Goal: Transaction & Acquisition: Purchase product/service

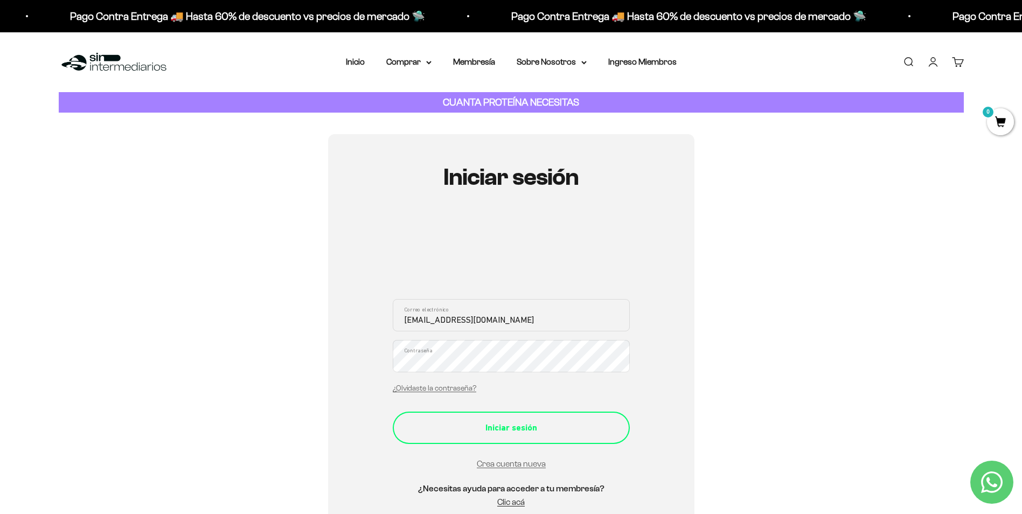
click at [487, 423] on div "Iniciar sesión" at bounding box center [511, 428] width 194 height 14
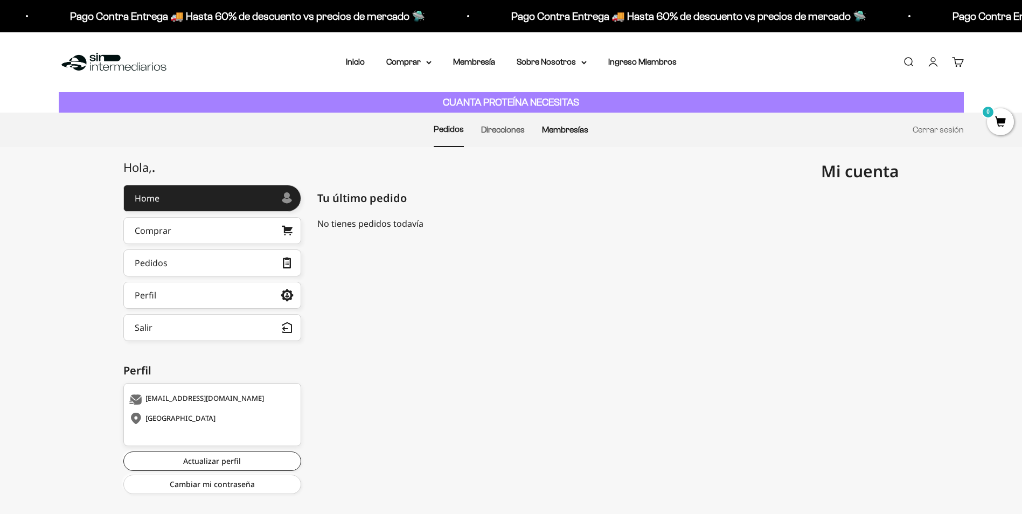
click at [552, 134] on link "Membresías" at bounding box center [565, 129] width 46 height 9
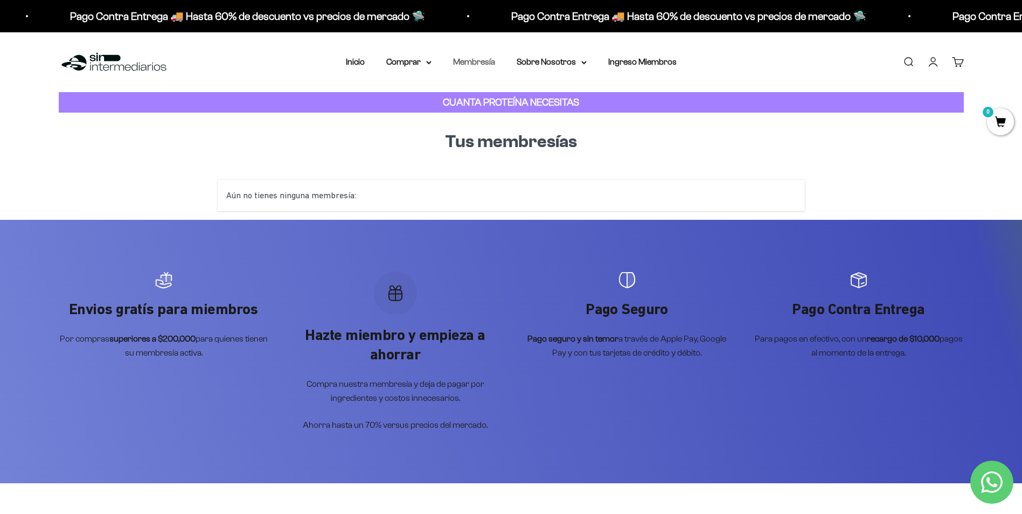
click at [471, 63] on link "Membresía" at bounding box center [474, 61] width 42 height 9
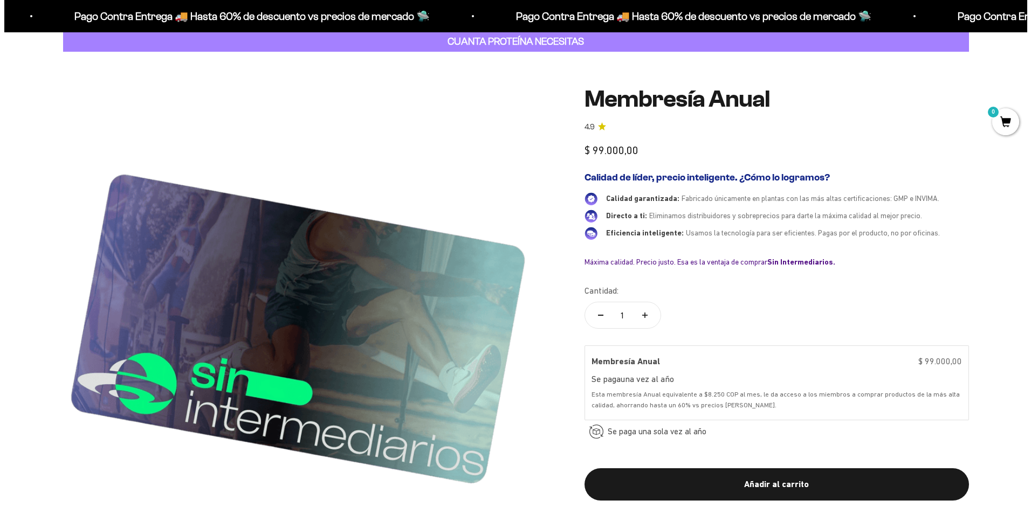
scroll to position [216, 0]
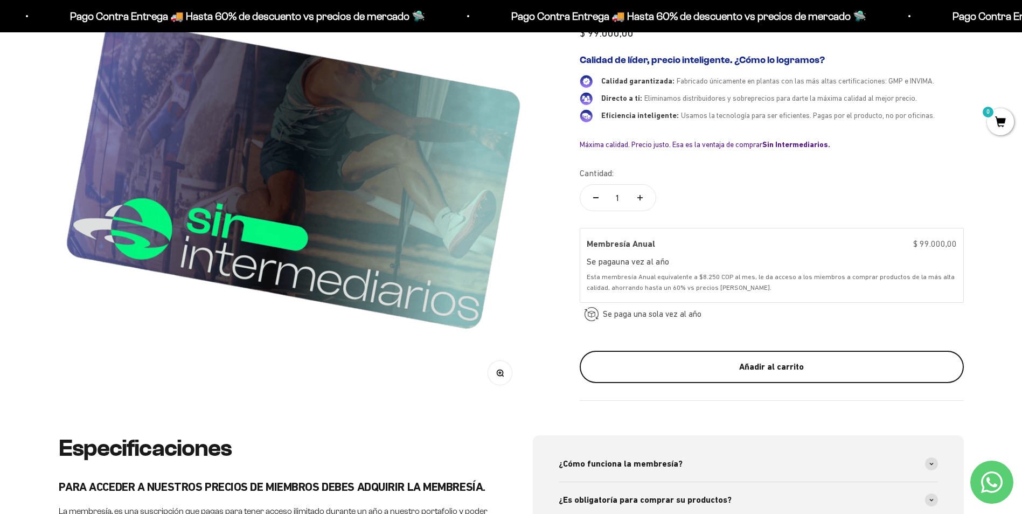
click at [667, 365] on div "Añadir al carrito" at bounding box center [772, 368] width 341 height 14
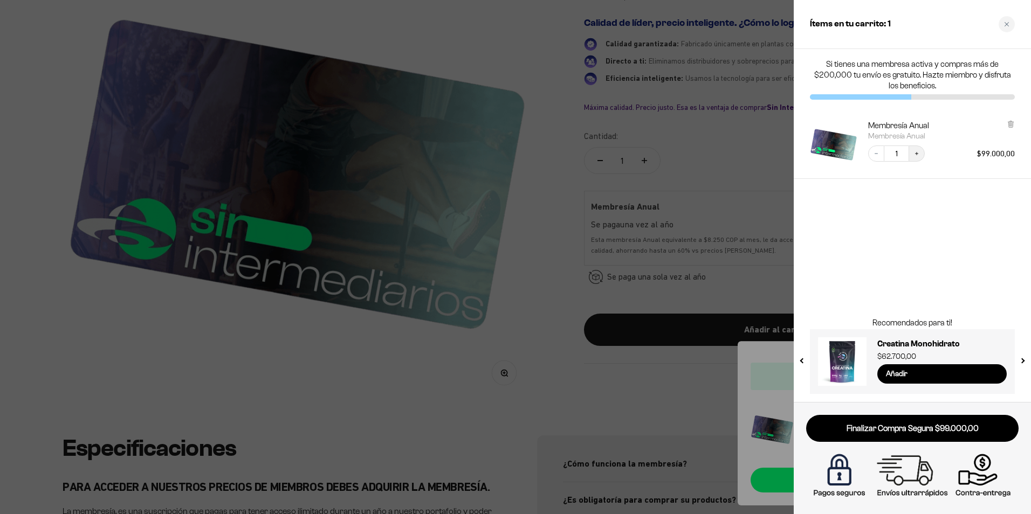
click at [920, 149] on button "Increase quantity" at bounding box center [916, 154] width 16 height 16
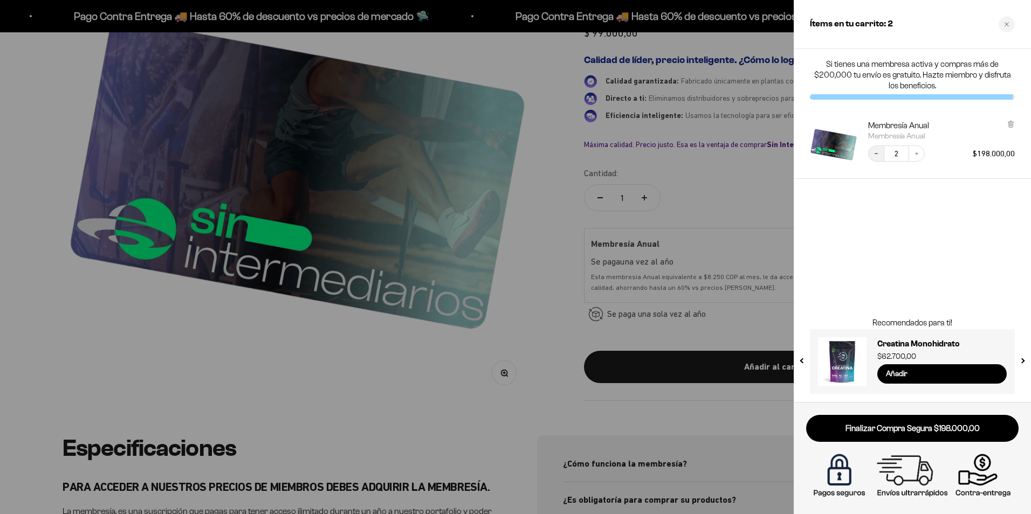
click at [877, 155] on icon "Decrease quantity" at bounding box center [876, 153] width 6 height 6
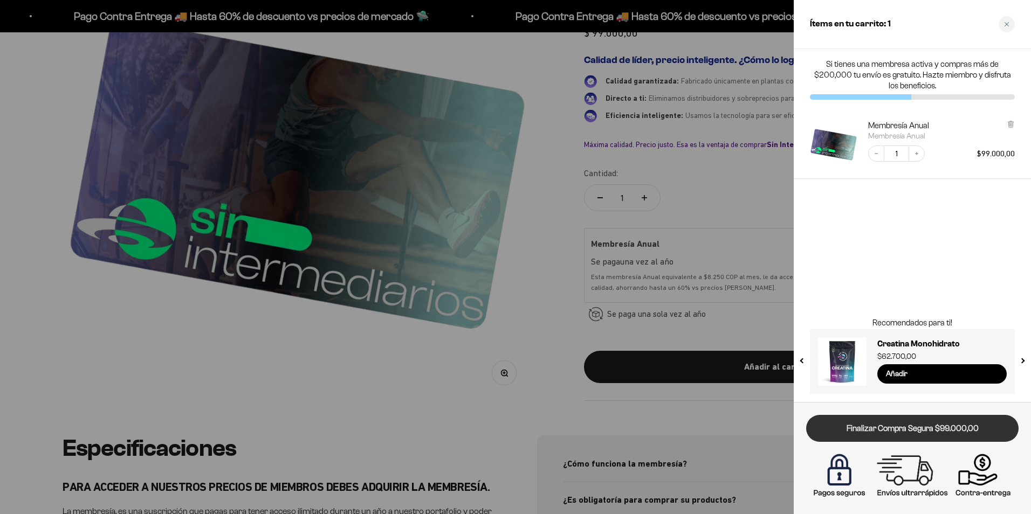
click at [898, 434] on link "Finalizar Compra Segura $99.000,00" at bounding box center [912, 428] width 212 height 27
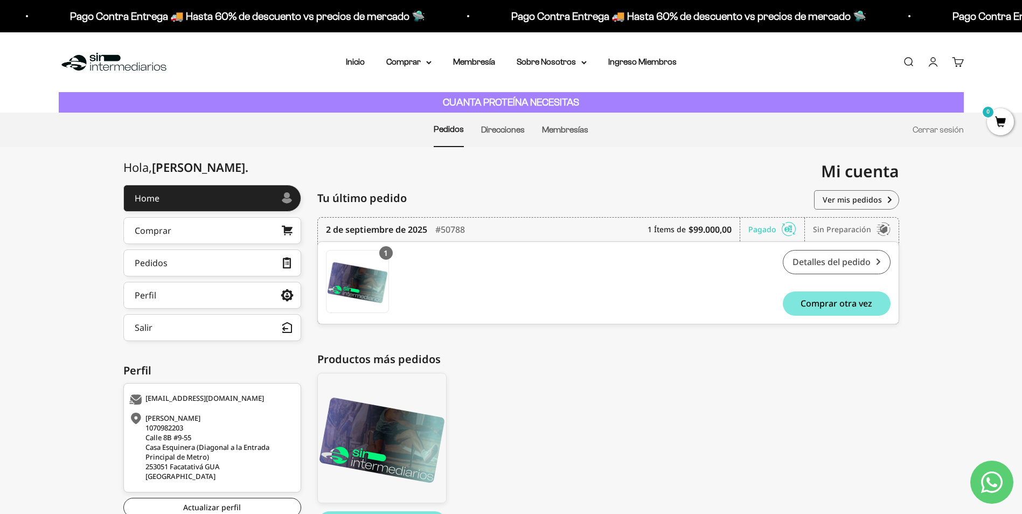
click at [830, 266] on link "Detalles del pedido" at bounding box center [837, 262] width 108 height 24
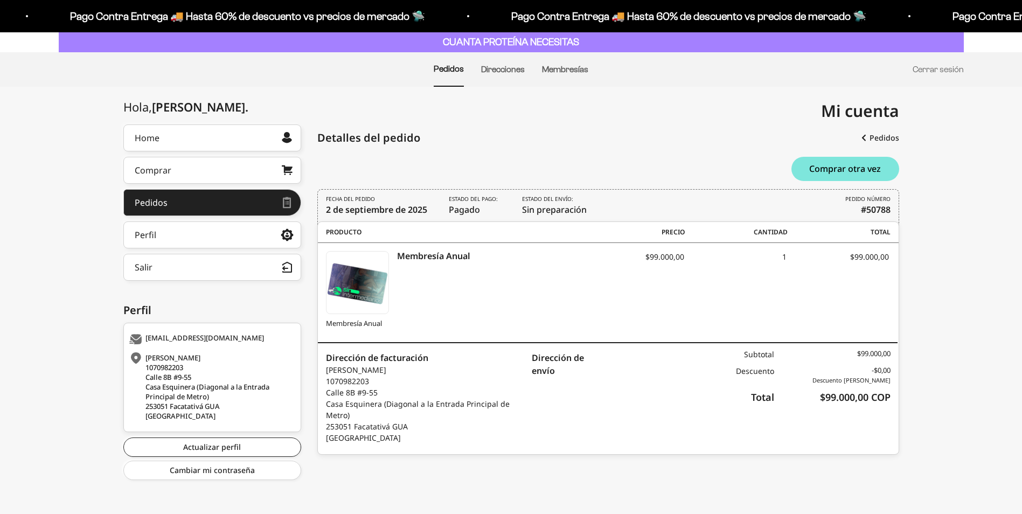
scroll to position [63, 0]
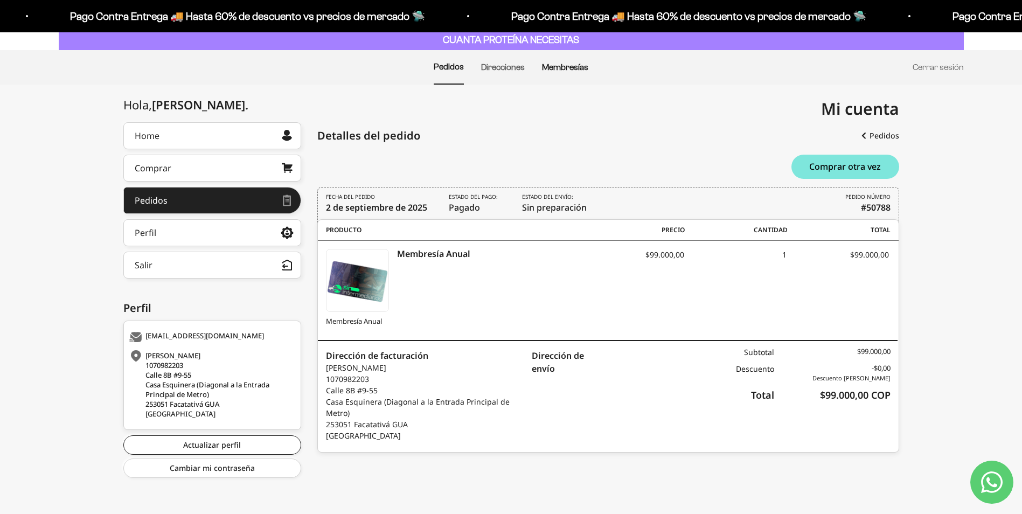
click at [561, 66] on link "Membresías" at bounding box center [565, 67] width 46 height 9
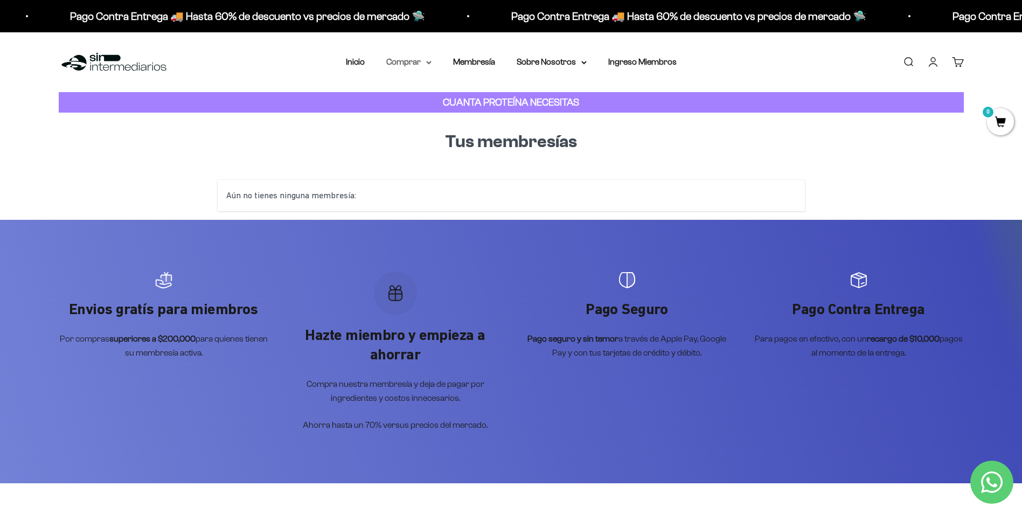
click at [424, 63] on summary "Comprar" at bounding box center [408, 62] width 45 height 14
click at [433, 95] on summary "Proteínas" at bounding box center [437, 96] width 89 height 14
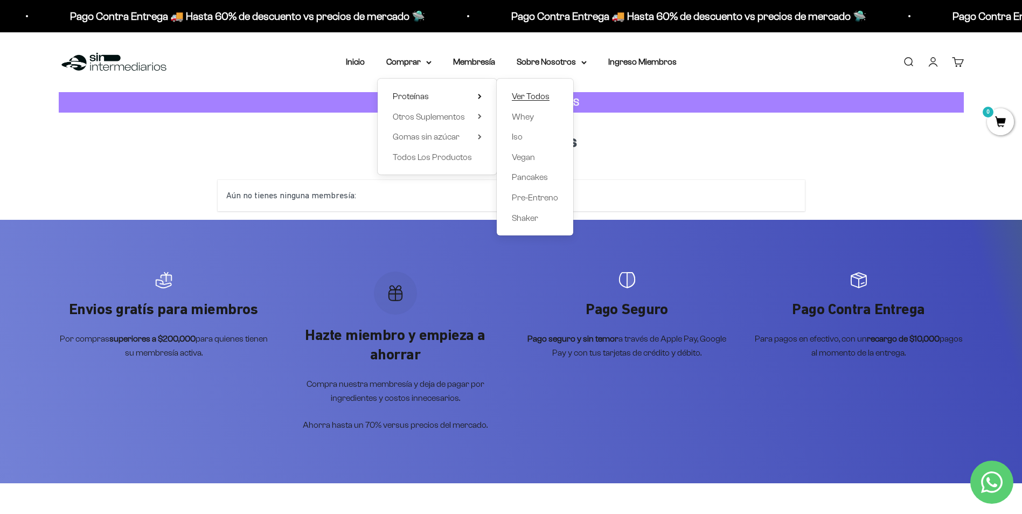
click at [520, 96] on span "Ver Todos" at bounding box center [531, 96] width 38 height 9
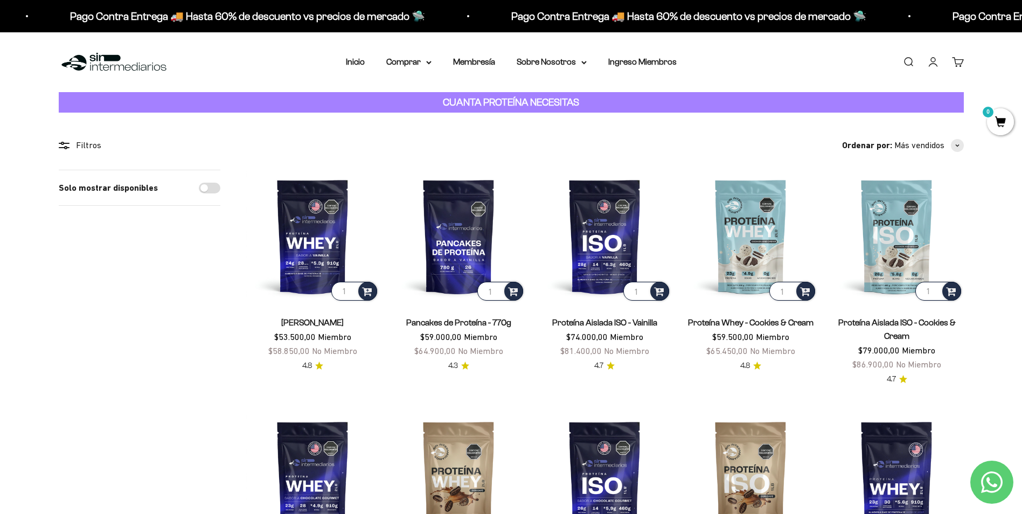
click at [203, 190] on input "Solo mostrar disponibles" at bounding box center [210, 188] width 22 height 11
checkbox input "true"
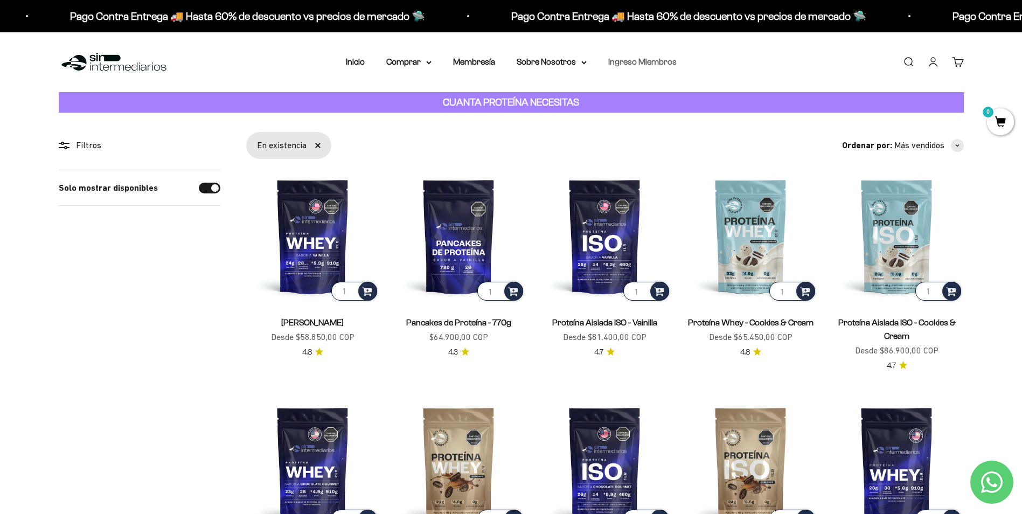
click at [631, 62] on link "Ingreso Miembros" at bounding box center [643, 61] width 68 height 9
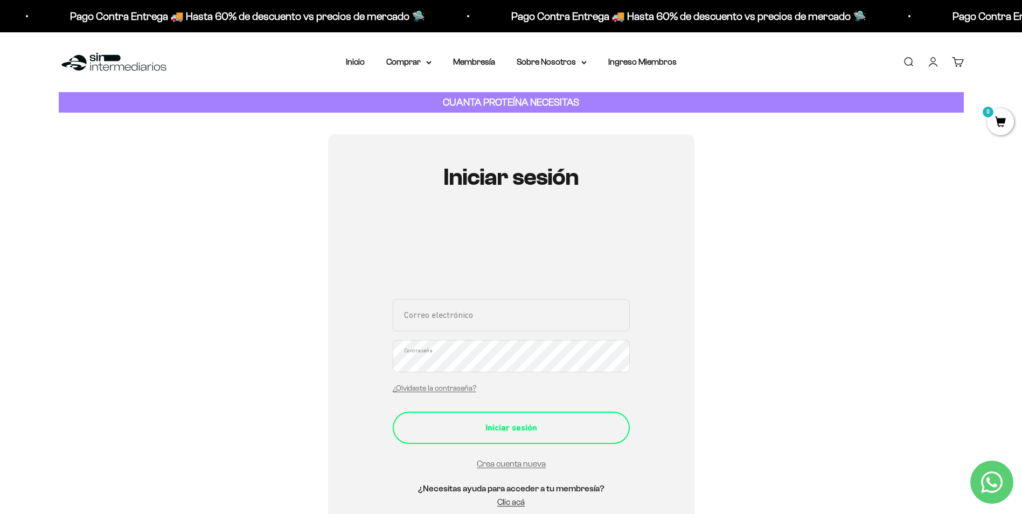
type input "[EMAIL_ADDRESS][DOMAIN_NAME]"
click at [500, 432] on div "Iniciar sesión" at bounding box center [511, 428] width 194 height 14
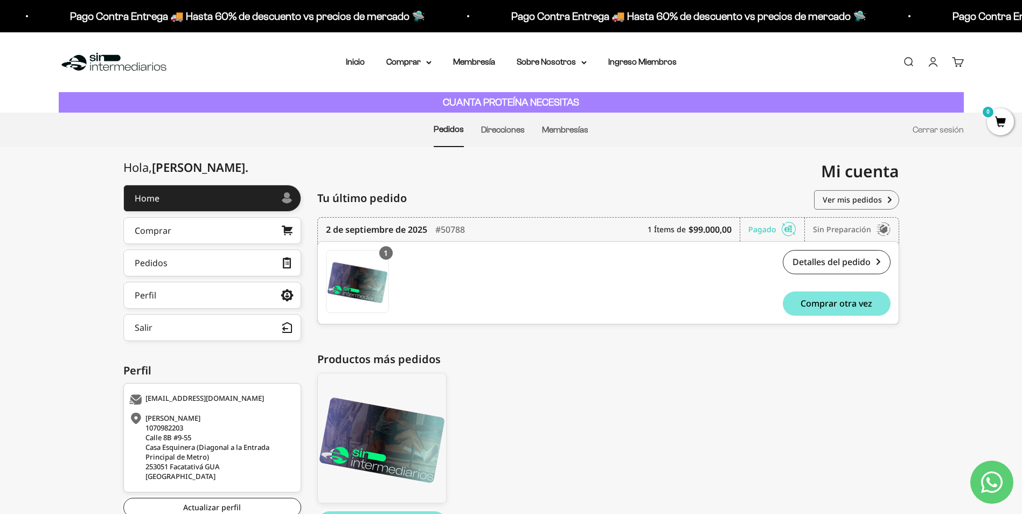
click at [855, 227] on div "Sin preparación" at bounding box center [852, 230] width 78 height 24
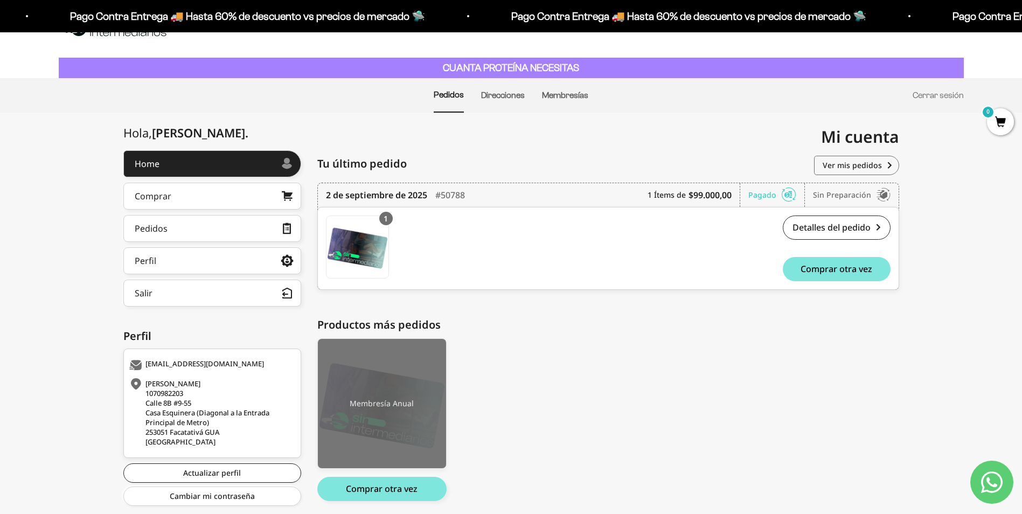
scroll to position [73, 0]
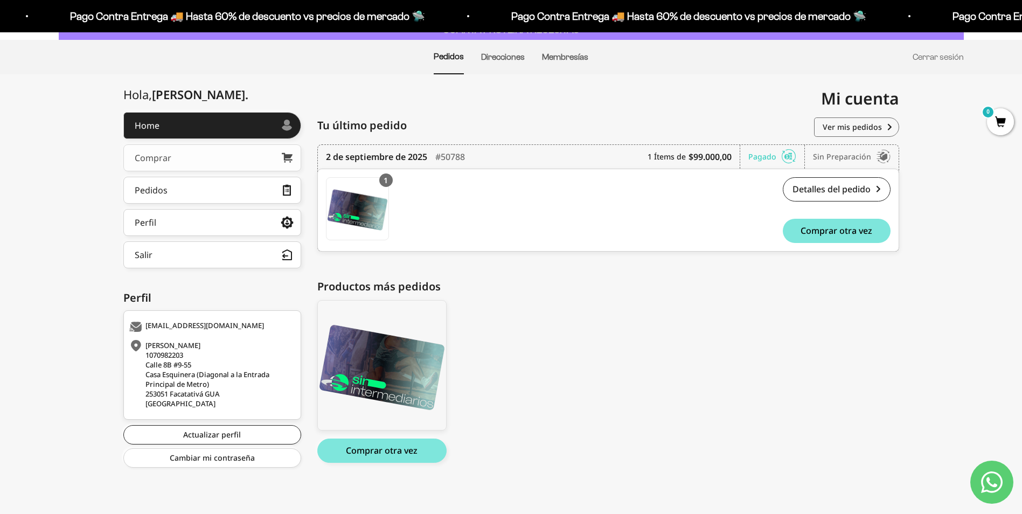
click at [239, 158] on link "Comprar" at bounding box center [212, 157] width 178 height 27
click at [827, 193] on link "Detalles del pedido" at bounding box center [837, 189] width 108 height 24
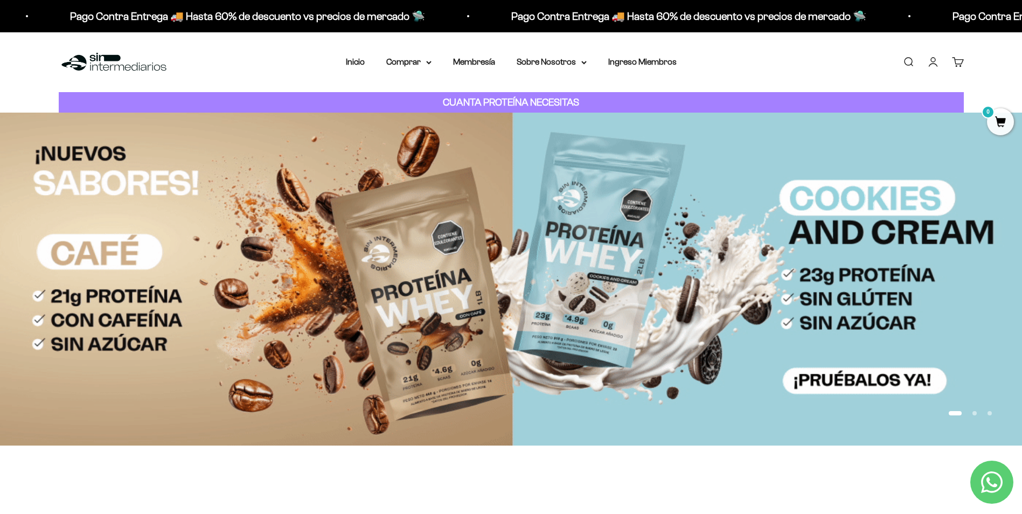
click at [937, 63] on link "Iniciar sesión" at bounding box center [934, 62] width 12 height 12
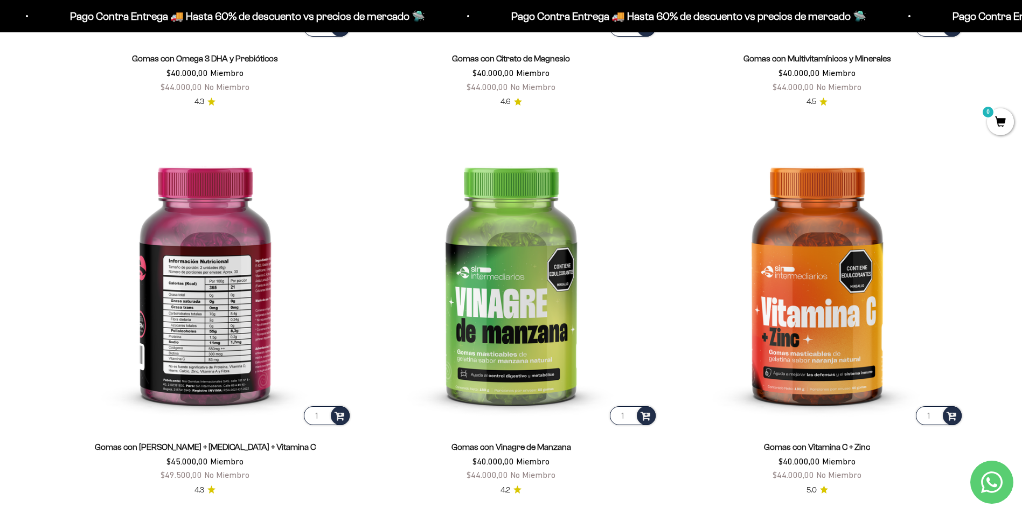
scroll to position [2048, 0]
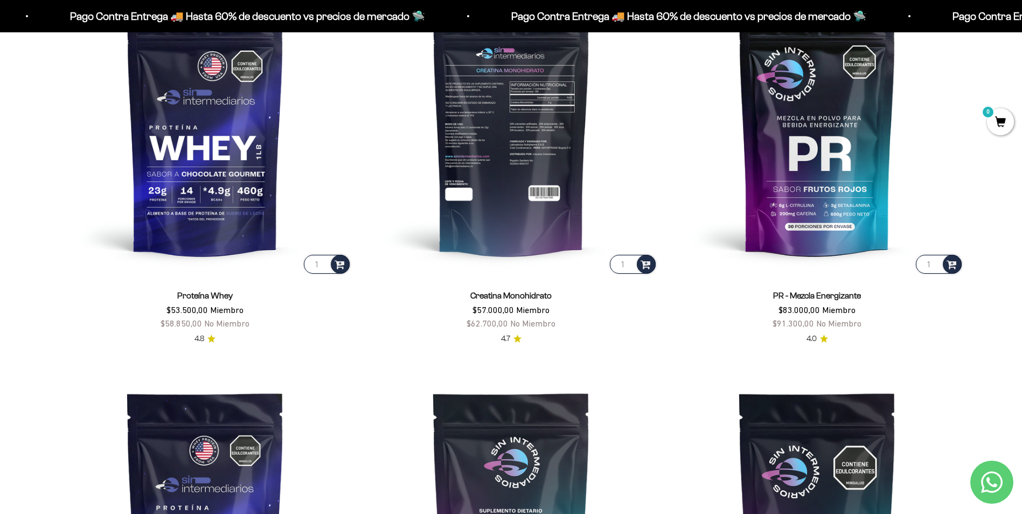
scroll to position [755, 0]
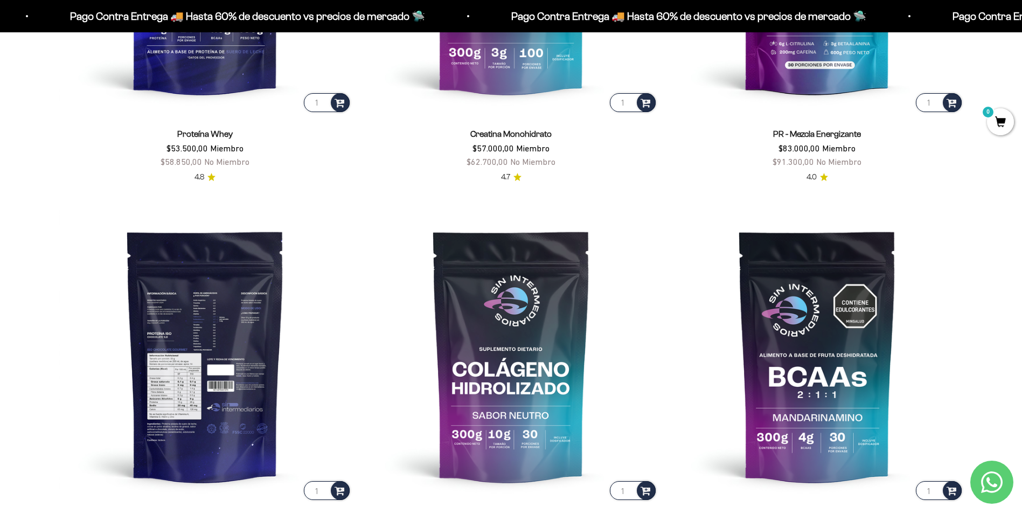
click at [180, 343] on img at bounding box center [205, 355] width 293 height 293
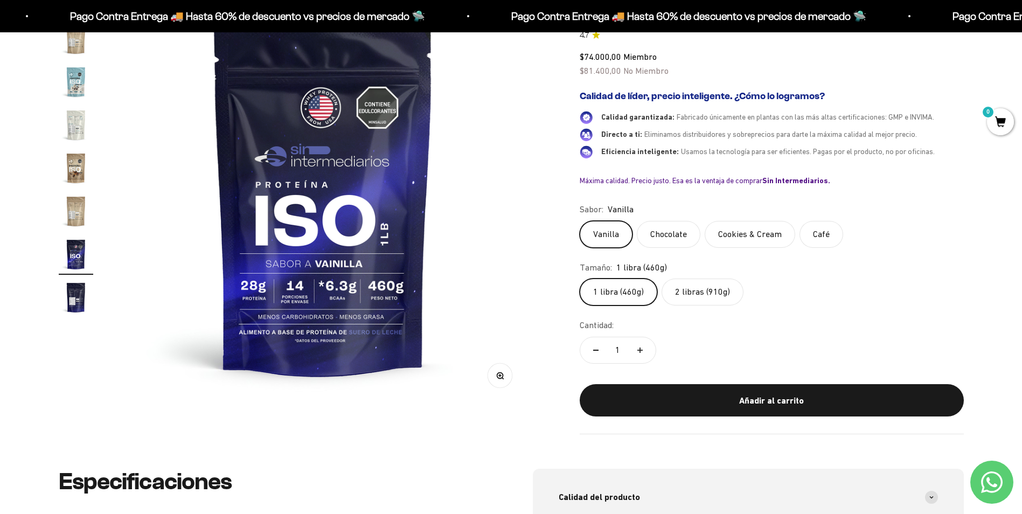
scroll to position [162, 0]
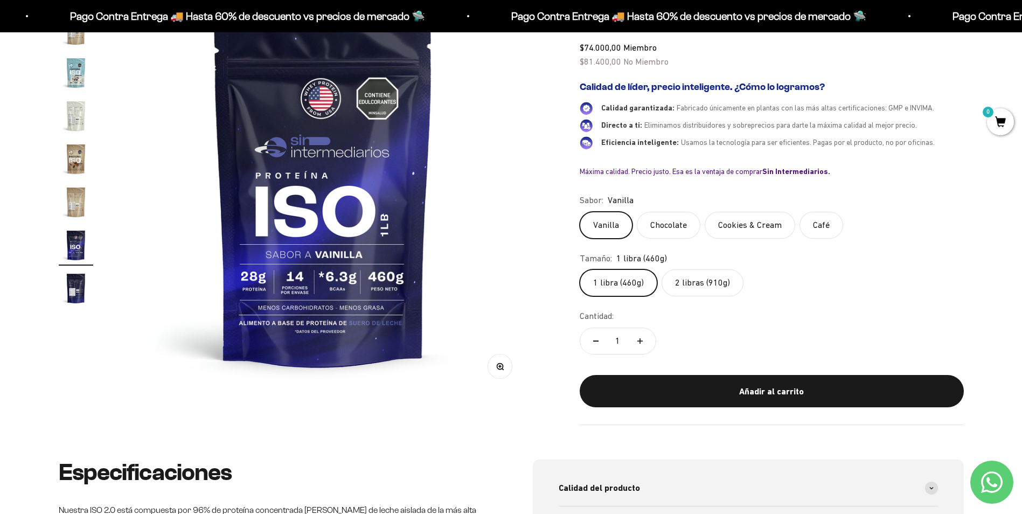
click at [692, 288] on label "2 libras (910g)" at bounding box center [703, 282] width 82 height 27
click at [580, 269] on input "2 libras (910g)" at bounding box center [579, 269] width 1 height 1
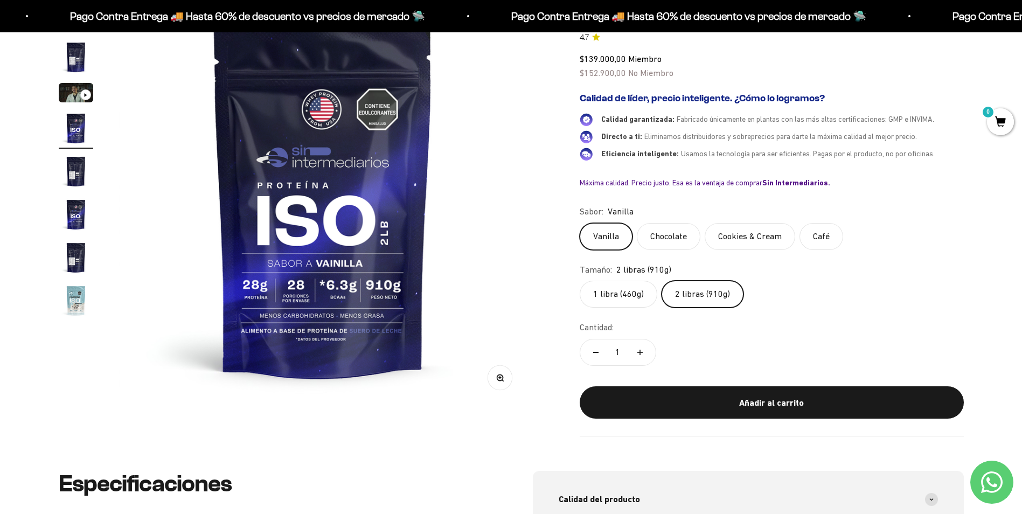
scroll to position [162, 0]
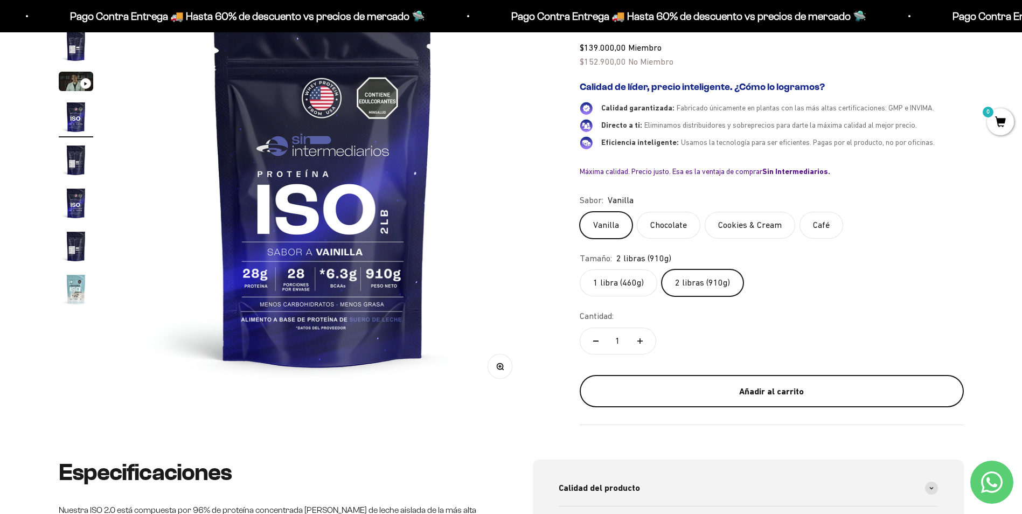
click at [684, 392] on div "Añadir al carrito" at bounding box center [772, 392] width 341 height 14
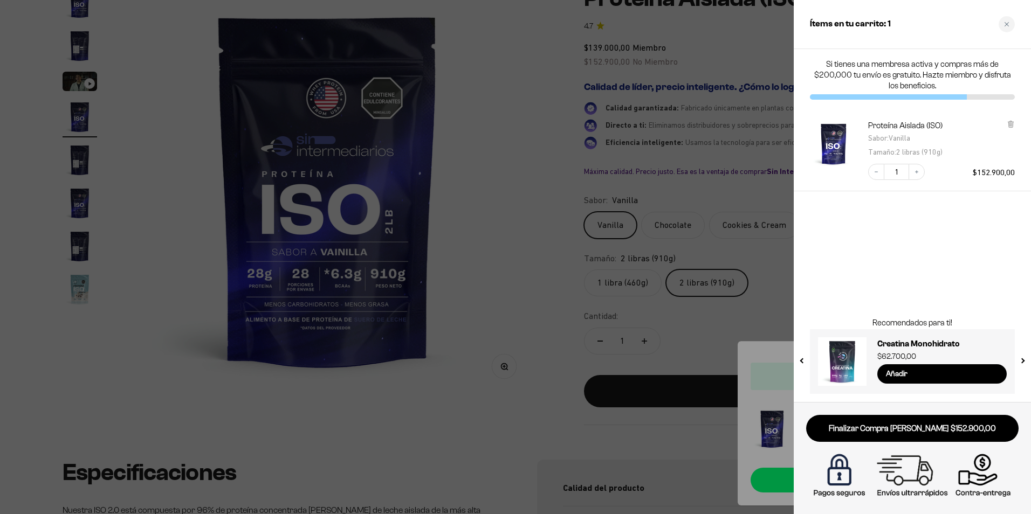
click at [573, 308] on div at bounding box center [515, 257] width 1031 height 514
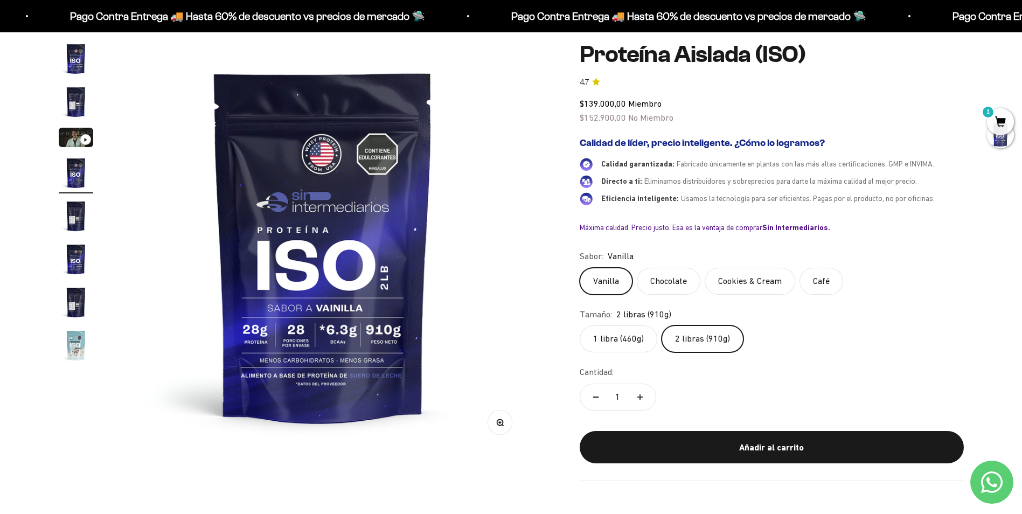
scroll to position [54, 0]
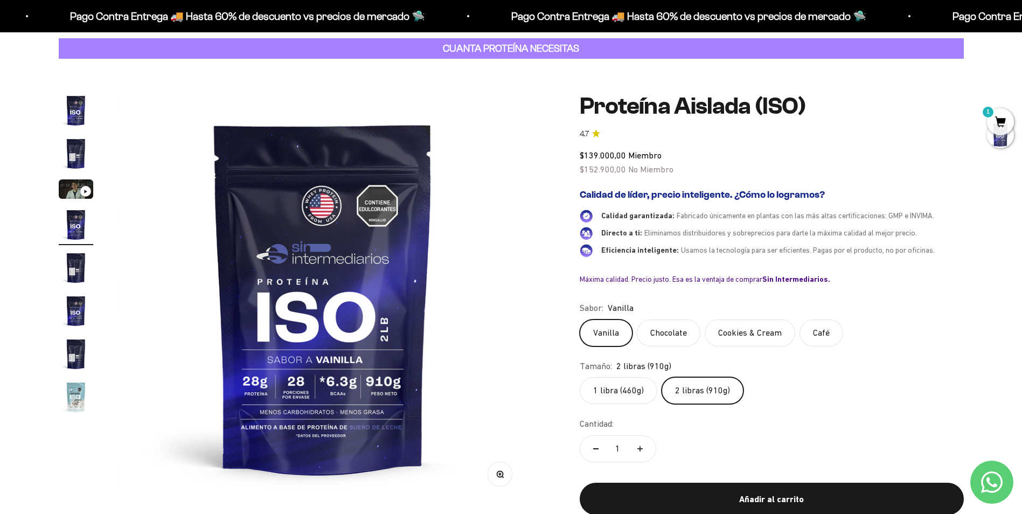
click at [609, 157] on span "$139.000,00" at bounding box center [603, 155] width 46 height 10
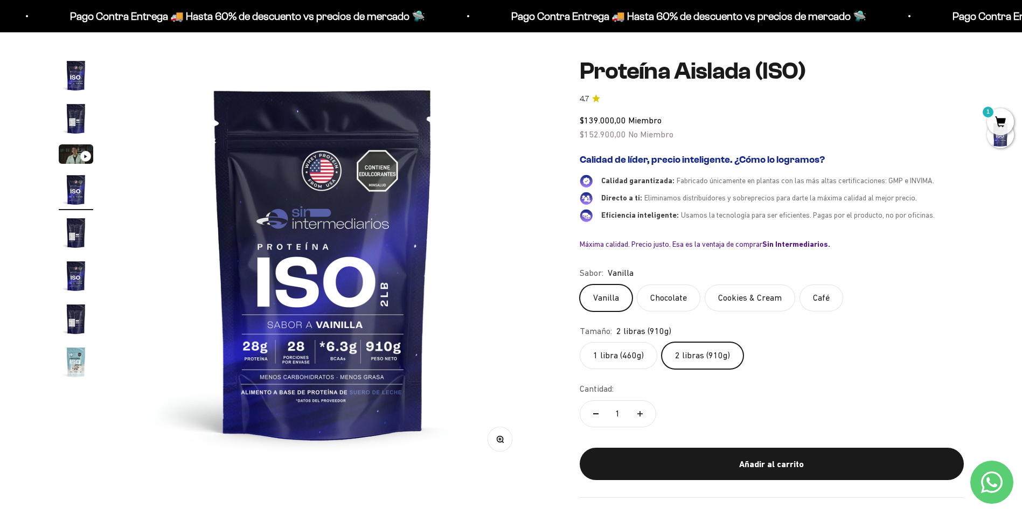
scroll to position [108, 0]
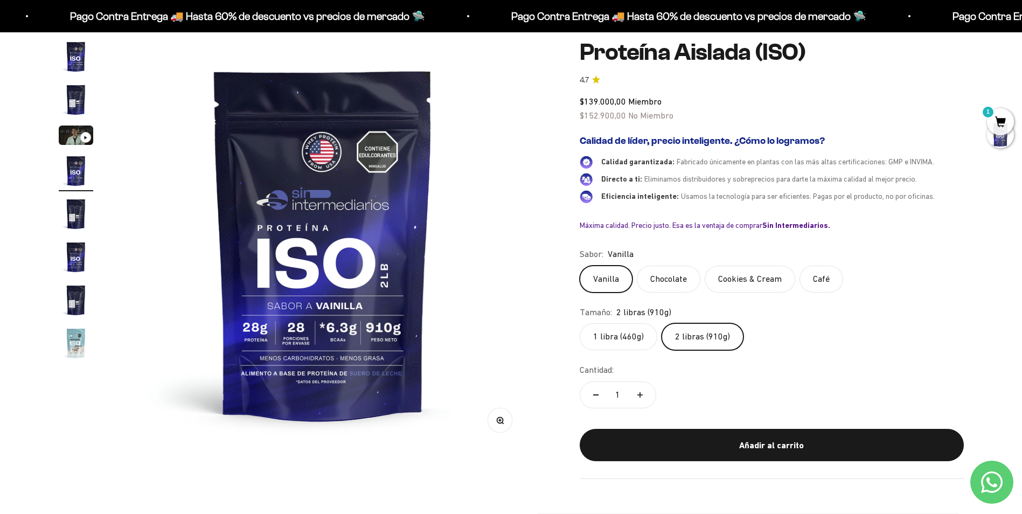
click at [1001, 122] on span "1" at bounding box center [1000, 121] width 27 height 27
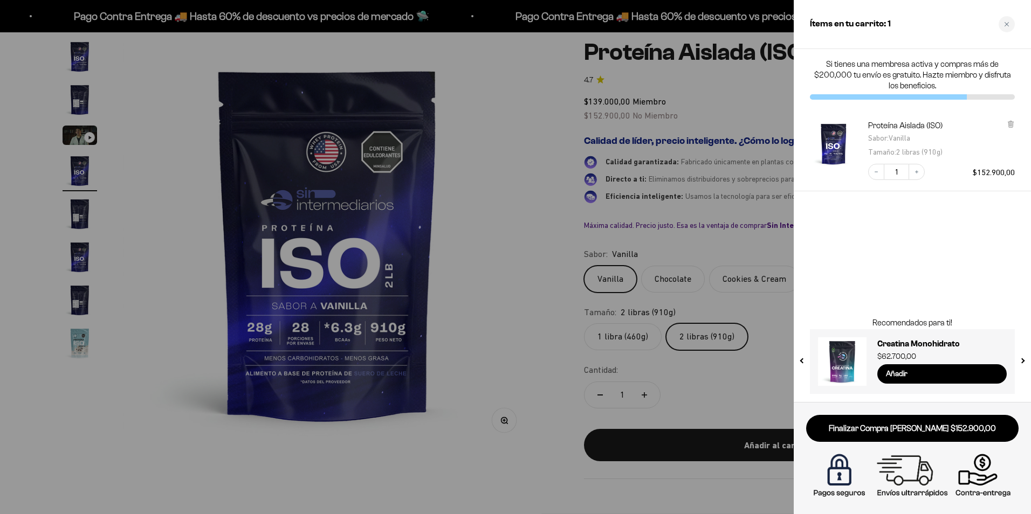
click at [890, 101] on div "Si tienes una membresa activa y compras más de $200,000 tu envío es gratuito. H…" at bounding box center [911, 79] width 237 height 60
click at [909, 94] on div "Si tienes una membresa activa y compras más de $200,000 tu envío es gratuito. H…" at bounding box center [911, 79] width 237 height 60
click at [528, 218] on div at bounding box center [515, 257] width 1031 height 514
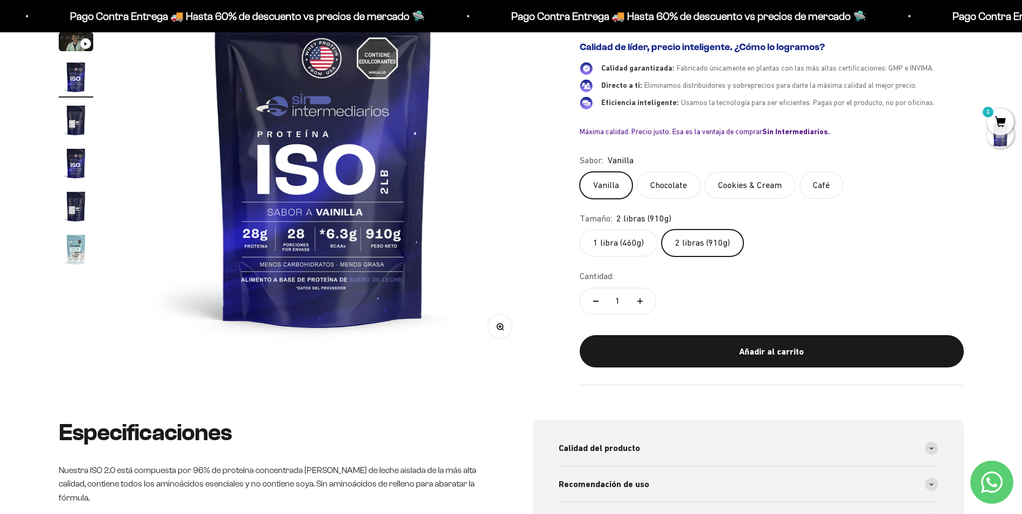
scroll to position [0, 0]
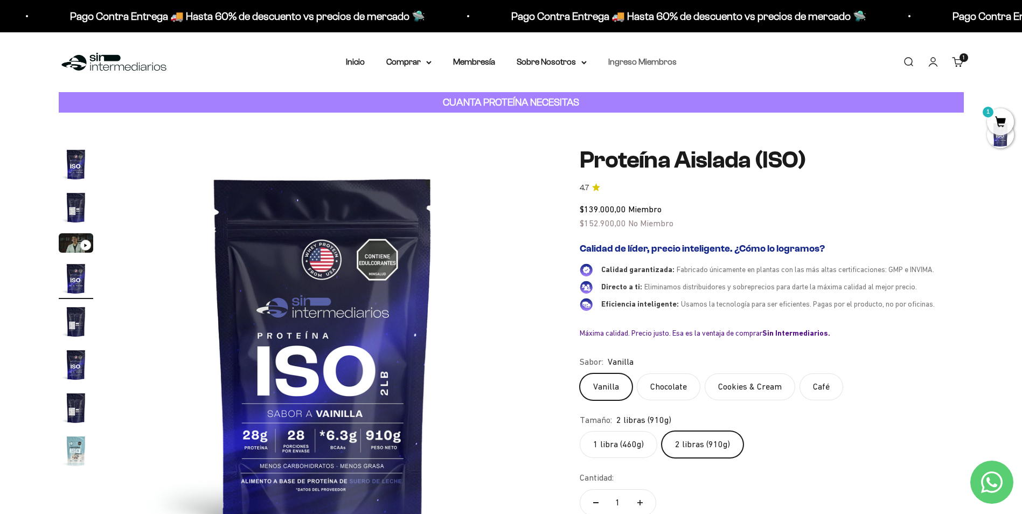
click at [646, 63] on link "Ingreso Miembros" at bounding box center [643, 61] width 68 height 9
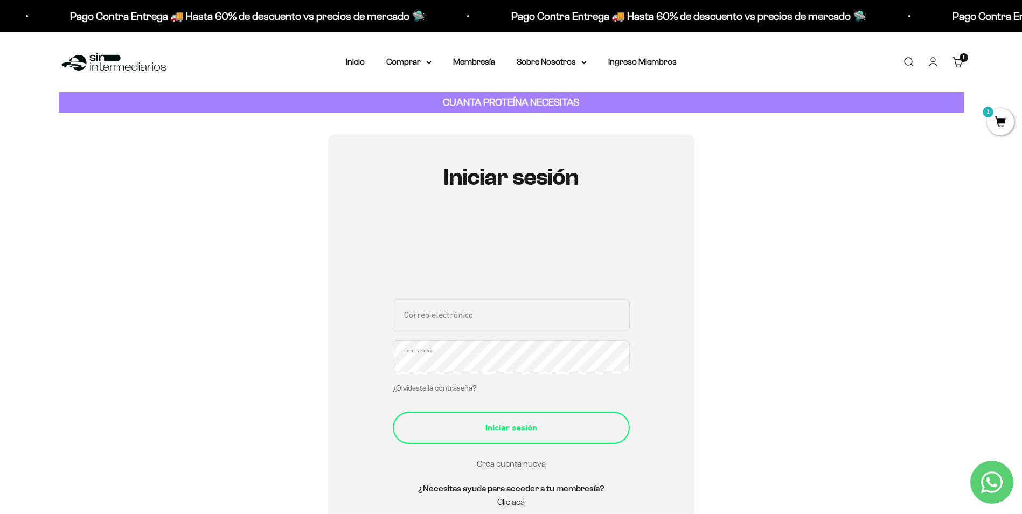
type input "alejandrorodriguez_97@hotmail.com"
click at [542, 426] on div "Iniciar sesión" at bounding box center [511, 428] width 194 height 14
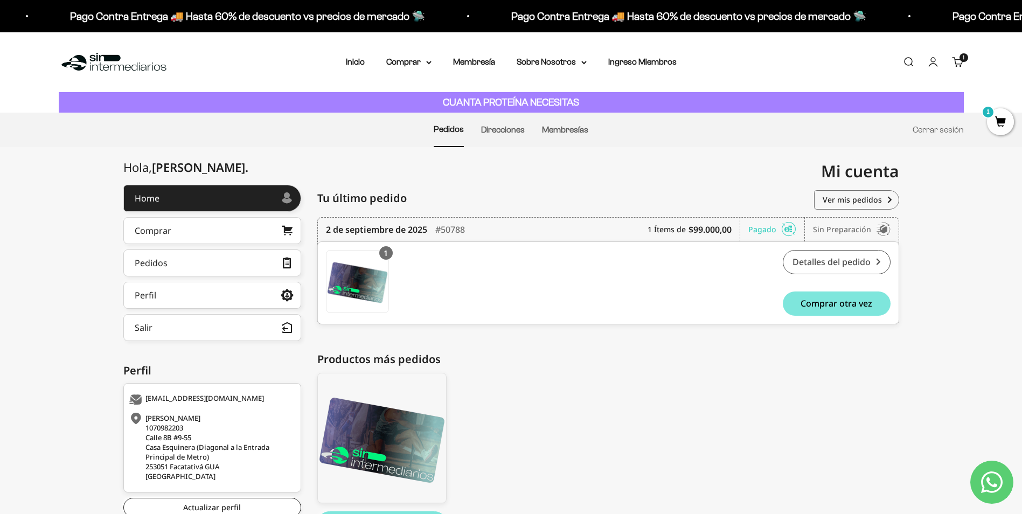
click at [854, 261] on link "Detalles del pedido" at bounding box center [837, 262] width 108 height 24
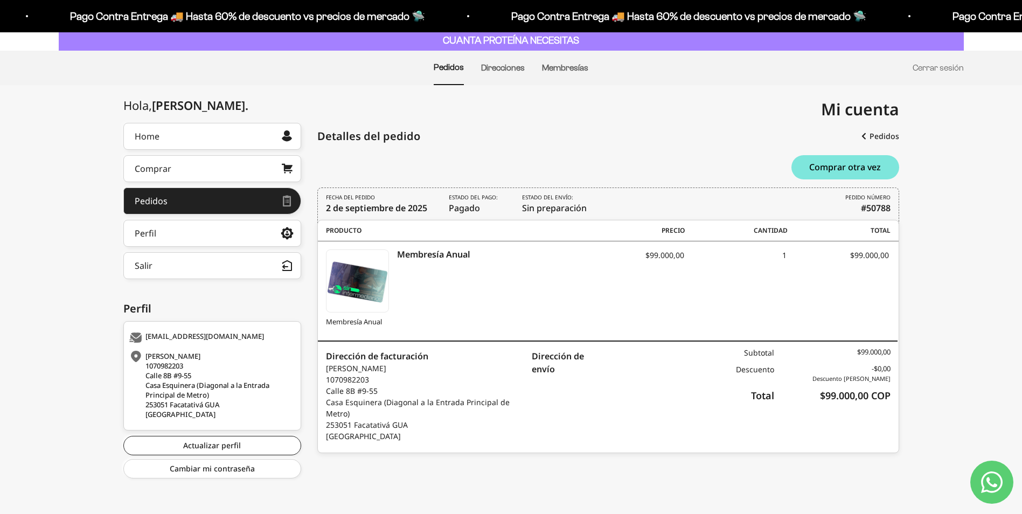
scroll to position [63, 0]
click at [238, 228] on link "Perfil" at bounding box center [212, 232] width 178 height 27
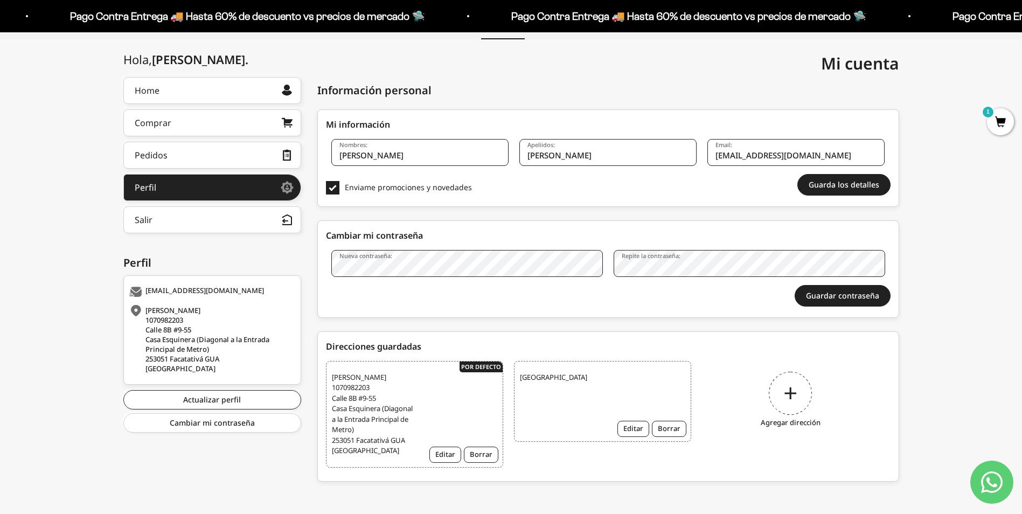
scroll to position [121, 0]
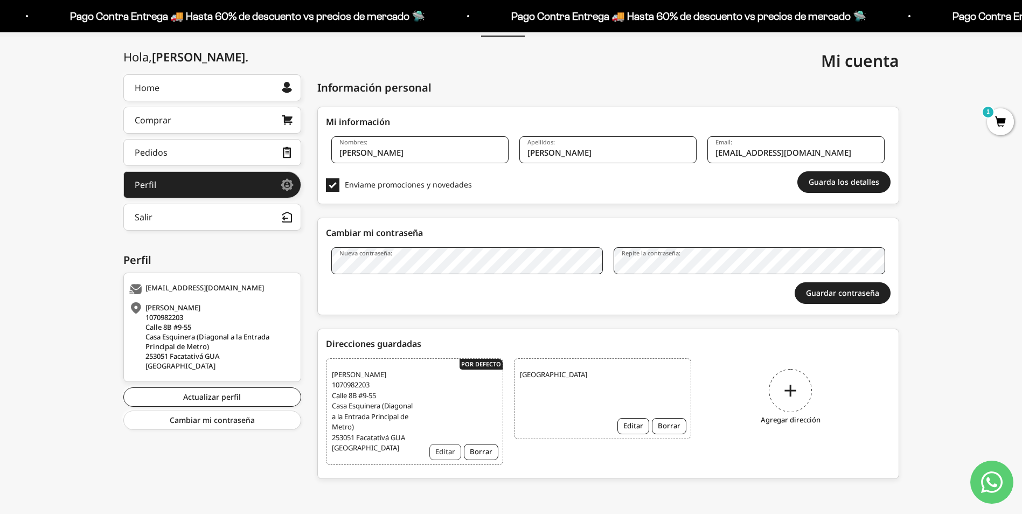
click at [445, 450] on button "Editar" at bounding box center [446, 452] width 32 height 16
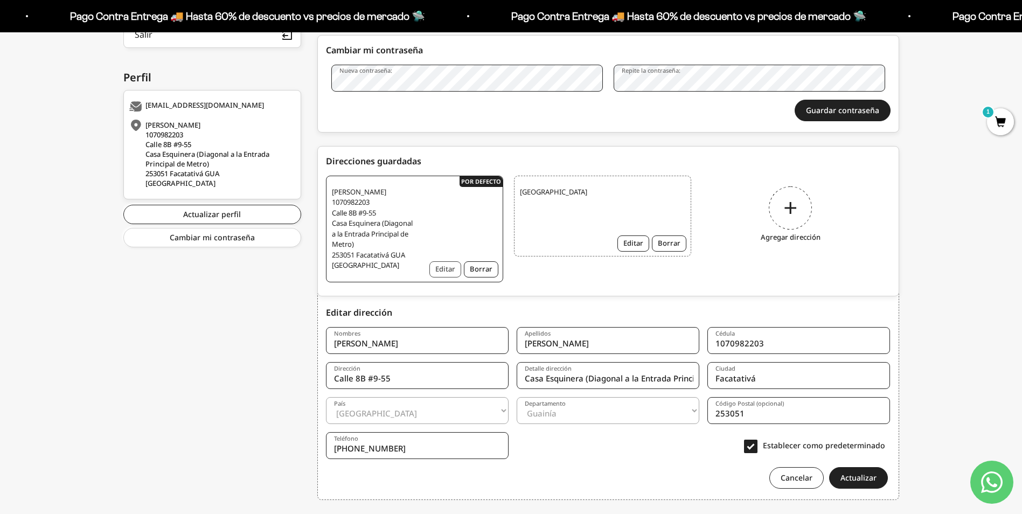
scroll to position [330, 0]
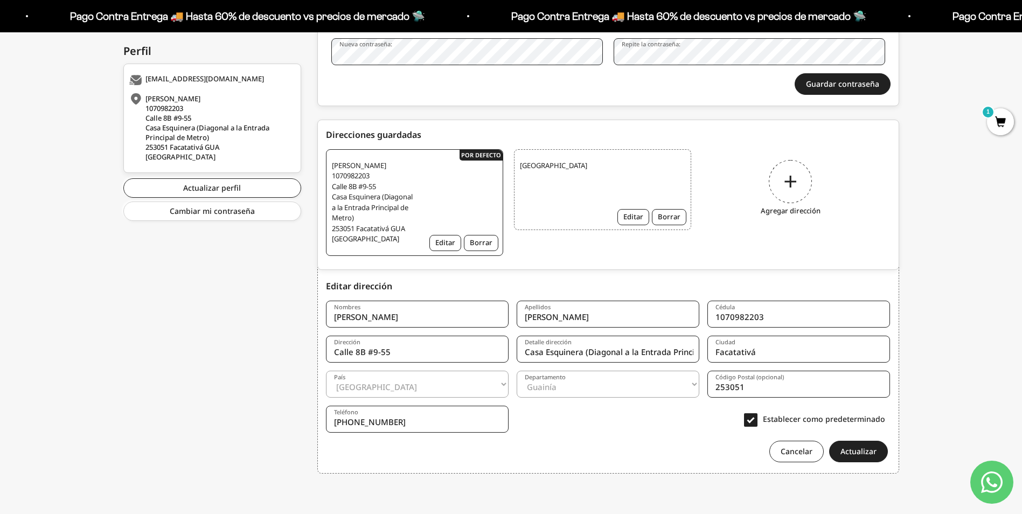
click at [601, 387] on select "Amazonas Antioquia Arauca Atlántico Bogotá Bolívar Boyacá Caldas Caquetá Casana…" at bounding box center [608, 384] width 183 height 27
select select "Cundinamarca"
click at [517, 371] on select "Amazonas Antioquia Arauca Atlántico Bogotá Bolívar Boyacá Caldas Caquetá Casana…" at bounding box center [608, 384] width 183 height 27
click at [867, 453] on button "Actualizar" at bounding box center [859, 452] width 59 height 22
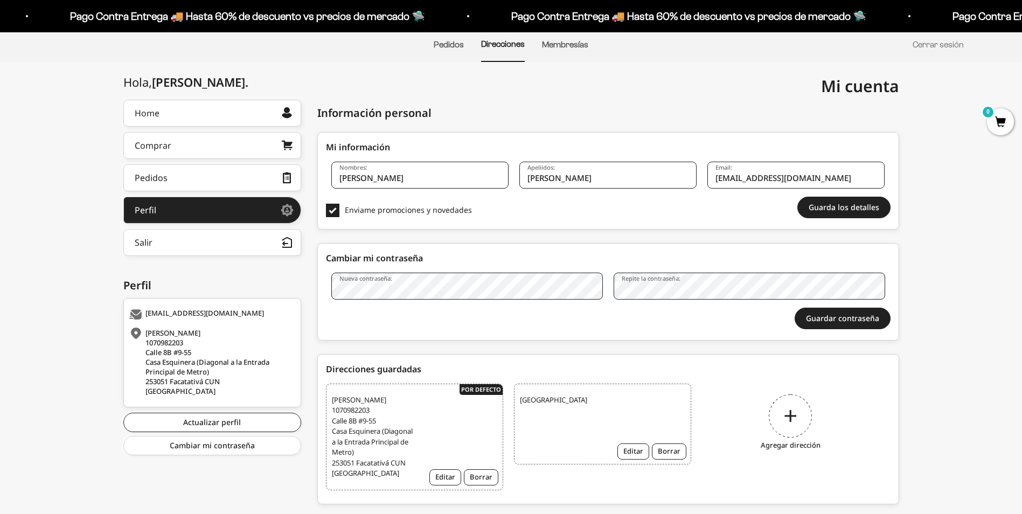
scroll to position [121, 0]
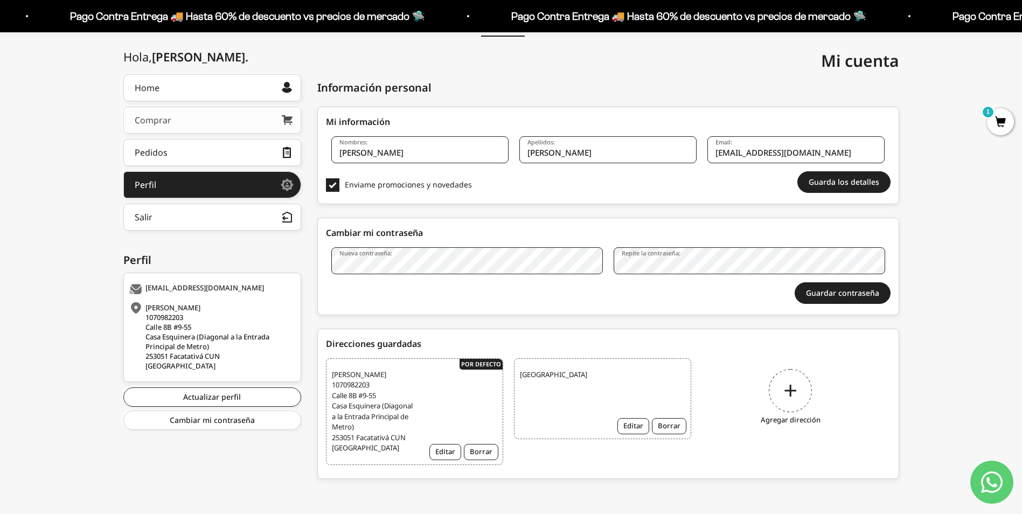
click at [197, 121] on link "Comprar" at bounding box center [212, 120] width 178 height 27
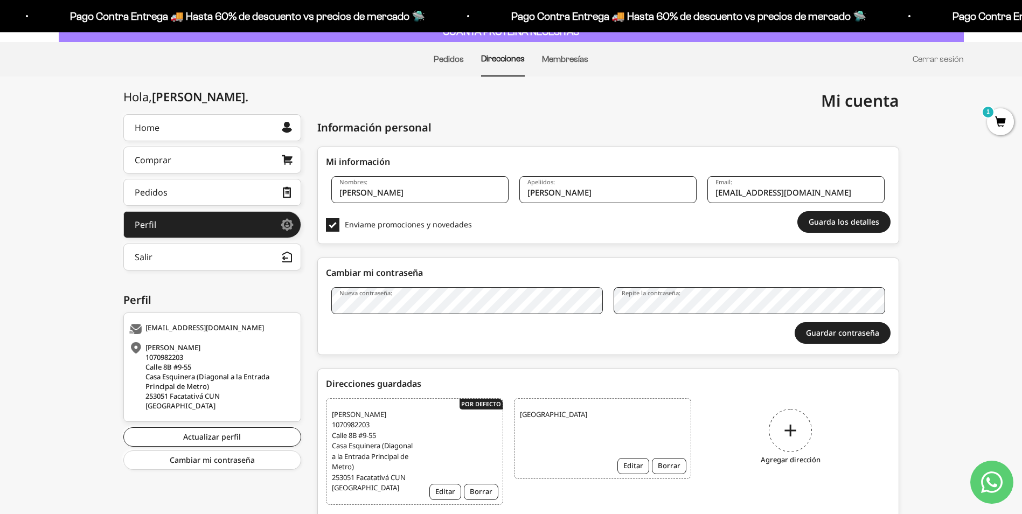
scroll to position [0, 0]
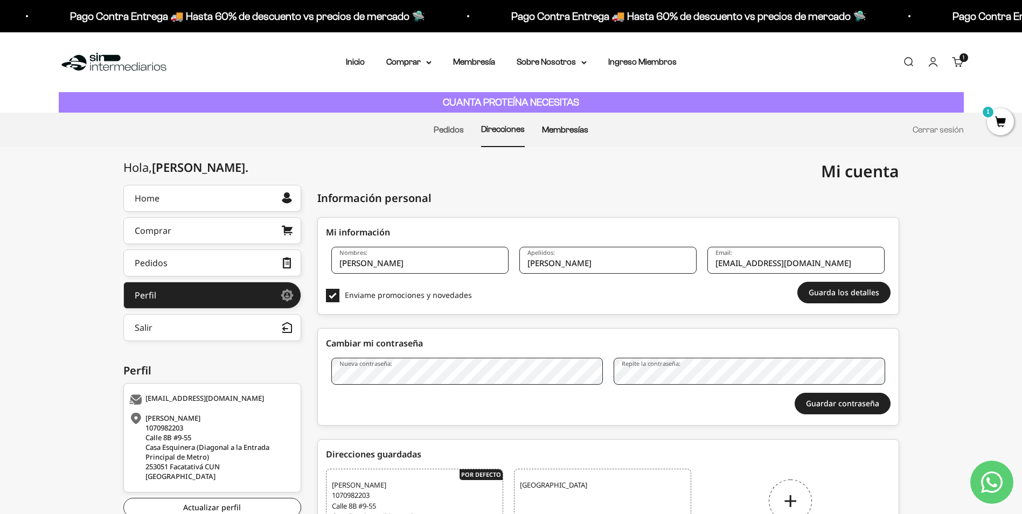
click at [565, 133] on link "Membresías" at bounding box center [565, 129] width 46 height 9
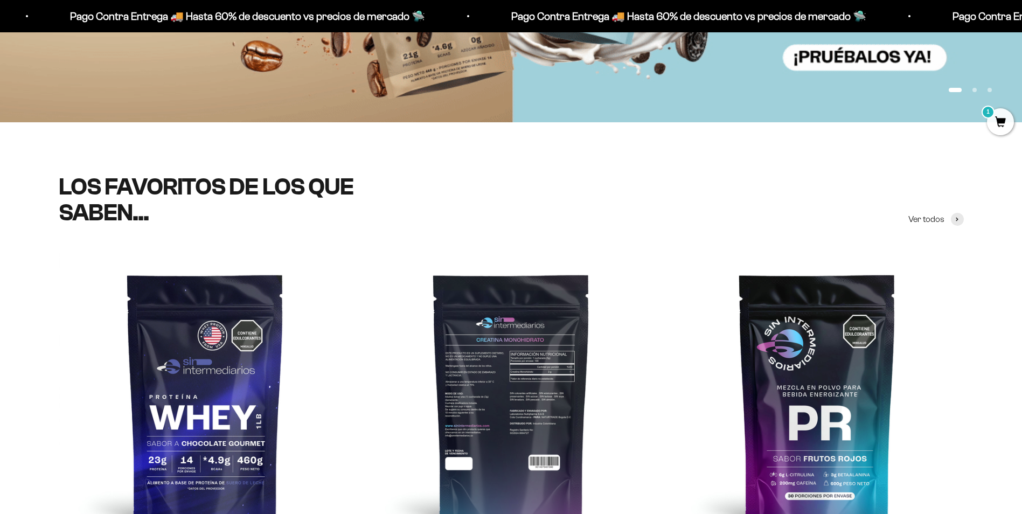
scroll to position [593, 0]
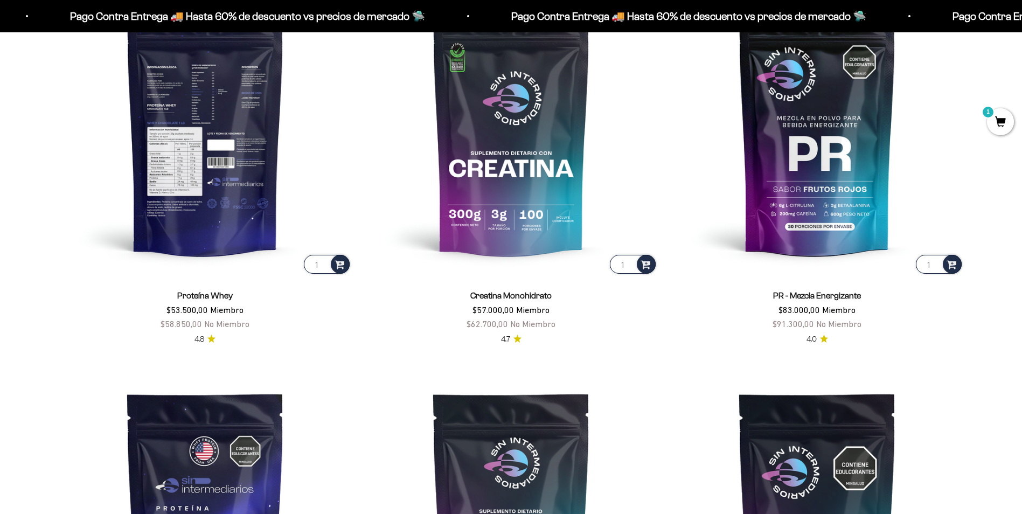
click at [222, 185] on img at bounding box center [205, 129] width 293 height 293
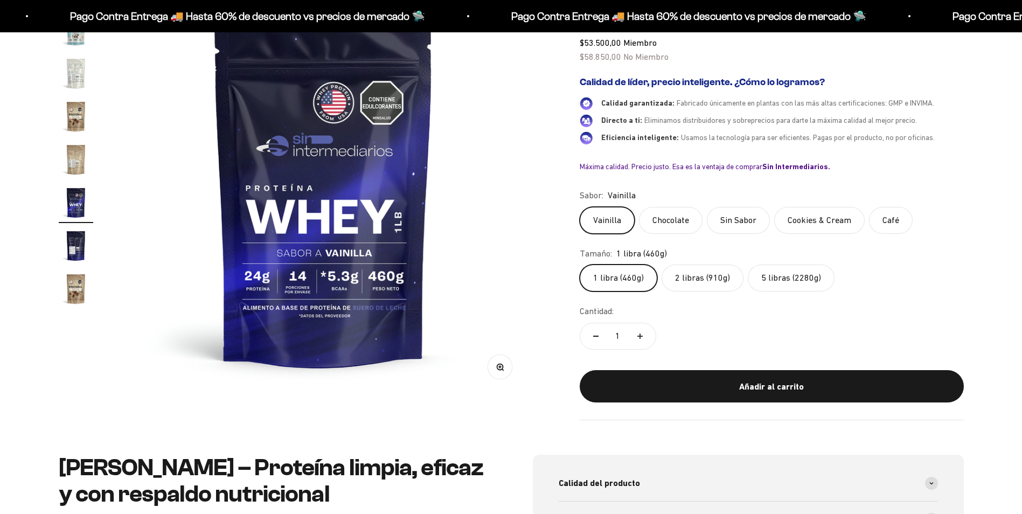
scroll to position [162, 0]
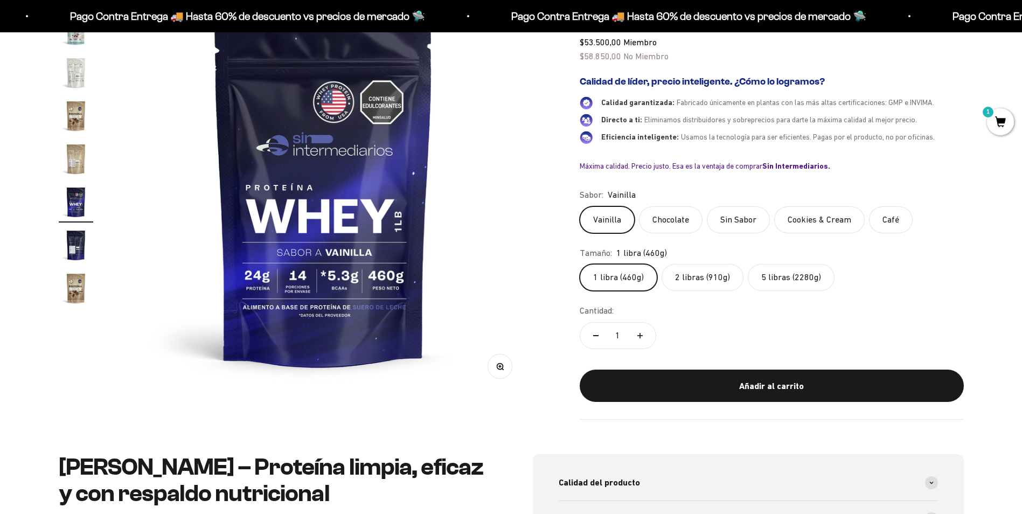
click at [775, 286] on label "5 libras (2280g)" at bounding box center [791, 277] width 87 height 27
click at [580, 264] on input "5 libras (2280g)" at bounding box center [579, 264] width 1 height 1
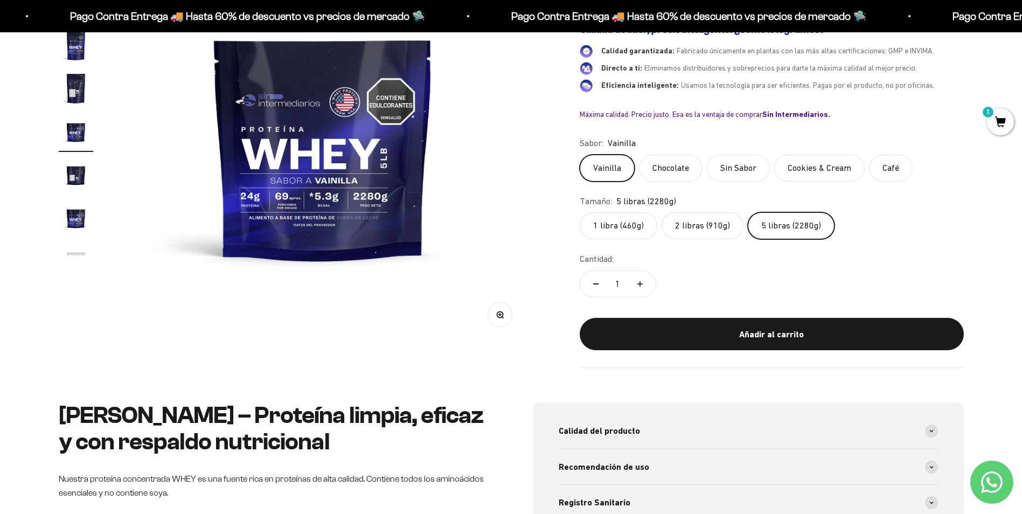
scroll to position [323, 0]
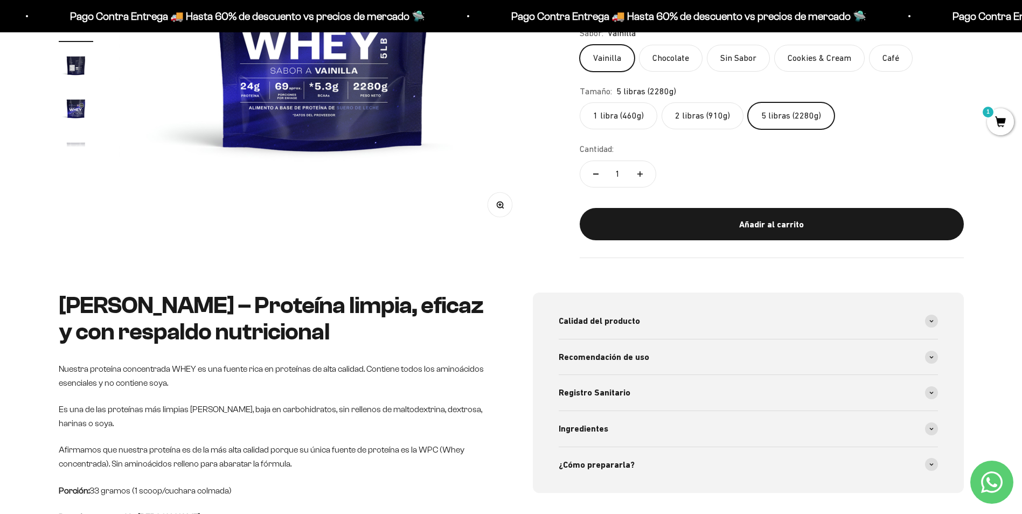
click at [999, 121] on span "1" at bounding box center [1000, 121] width 27 height 27
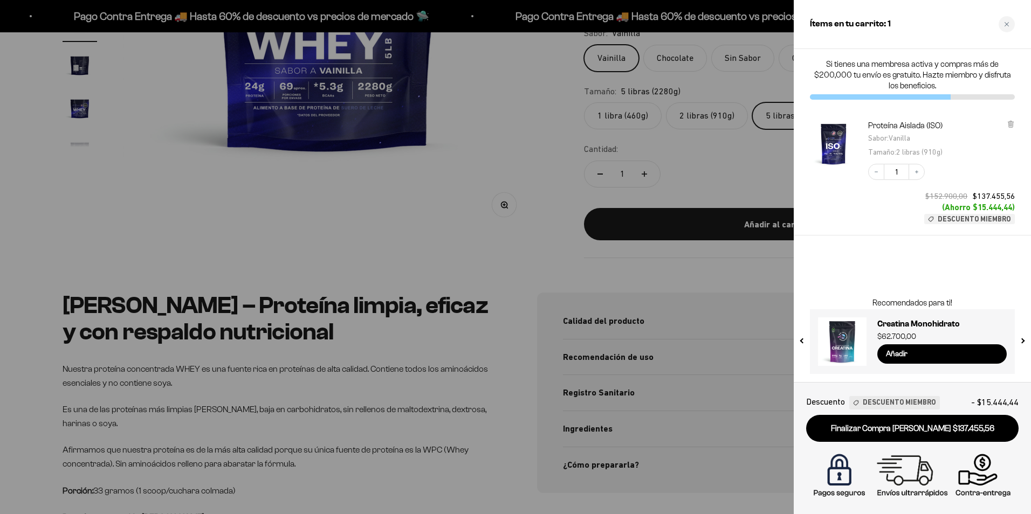
click at [876, 406] on span "Descuento Miembro" at bounding box center [898, 402] width 73 height 11
click at [364, 238] on div at bounding box center [515, 257] width 1031 height 514
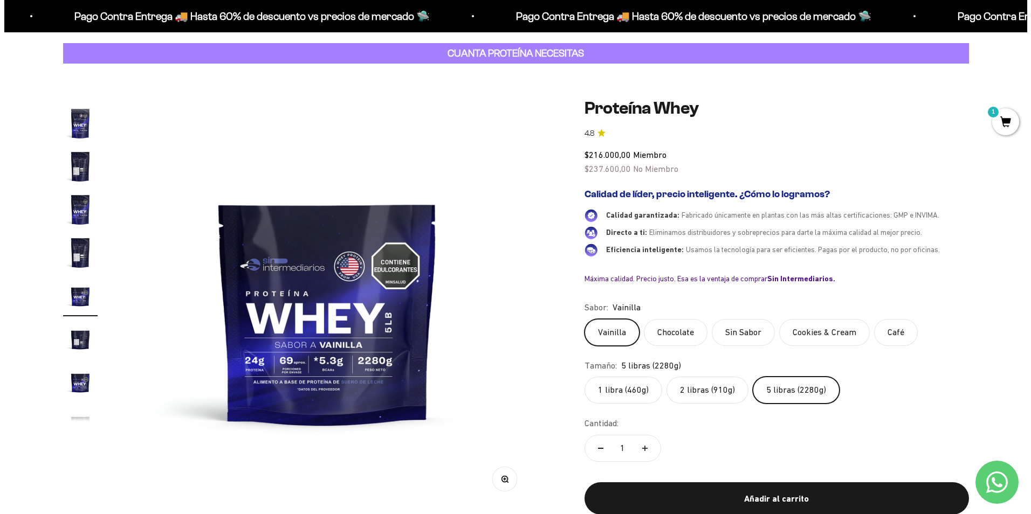
scroll to position [162, 0]
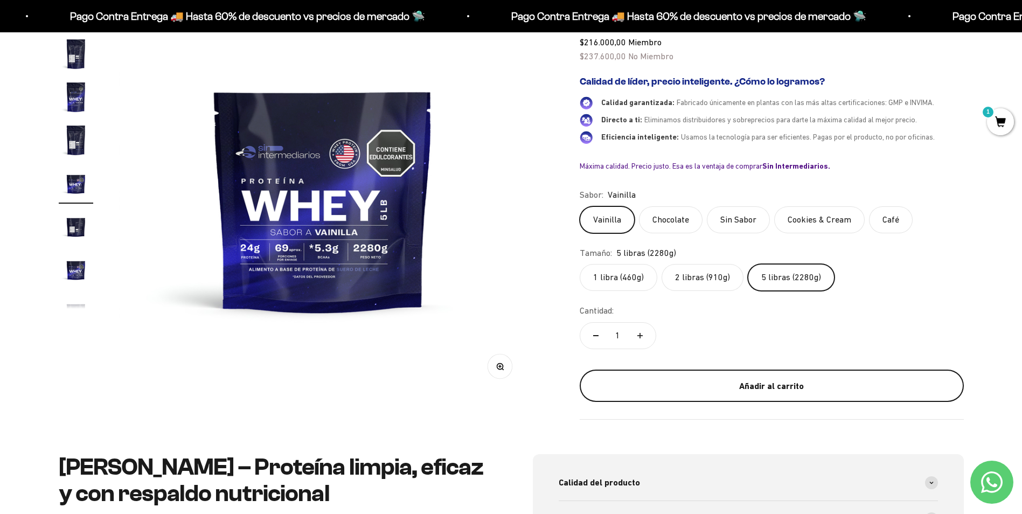
click at [708, 381] on div "Añadir al carrito" at bounding box center [772, 386] width 341 height 14
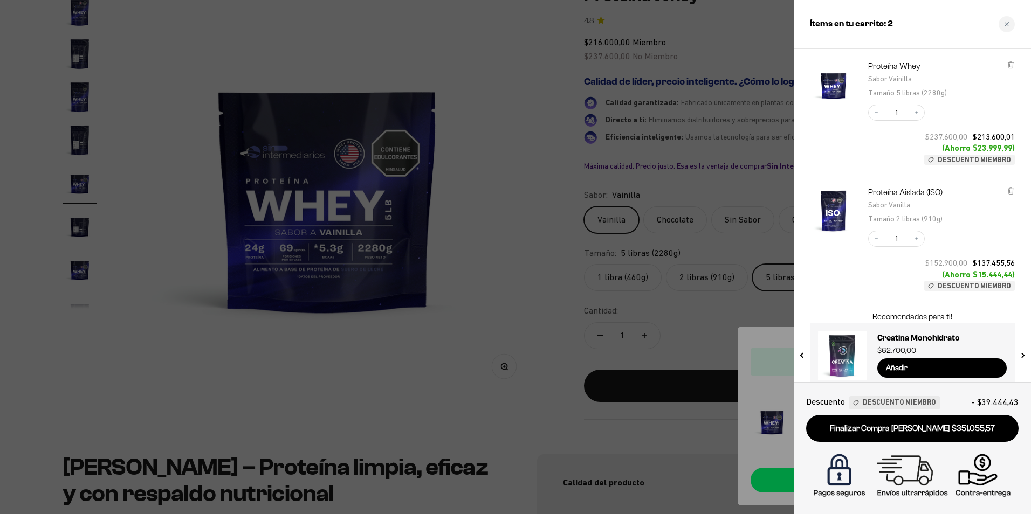
scroll to position [52, 0]
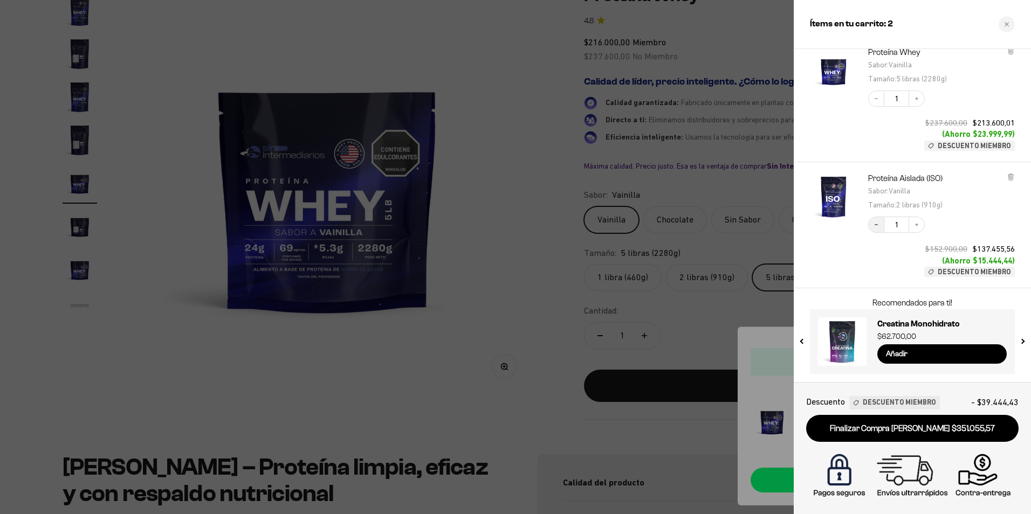
click at [875, 228] on icon "Decrease quantity" at bounding box center [876, 225] width 6 height 6
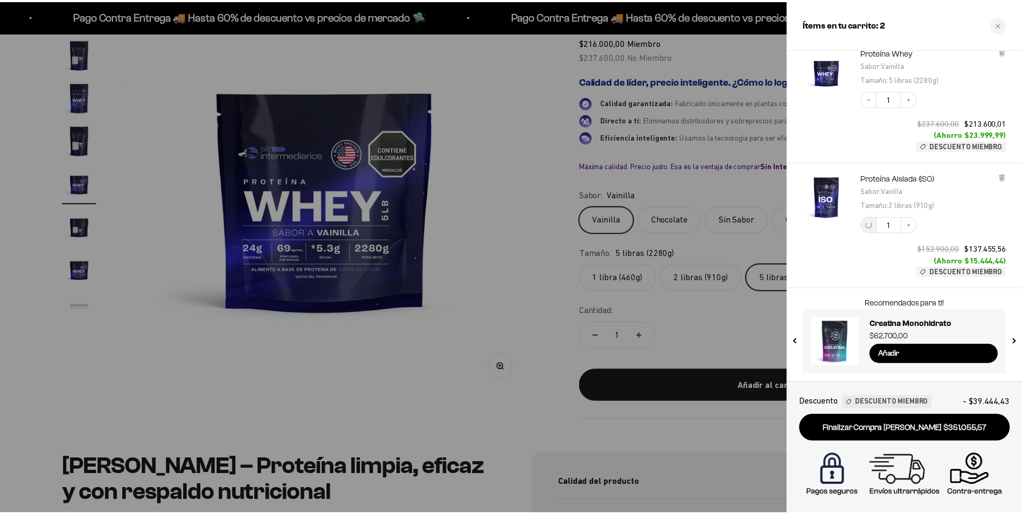
scroll to position [0, 0]
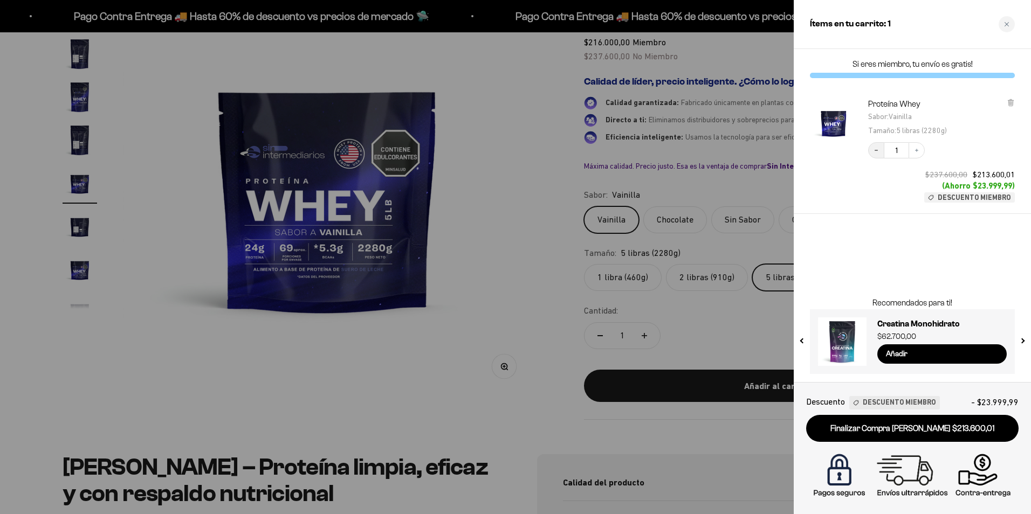
click at [874, 153] on icon "Decrease quantity" at bounding box center [876, 150] width 6 height 6
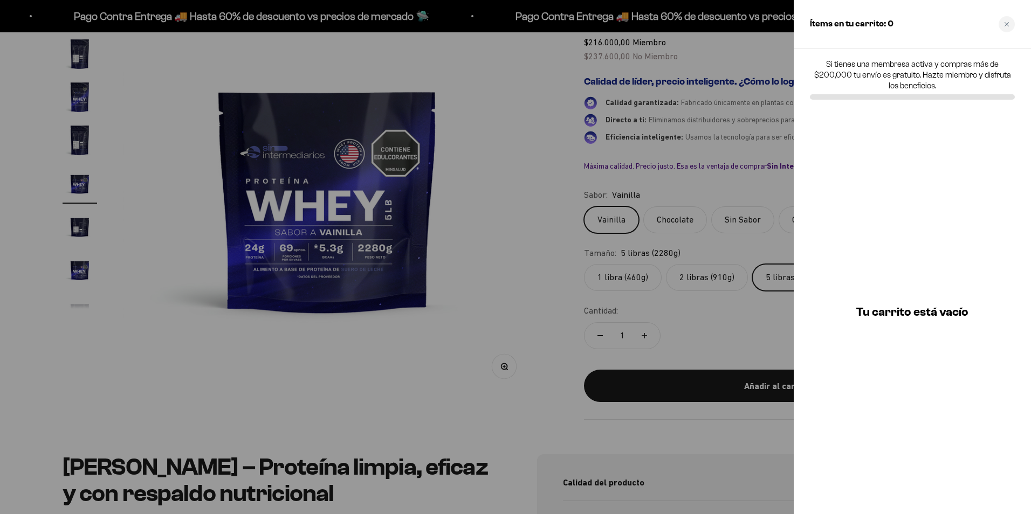
click at [493, 327] on div at bounding box center [515, 257] width 1031 height 514
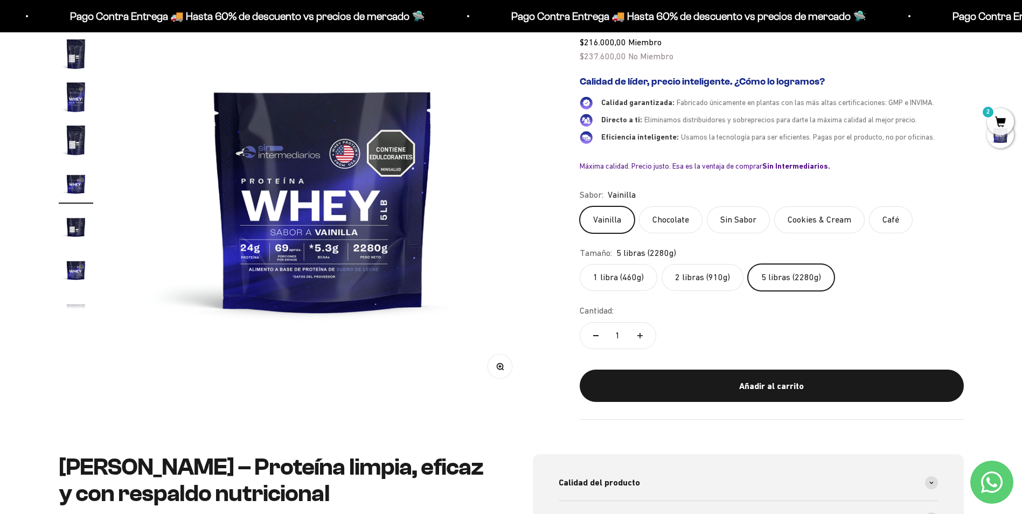
click at [671, 218] on label "Chocolate" at bounding box center [671, 219] width 64 height 27
click at [580, 206] on input "Chocolate" at bounding box center [579, 206] width 1 height 1
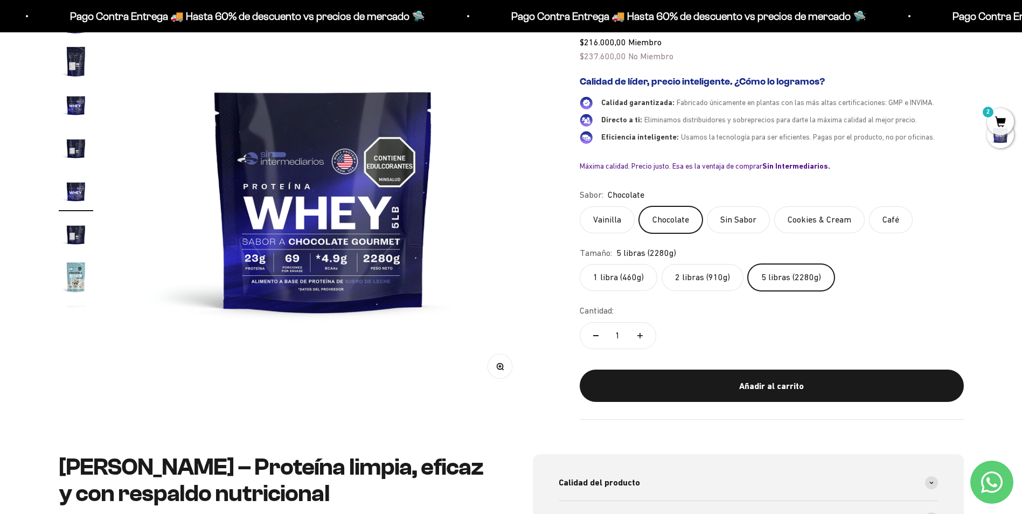
scroll to position [279, 0]
click at [736, 220] on label "Sin Sabor" at bounding box center [738, 219] width 63 height 27
click at [580, 206] on input "Sin Sabor" at bounding box center [579, 206] width 1 height 1
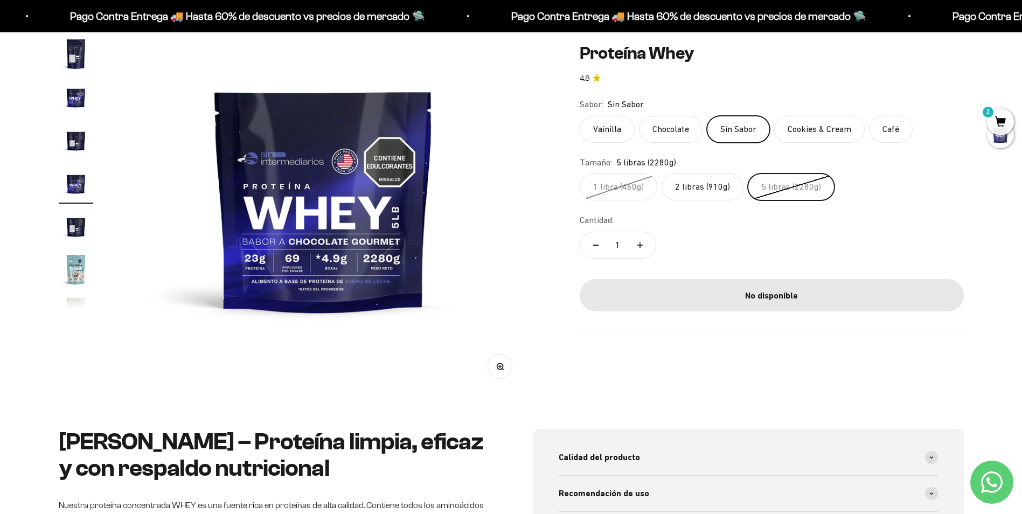
click at [817, 125] on label "Cookies & Cream" at bounding box center [820, 128] width 91 height 27
click at [580, 115] on input "Cookies & Cream" at bounding box center [579, 115] width 1 height 1
click at [889, 128] on label "Café" at bounding box center [891, 128] width 44 height 27
click at [580, 115] on input "Café" at bounding box center [579, 115] width 1 height 1
click at [737, 132] on label "Sin Sabor" at bounding box center [738, 128] width 63 height 27
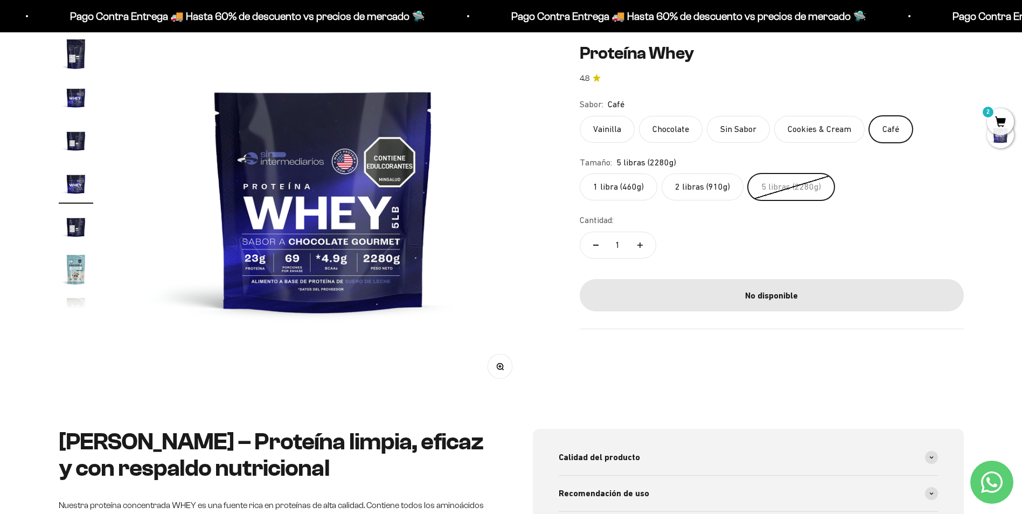
click at [580, 115] on input "Sin Sabor" at bounding box center [579, 115] width 1 height 1
click at [670, 129] on label "Chocolate" at bounding box center [671, 128] width 64 height 27
click at [580, 115] on input "Chocolate" at bounding box center [579, 115] width 1 height 1
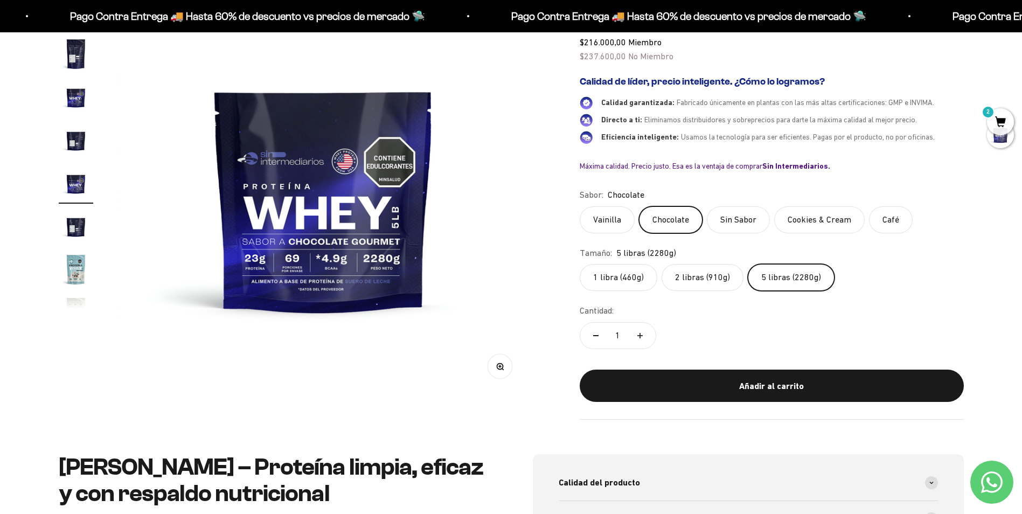
click at [686, 278] on label "2 libras (910g)" at bounding box center [703, 277] width 82 height 27
click at [580, 264] on input "2 libras (910g)" at bounding box center [579, 264] width 1 height 1
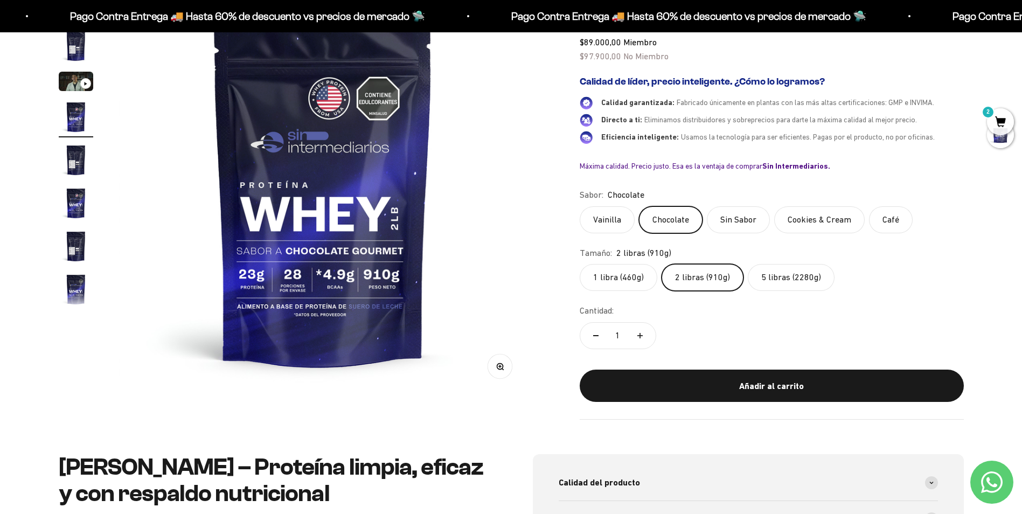
click at [606, 287] on label "1 libra (460g)" at bounding box center [619, 277] width 78 height 27
click at [580, 264] on input "1 libra (460g)" at bounding box center [579, 264] width 1 height 1
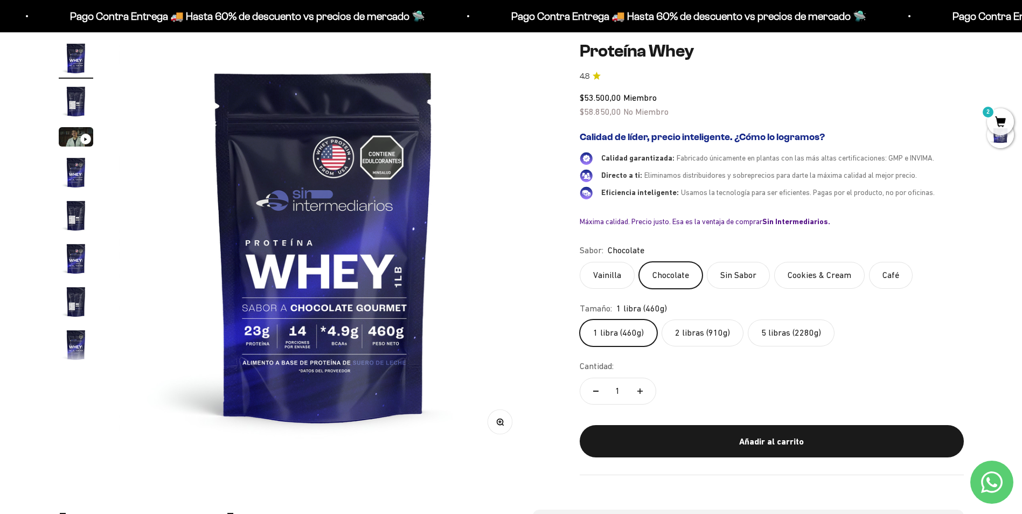
scroll to position [108, 0]
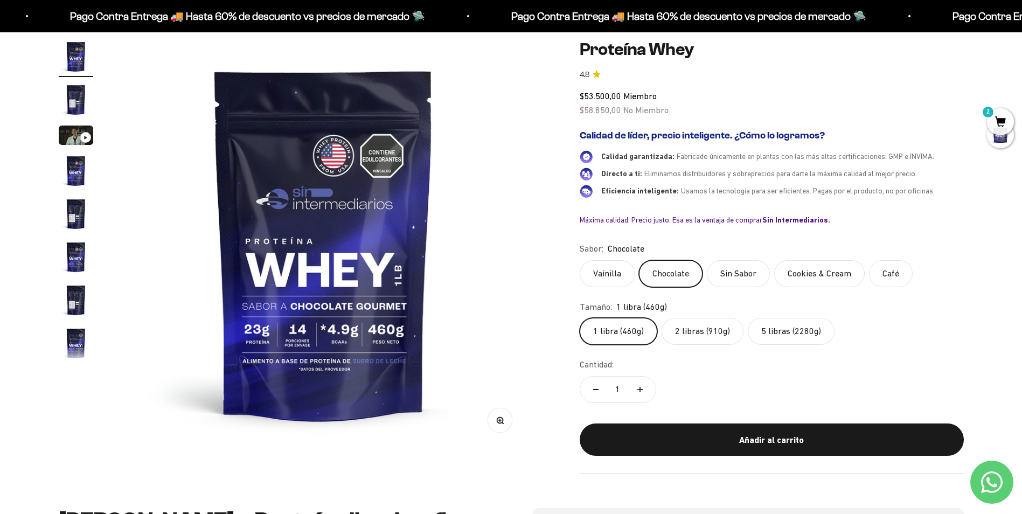
click at [699, 338] on label "2 libras (910g)" at bounding box center [703, 331] width 82 height 27
click at [580, 318] on input "2 libras (910g)" at bounding box center [579, 317] width 1 height 1
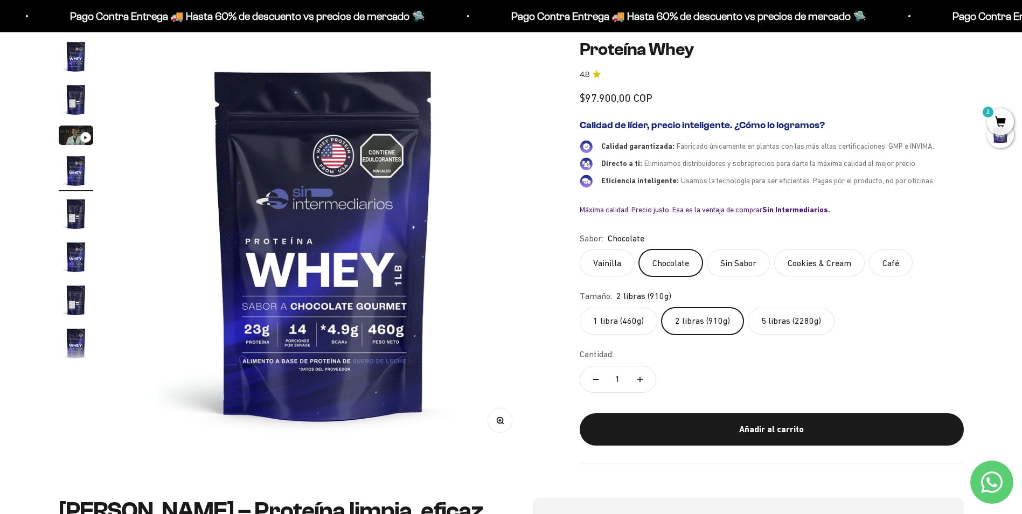
scroll to position [0, 1267]
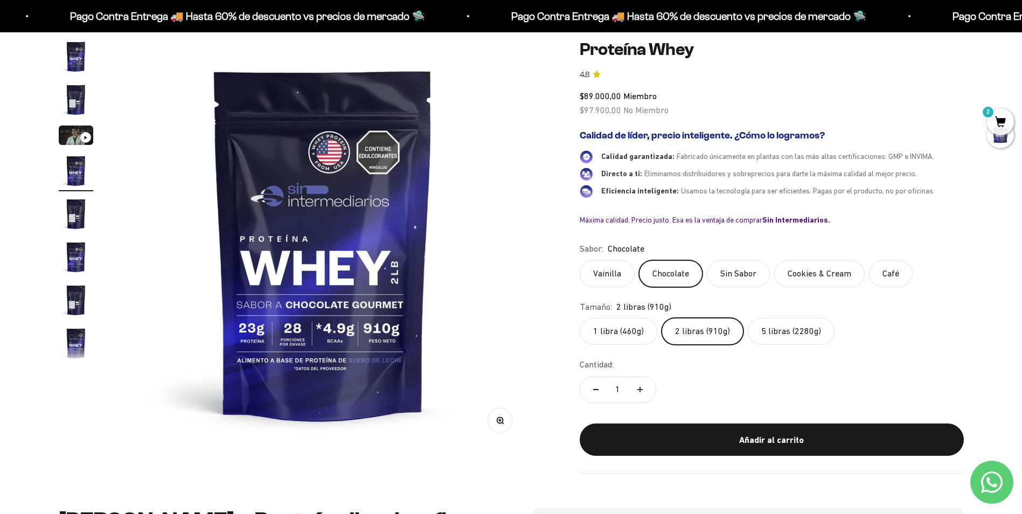
click at [777, 334] on label "5 libras (2280g)" at bounding box center [791, 331] width 87 height 27
click at [580, 318] on input "5 libras (2280g)" at bounding box center [579, 317] width 1 height 1
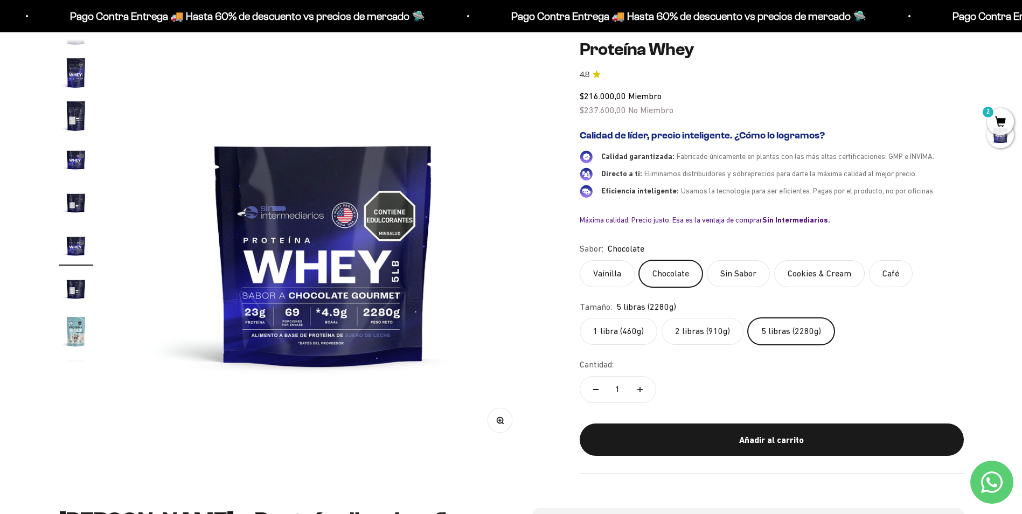
scroll to position [279, 0]
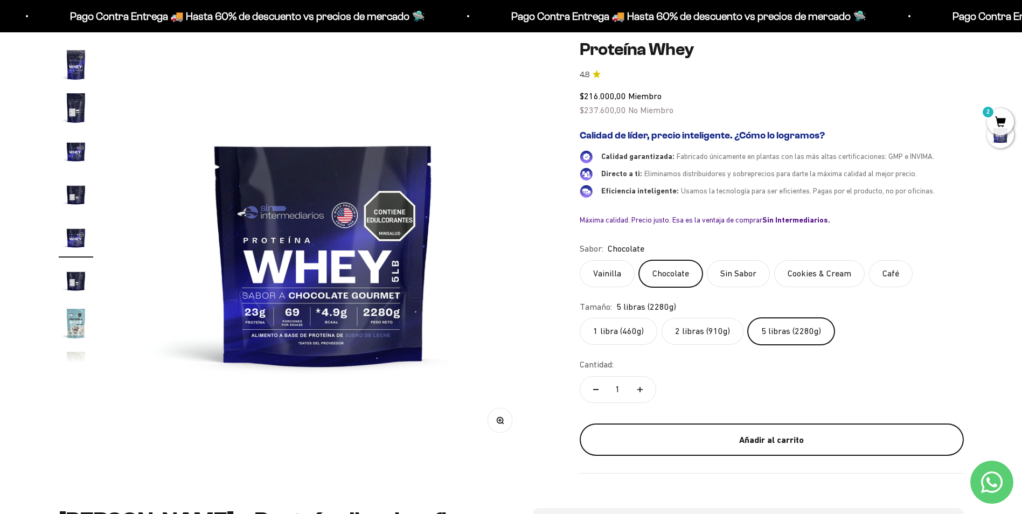
click at [764, 441] on div "Añadir al carrito" at bounding box center [772, 440] width 341 height 14
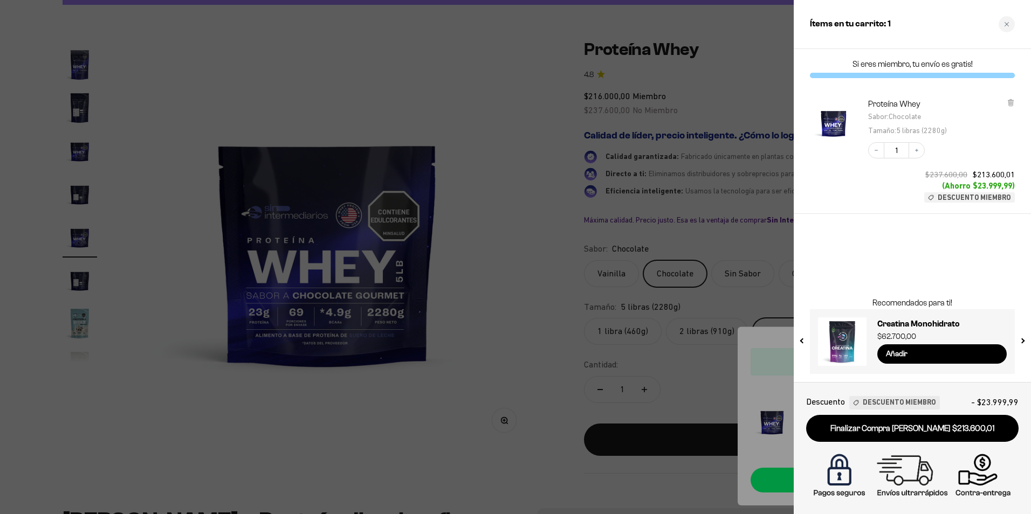
click at [523, 294] on div at bounding box center [515, 257] width 1031 height 514
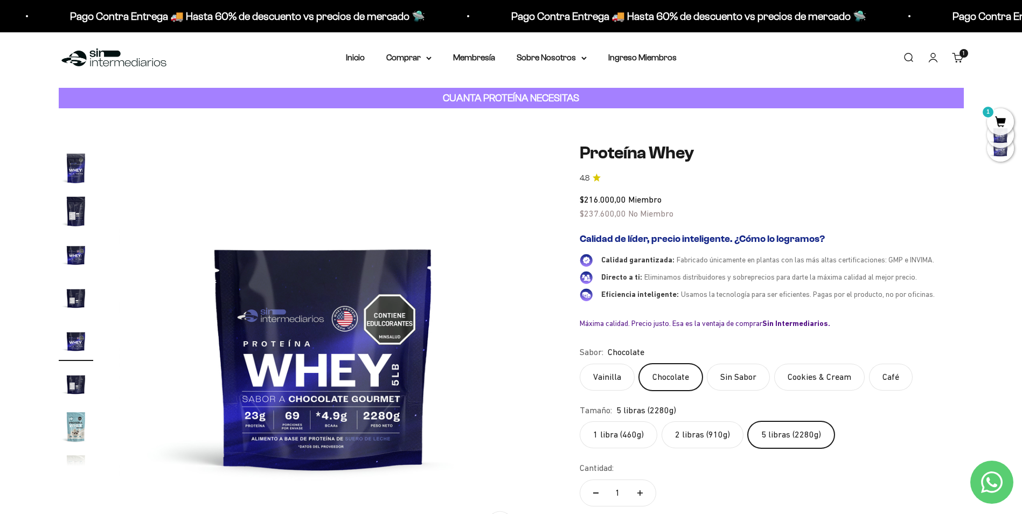
scroll to position [0, 0]
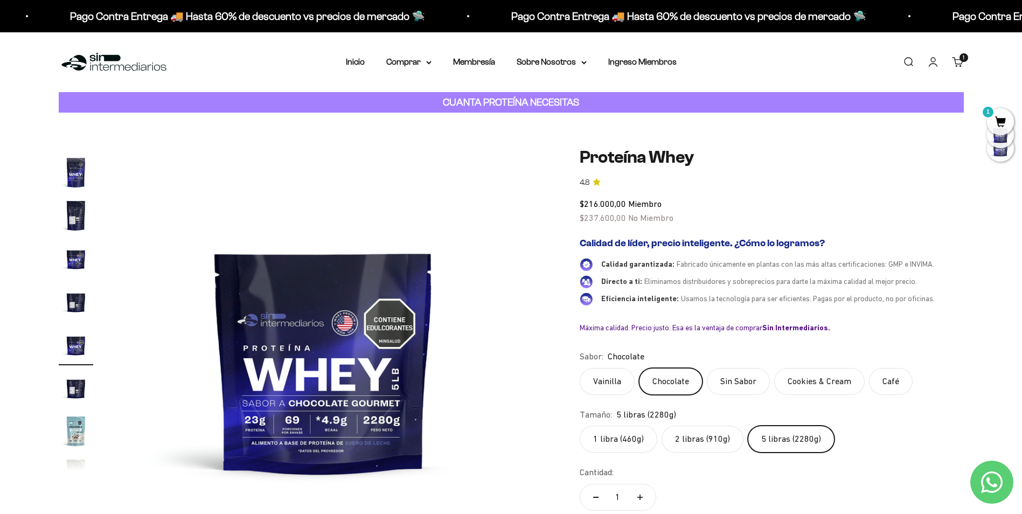
click at [76, 215] on img "Ir al artículo 9" at bounding box center [76, 215] width 34 height 34
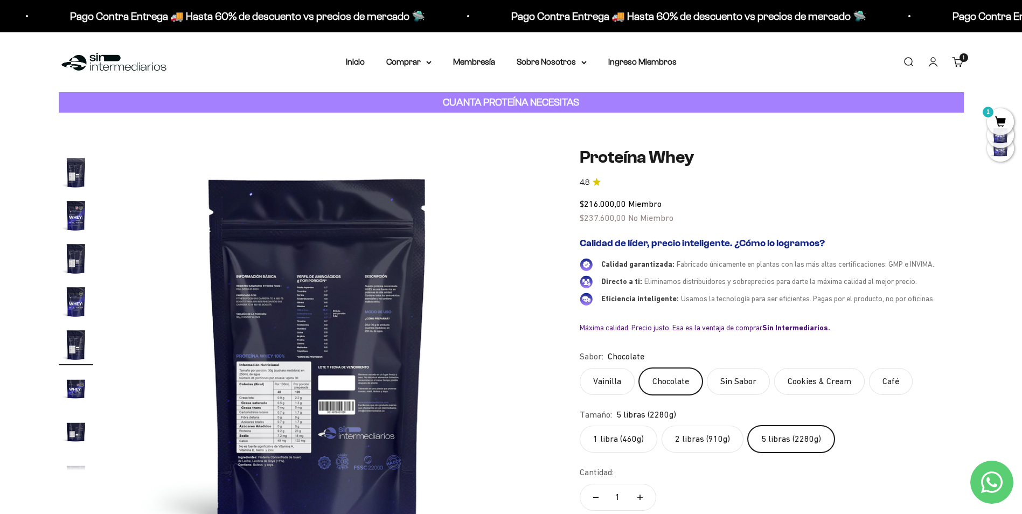
scroll to position [0, 3377]
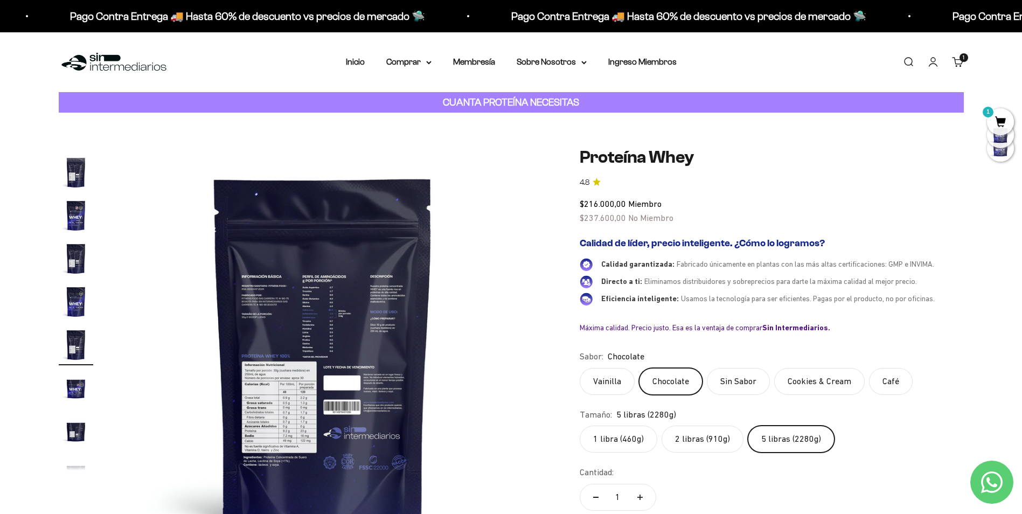
click at [327, 330] on img at bounding box center [323, 351] width 409 height 409
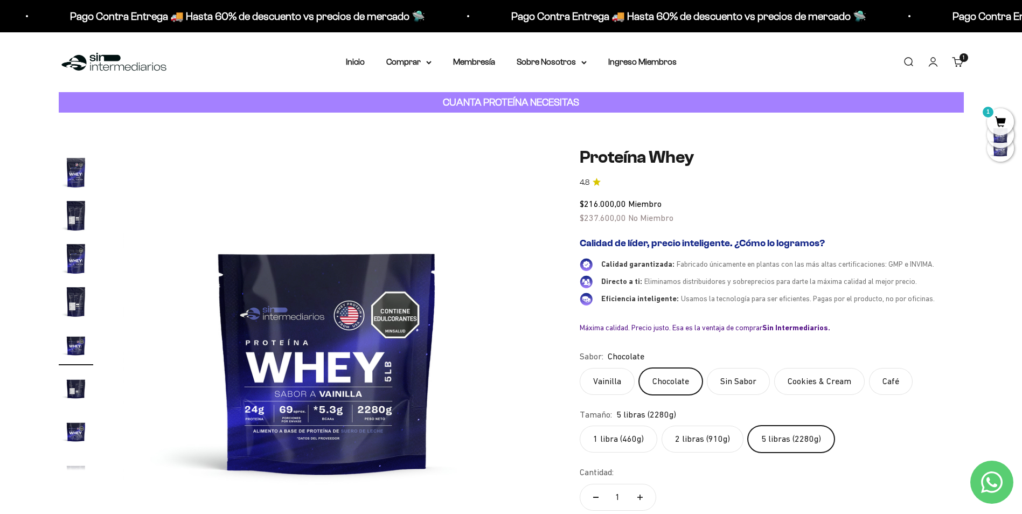
scroll to position [0, 3799]
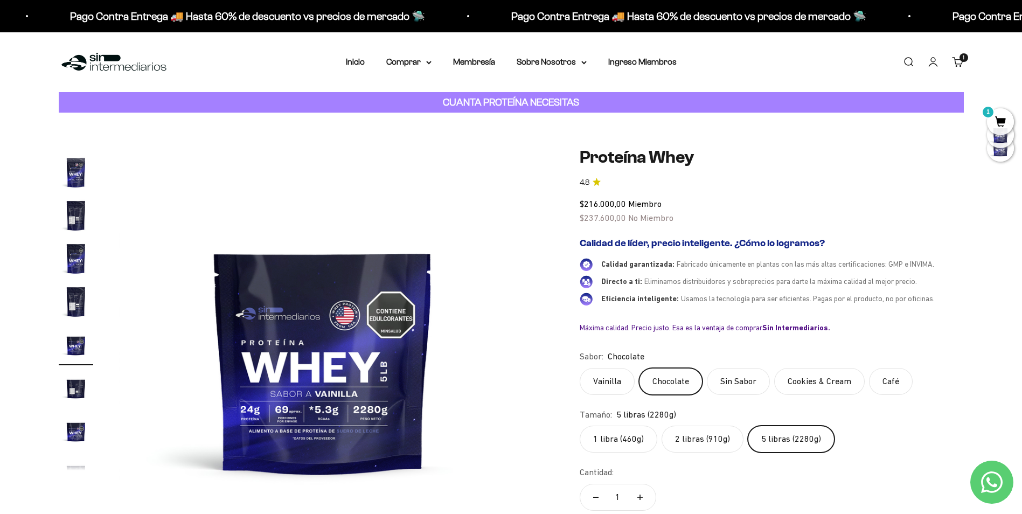
click at [77, 220] on img "Ir al artículo 7" at bounding box center [76, 215] width 34 height 34
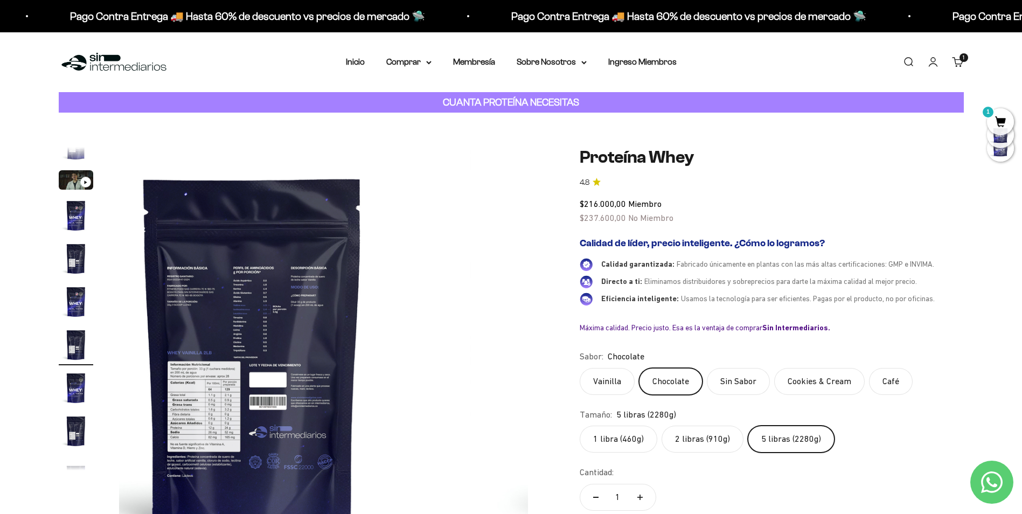
scroll to position [0, 0]
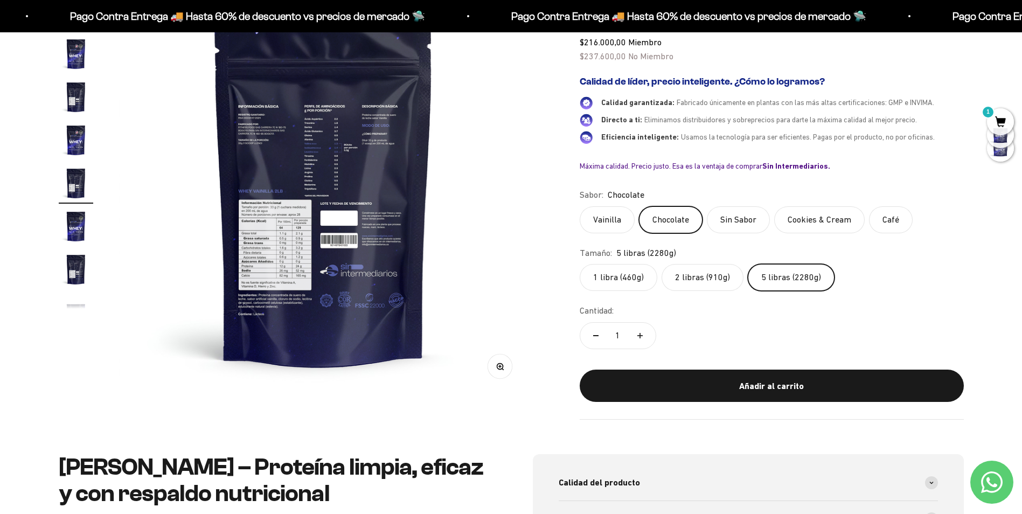
click at [499, 375] on button "Zoom" at bounding box center [500, 367] width 24 height 24
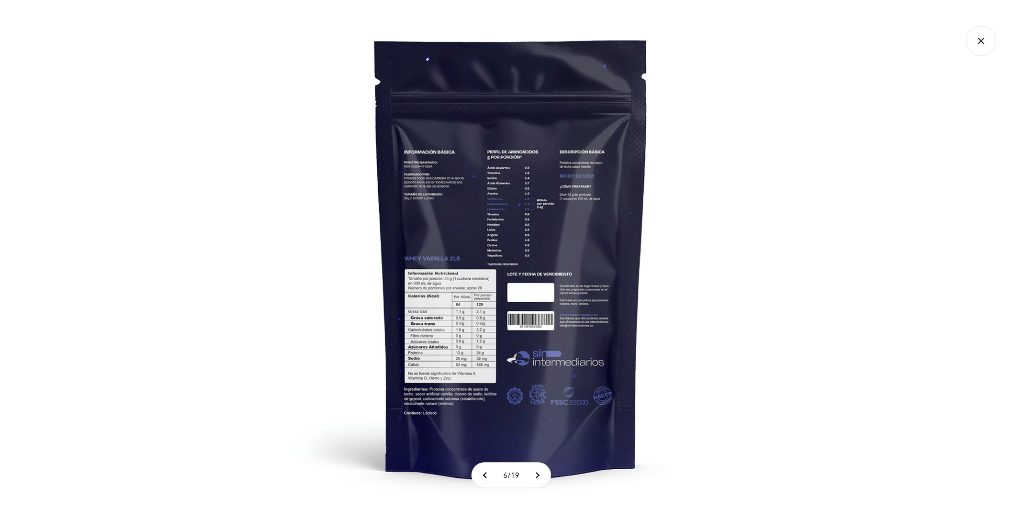
click at [507, 221] on img at bounding box center [511, 257] width 514 height 514
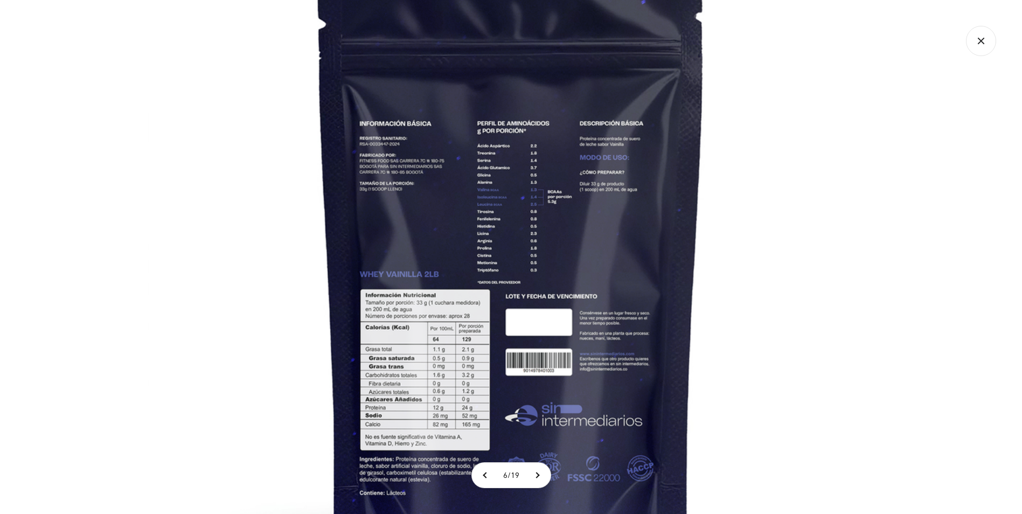
click at [506, 221] on img at bounding box center [512, 272] width 728 height 728
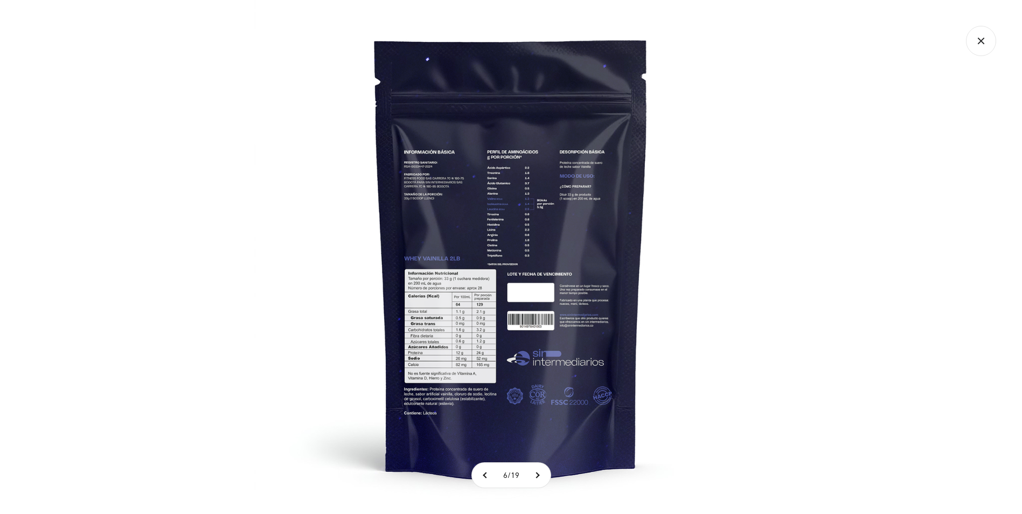
click at [506, 221] on img at bounding box center [511, 257] width 514 height 514
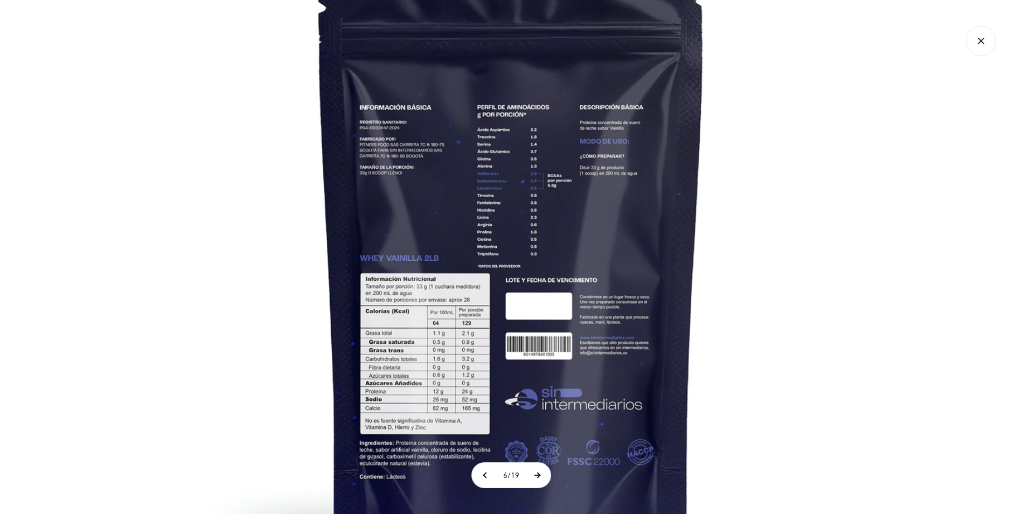
click at [542, 475] on button at bounding box center [537, 475] width 27 height 25
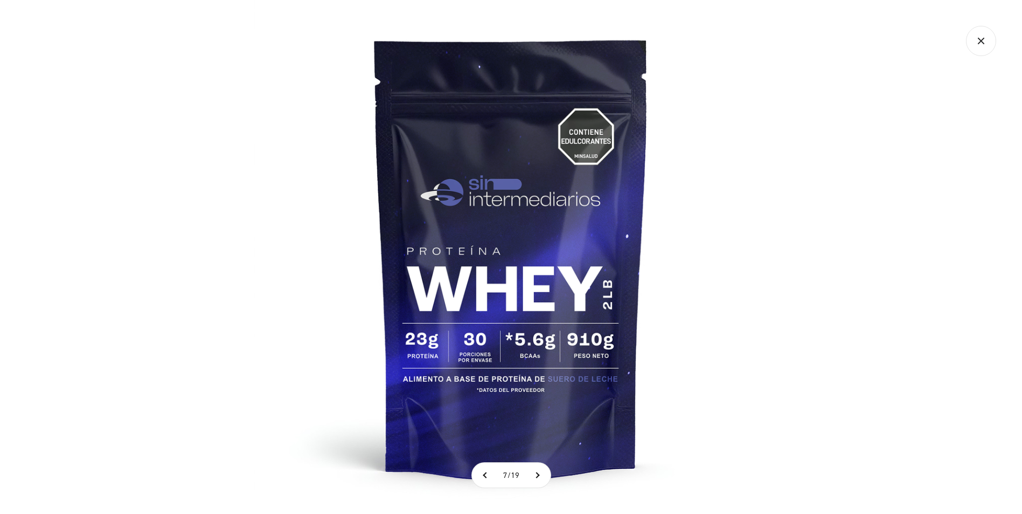
click at [986, 39] on icon "Cerrar galería" at bounding box center [981, 41] width 30 height 30
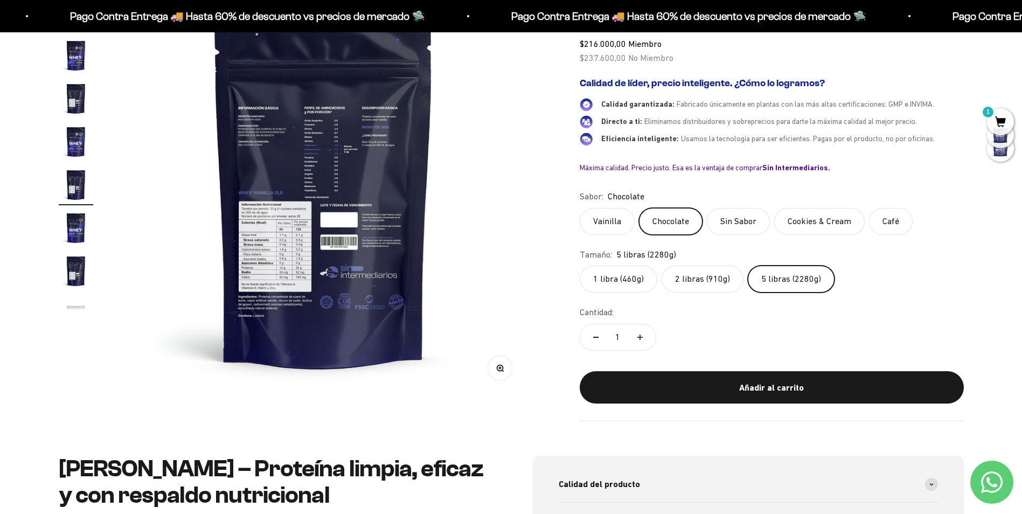
scroll to position [216, 0]
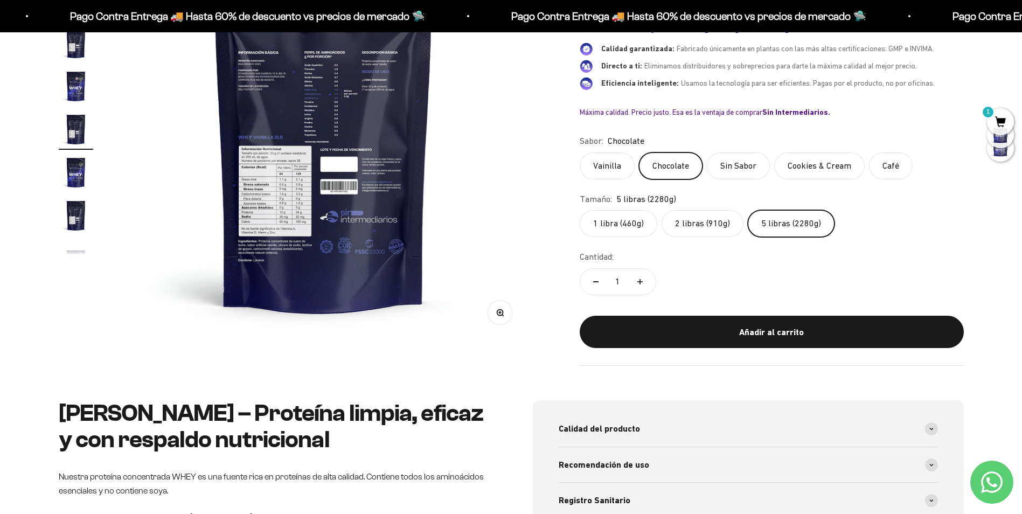
click at [370, 140] on img at bounding box center [323, 136] width 409 height 409
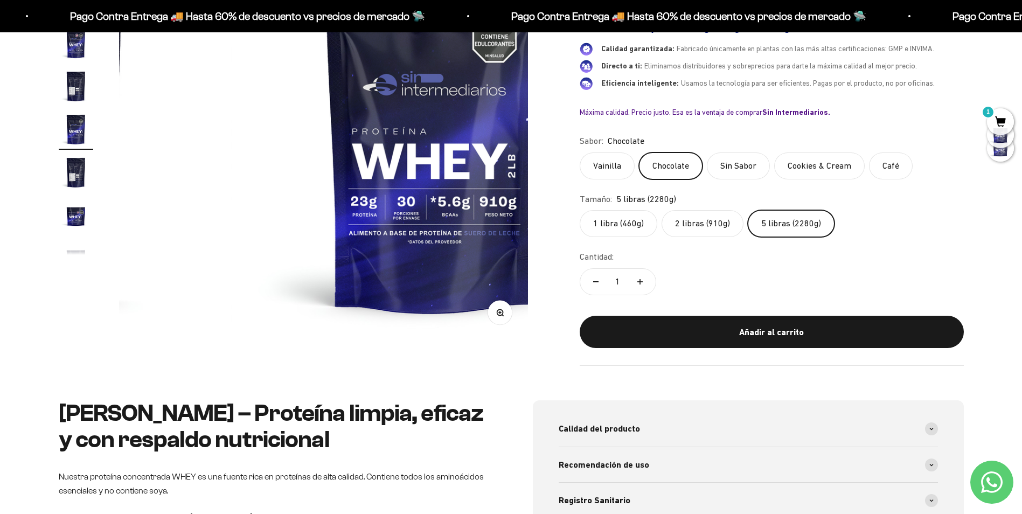
scroll to position [0, 2946]
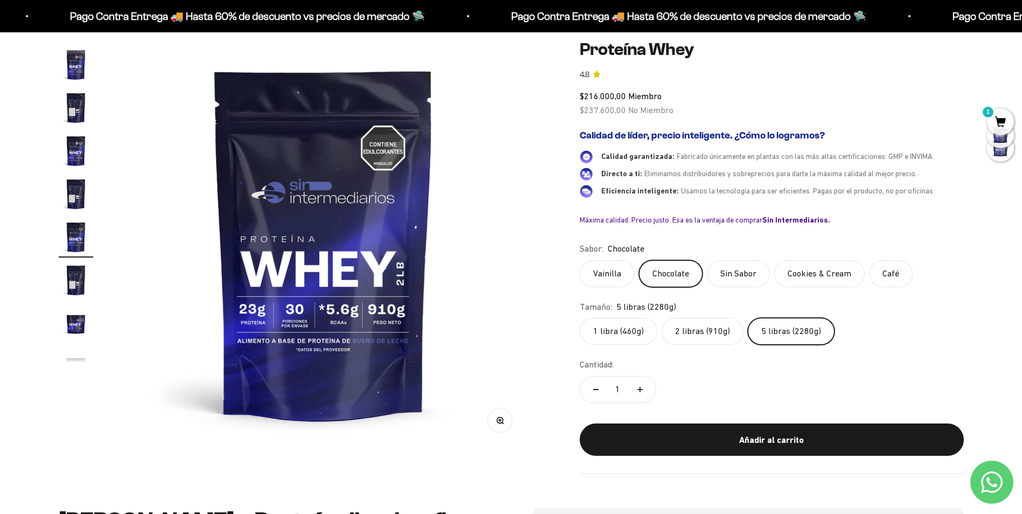
click at [361, 162] on img at bounding box center [323, 243] width 409 height 409
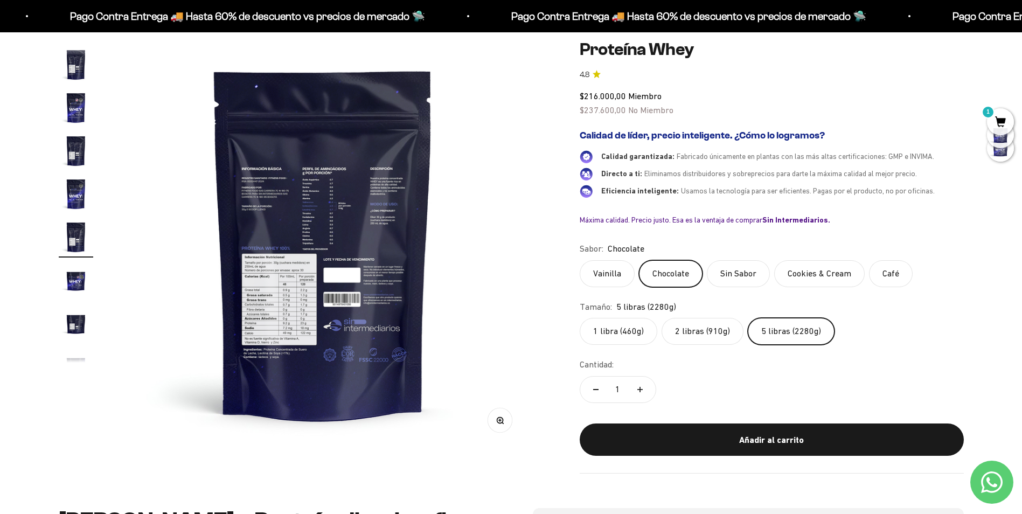
click at [363, 171] on img at bounding box center [323, 243] width 409 height 409
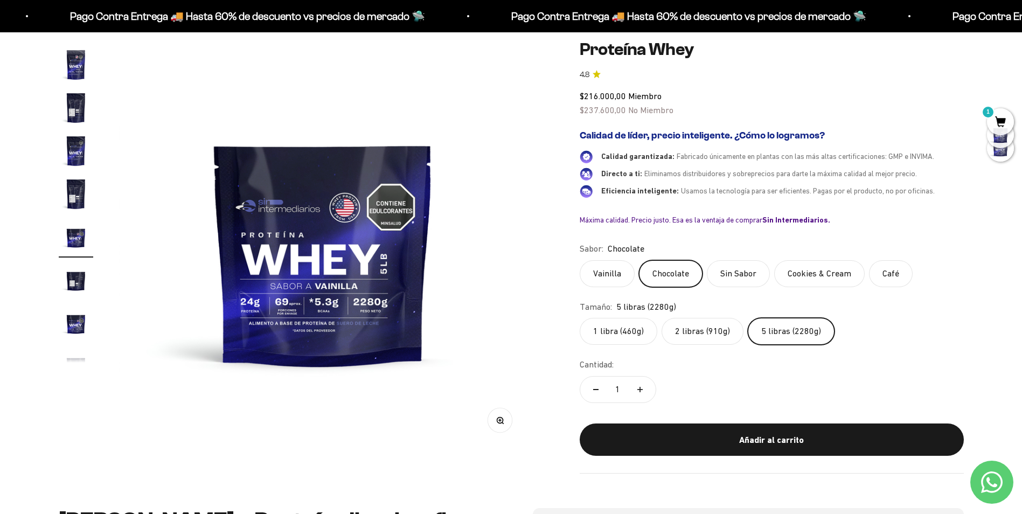
click at [363, 171] on img at bounding box center [323, 243] width 409 height 409
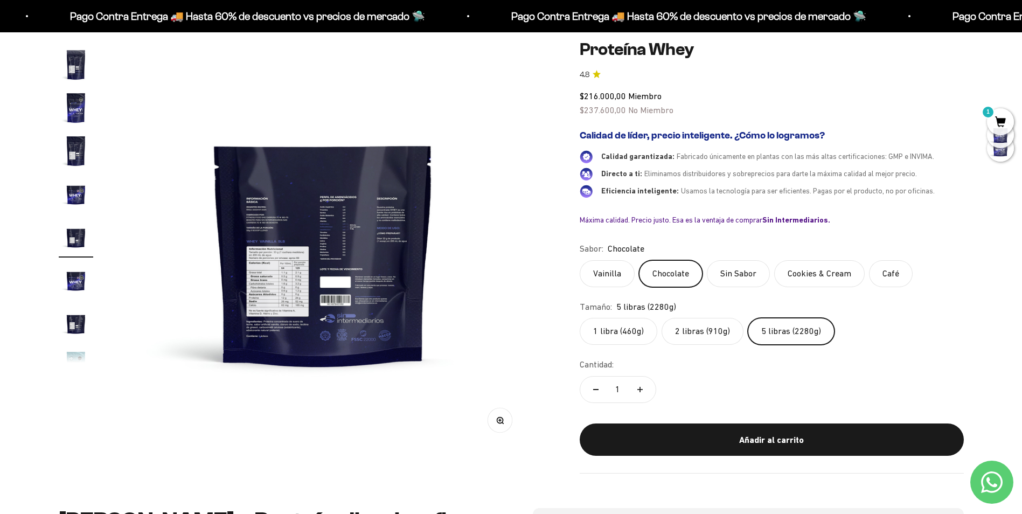
click at [363, 171] on img at bounding box center [323, 243] width 409 height 409
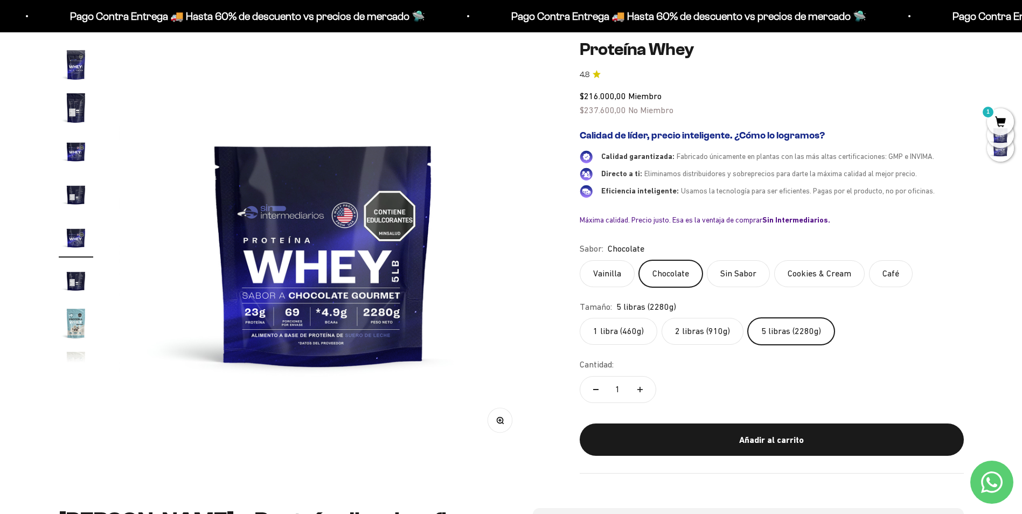
click at [363, 171] on img at bounding box center [323, 243] width 409 height 409
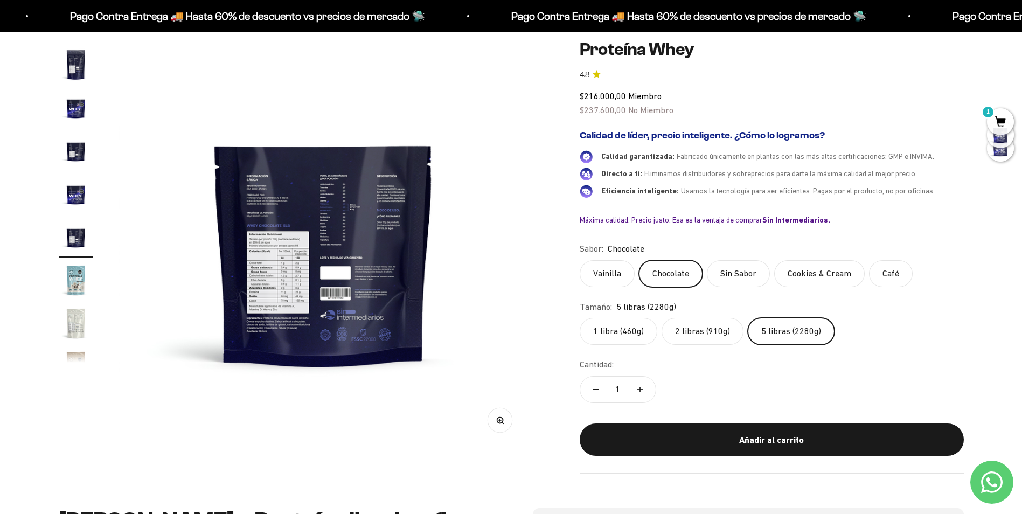
click at [496, 414] on button "Zoom" at bounding box center [500, 421] width 24 height 24
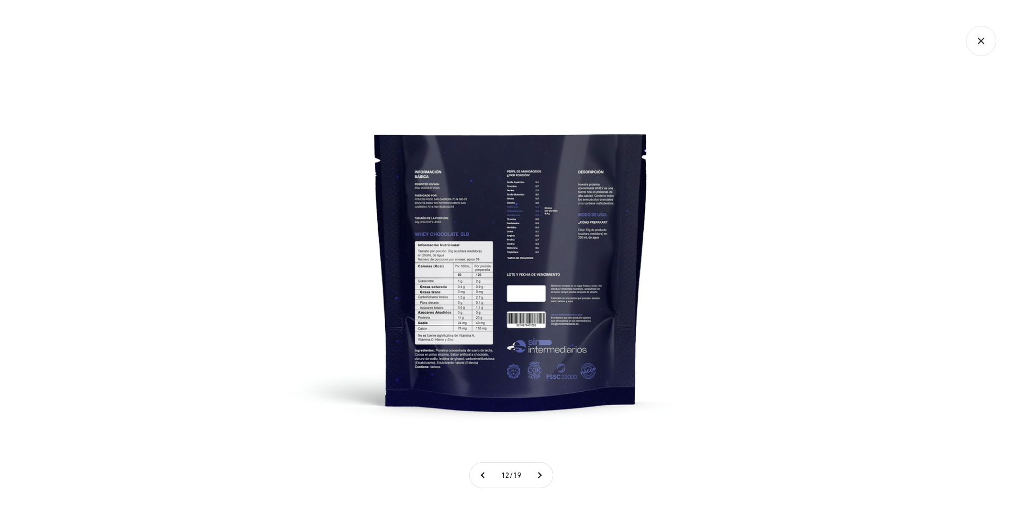
click at [473, 281] on img at bounding box center [511, 257] width 514 height 514
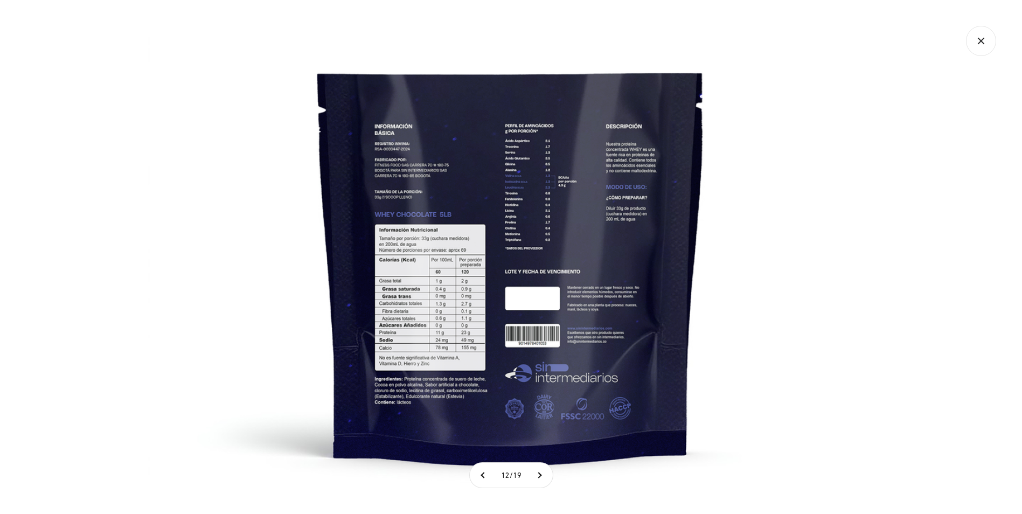
click at [979, 41] on icon "Cerrar galería" at bounding box center [981, 41] width 30 height 30
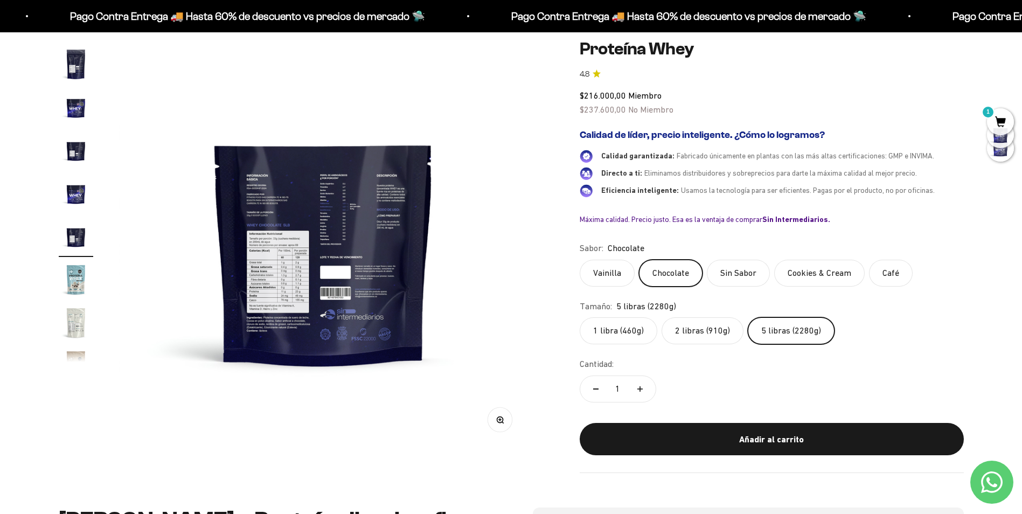
scroll to position [108, 0]
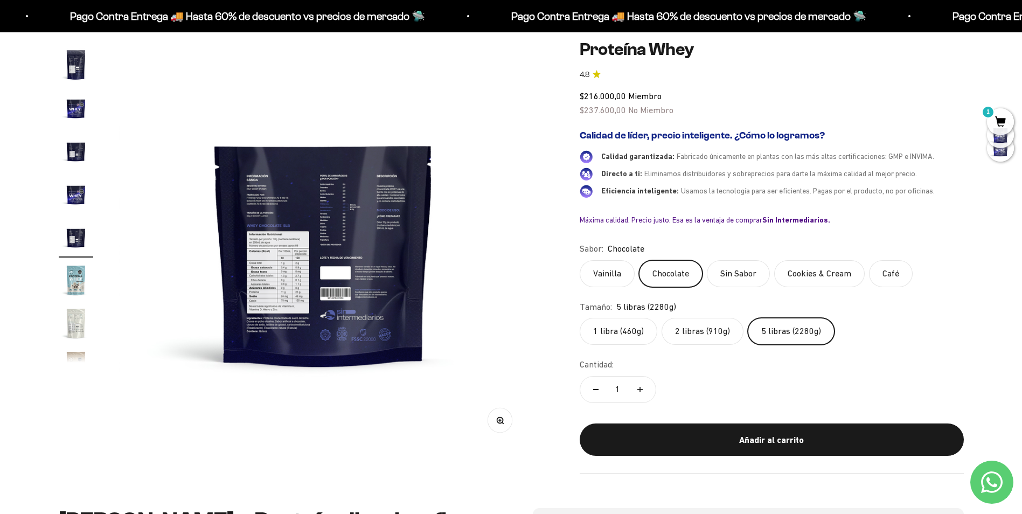
click at [213, 193] on img at bounding box center [323, 243] width 409 height 409
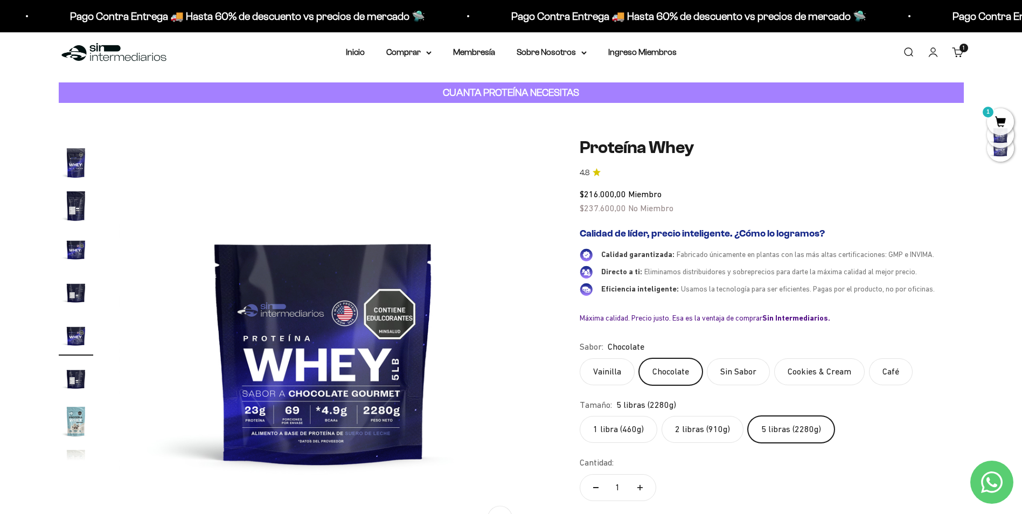
scroll to position [0, 0]
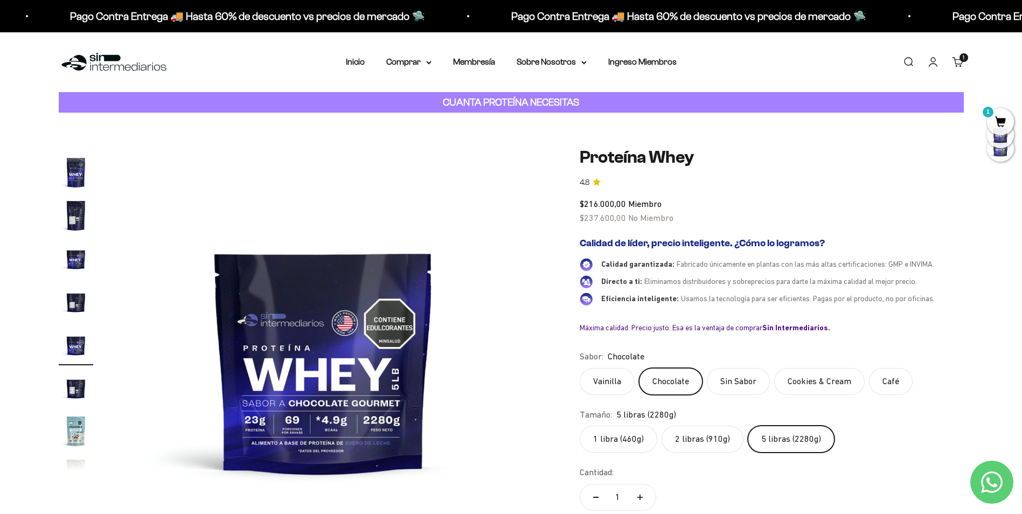
click at [220, 314] on img at bounding box center [323, 351] width 409 height 409
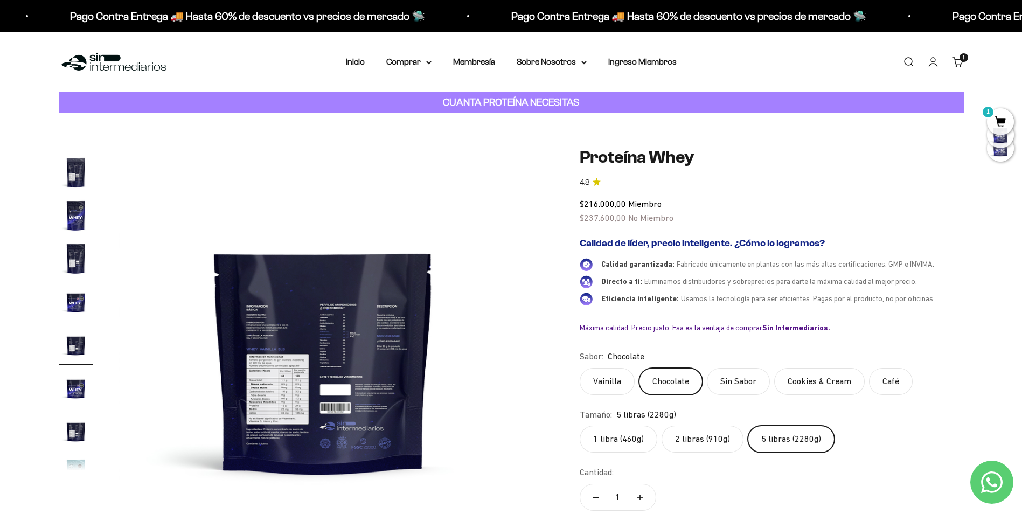
click at [220, 309] on img at bounding box center [323, 351] width 409 height 409
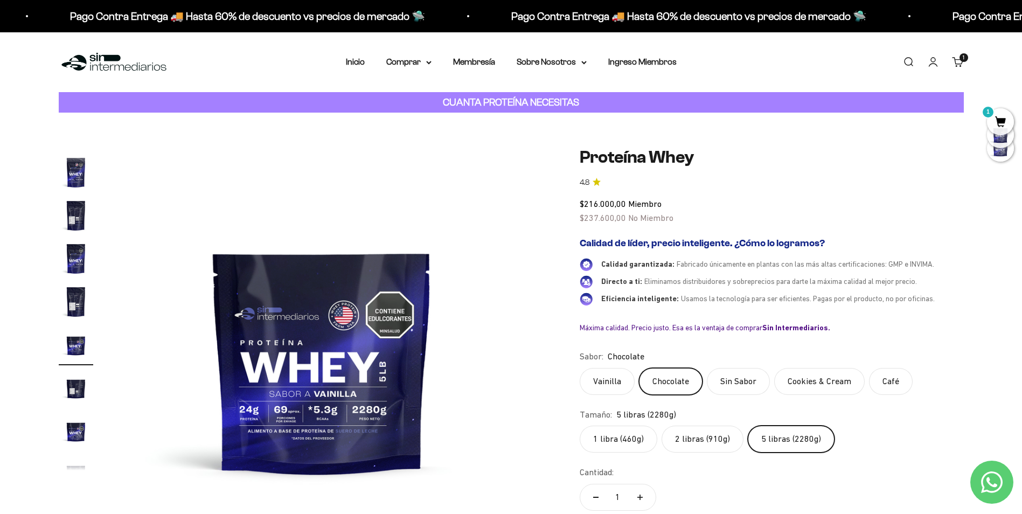
scroll to position [0, 3799]
click at [514, 313] on img at bounding box center [323, 351] width 409 height 409
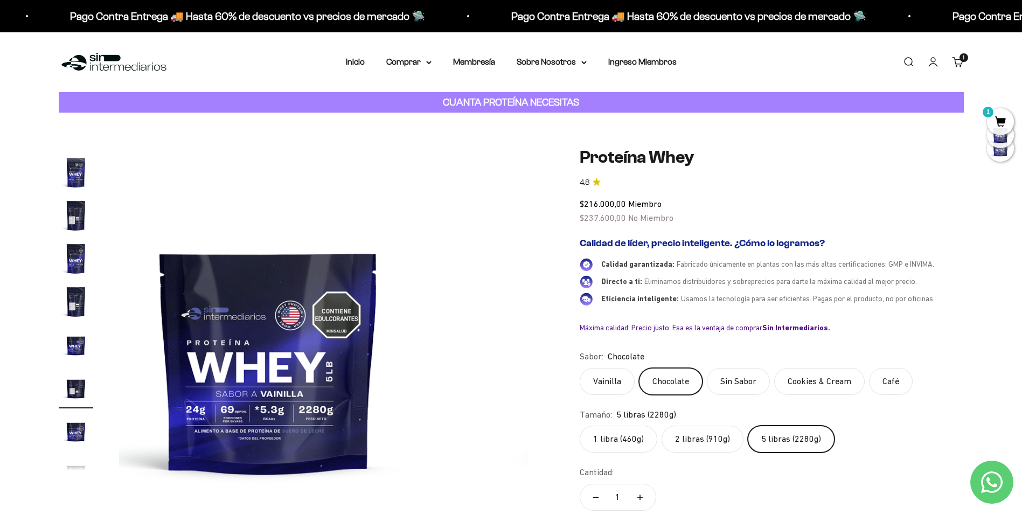
scroll to position [236, 0]
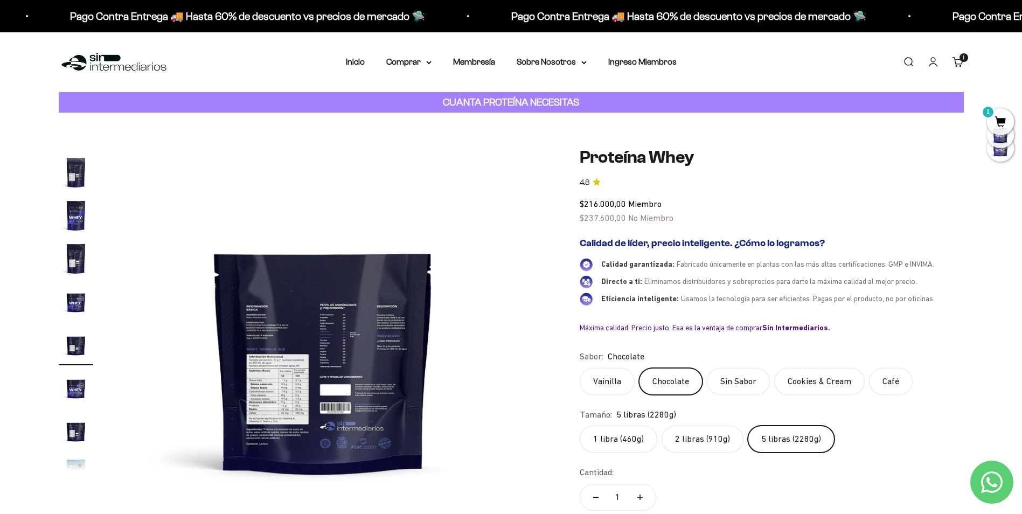
click at [514, 313] on img at bounding box center [323, 351] width 409 height 409
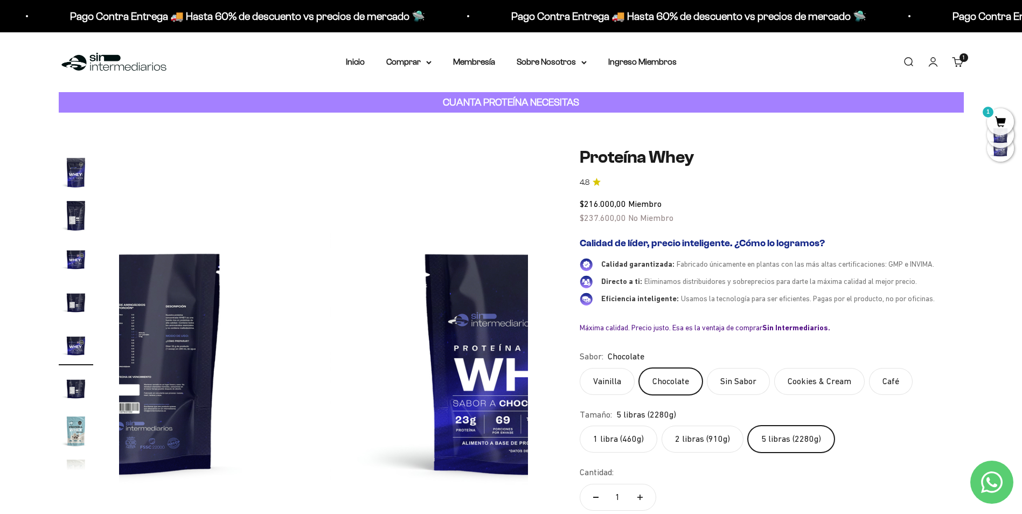
scroll to position [0, 4643]
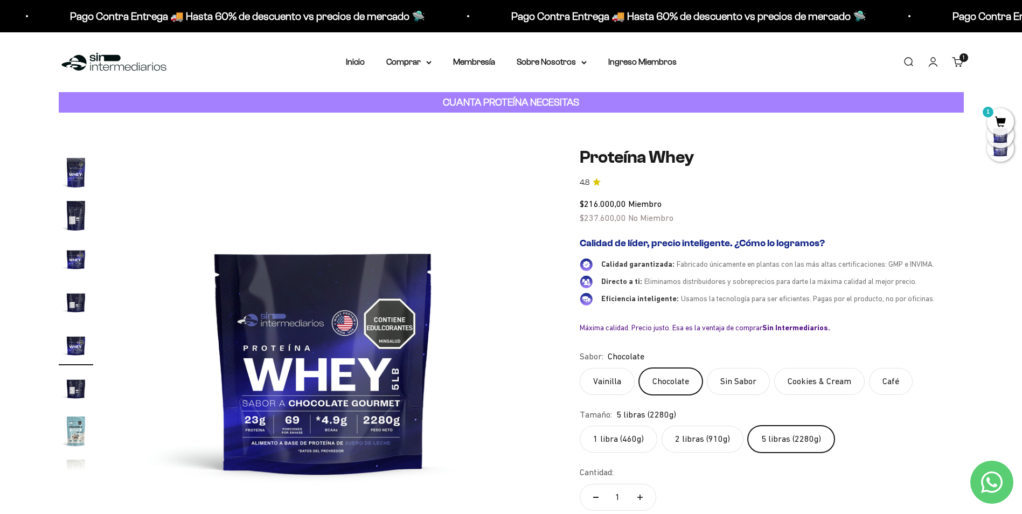
click at [211, 338] on img at bounding box center [323, 351] width 409 height 409
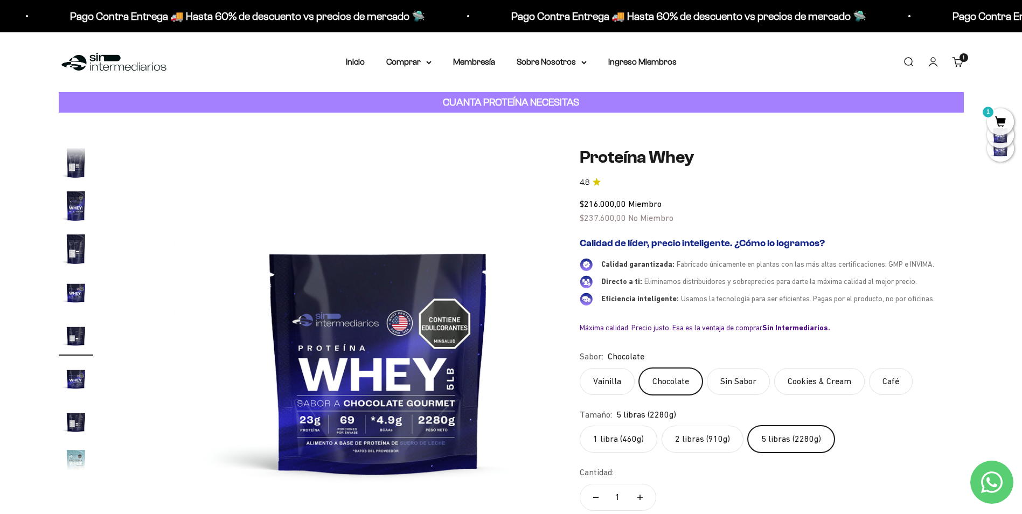
scroll to position [236, 0]
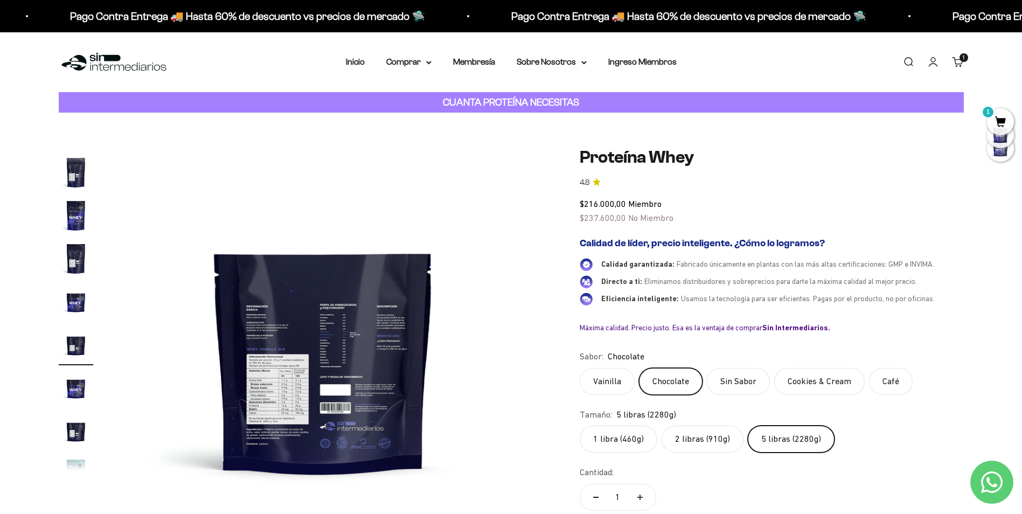
click at [216, 338] on img at bounding box center [323, 351] width 409 height 409
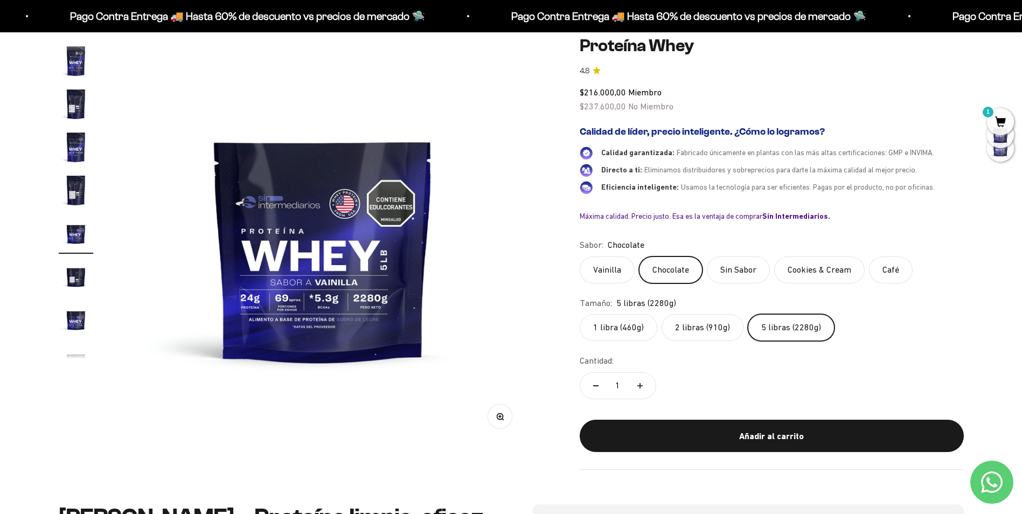
scroll to position [108, 0]
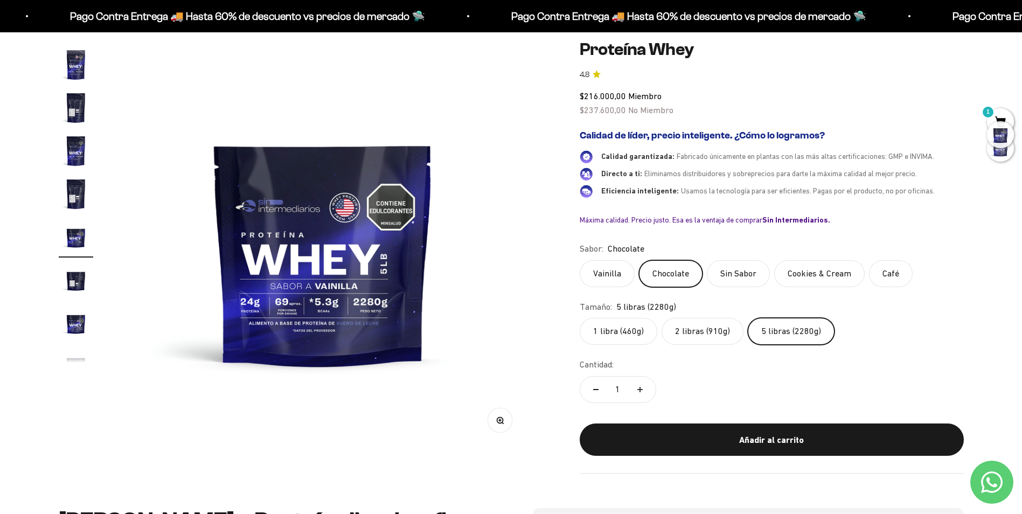
click at [995, 126] on div at bounding box center [1000, 134] width 27 height 27
click at [1000, 117] on span "1" at bounding box center [1000, 121] width 27 height 27
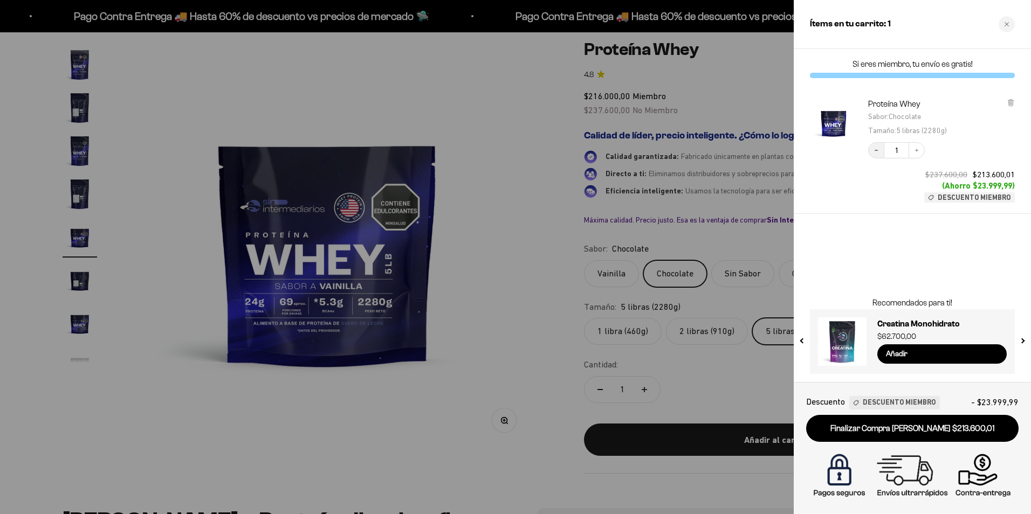
click at [880, 148] on button "Decrease quantity" at bounding box center [876, 150] width 16 height 16
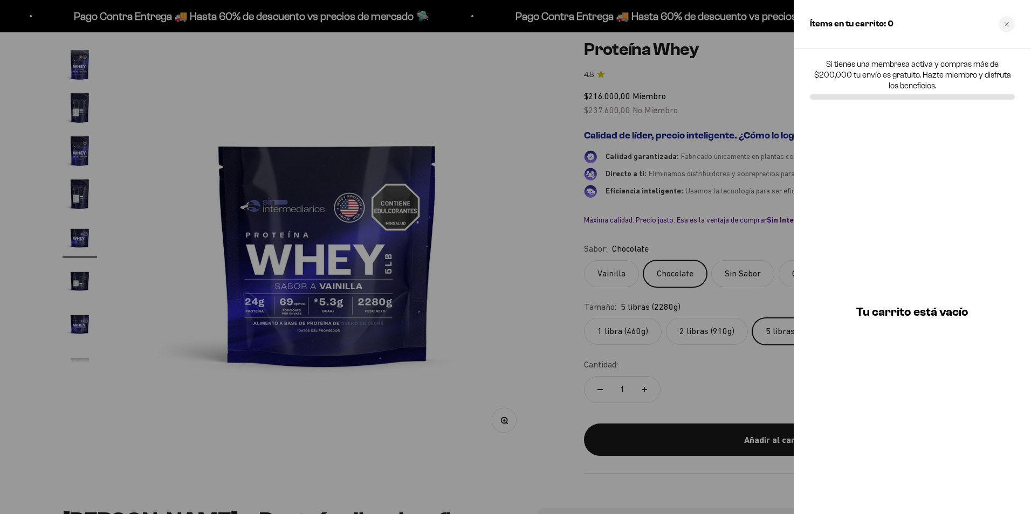
click at [505, 143] on div at bounding box center [515, 257] width 1031 height 514
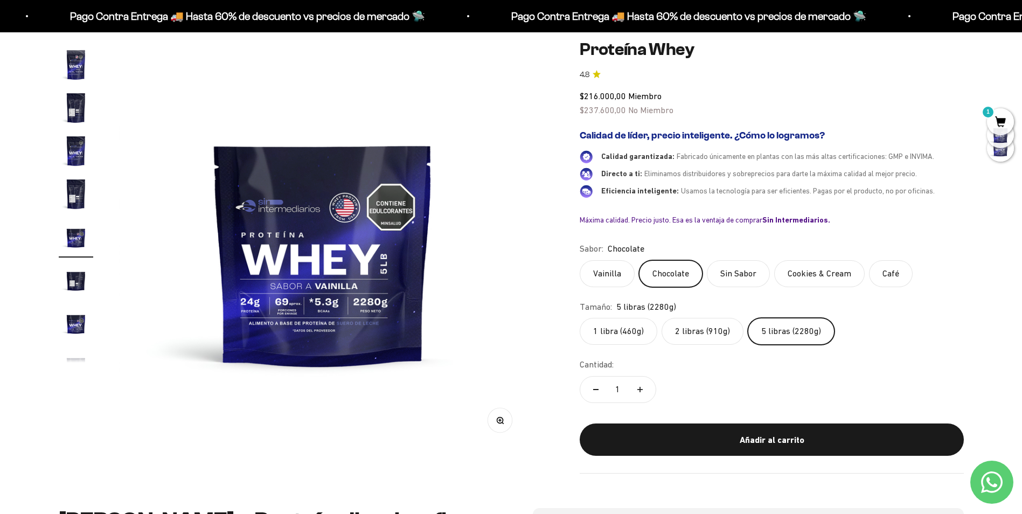
click at [603, 280] on label "Vainilla" at bounding box center [607, 273] width 55 height 27
click at [580, 260] on input "Vainilla" at bounding box center [579, 260] width 1 height 1
click at [703, 335] on label "2 libras (910g)" at bounding box center [703, 331] width 82 height 27
click at [580, 318] on input "2 libras (910g)" at bounding box center [579, 317] width 1 height 1
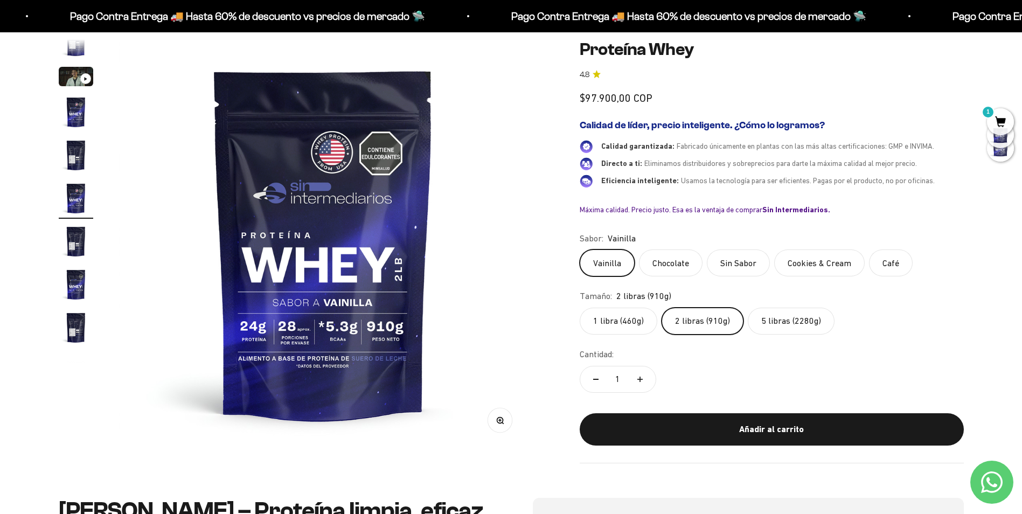
scroll to position [20, 0]
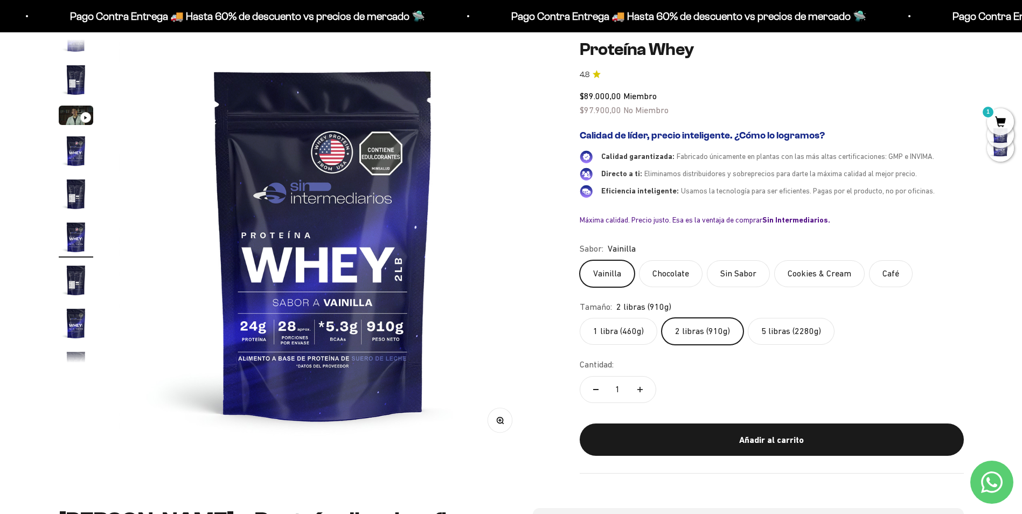
click at [793, 333] on label "5 libras (2280g)" at bounding box center [791, 331] width 87 height 27
click at [580, 318] on input "5 libras (2280g)" at bounding box center [579, 317] width 1 height 1
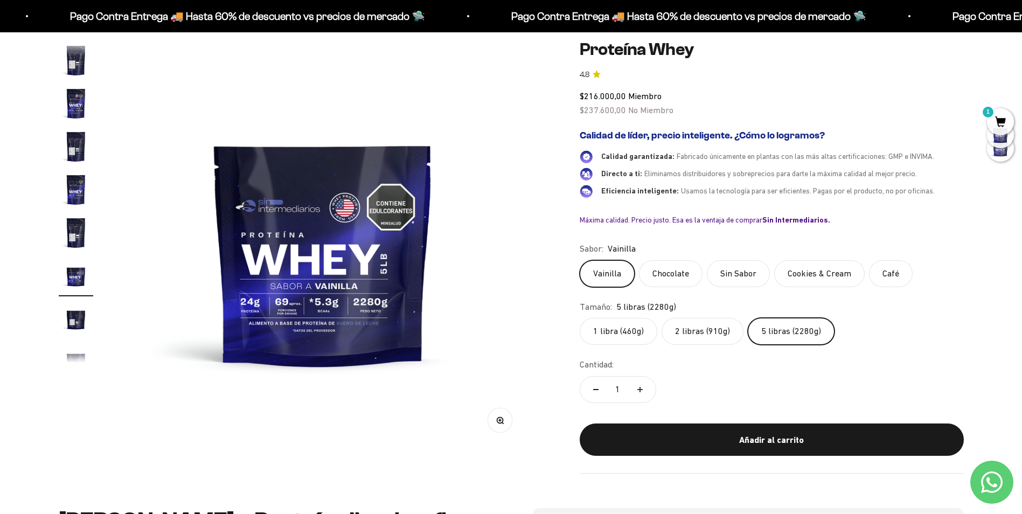
scroll to position [192, 0]
click at [706, 335] on label "2 libras (910g)" at bounding box center [703, 331] width 82 height 27
click at [580, 318] on input "2 libras (910g)" at bounding box center [579, 317] width 1 height 1
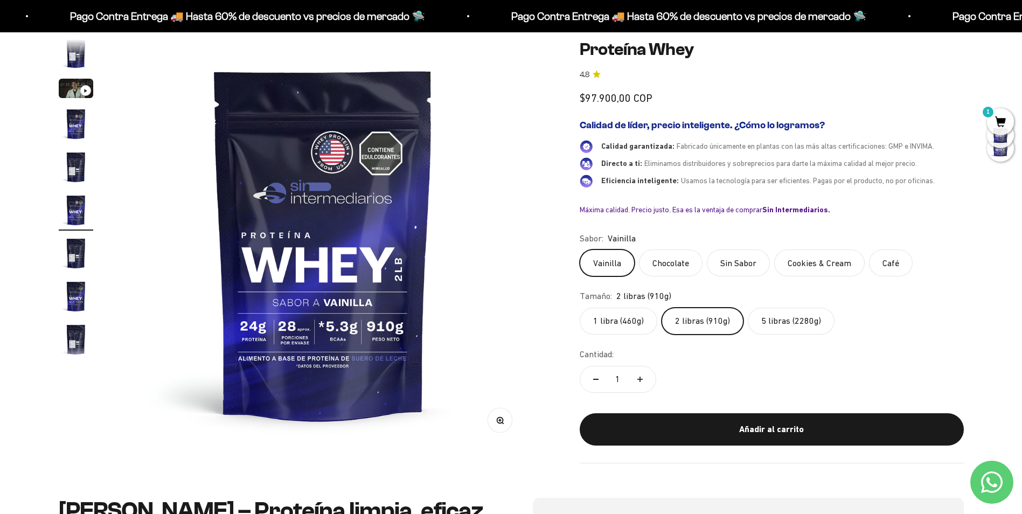
scroll to position [20, 0]
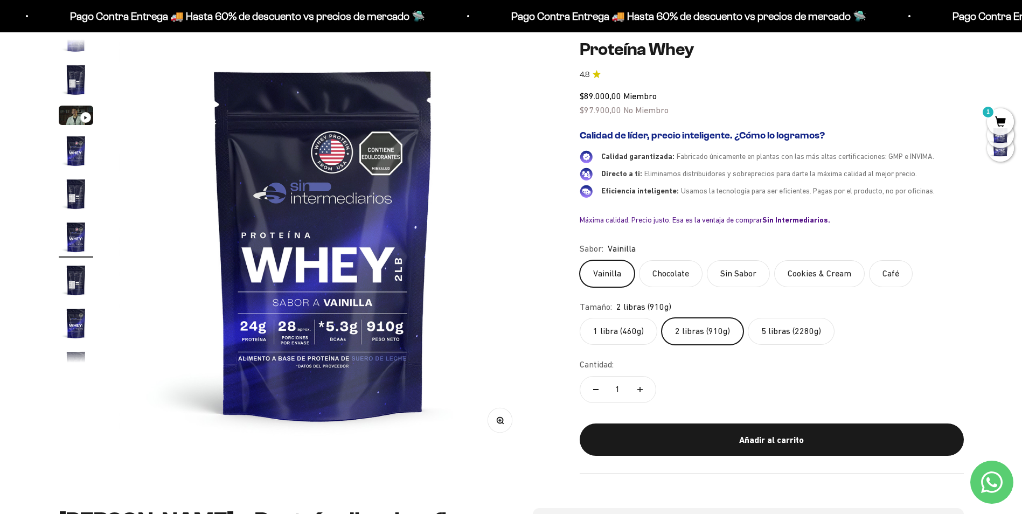
click at [612, 336] on label "1 libra (460g)" at bounding box center [619, 331] width 78 height 27
click at [580, 318] on input "1 libra (460g)" at bounding box center [579, 317] width 1 height 1
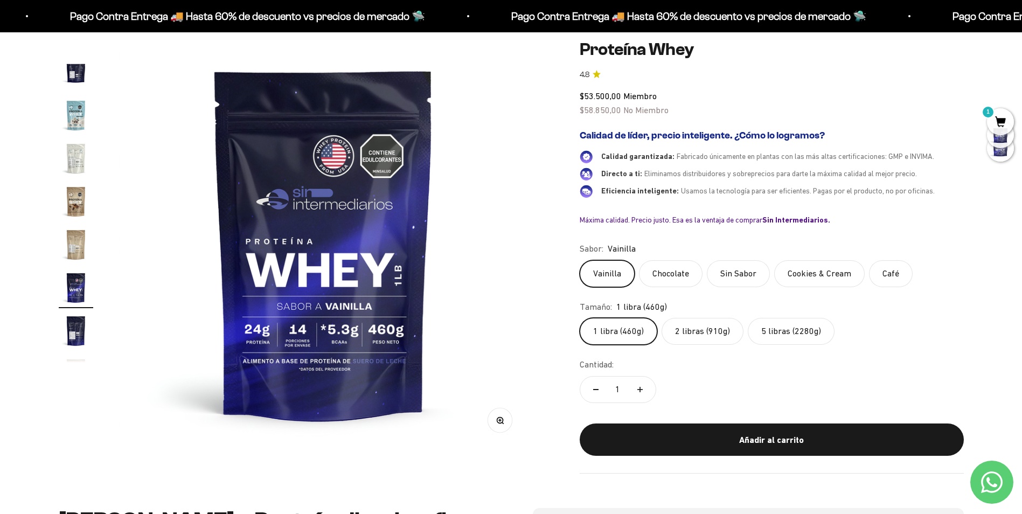
scroll to position [519, 0]
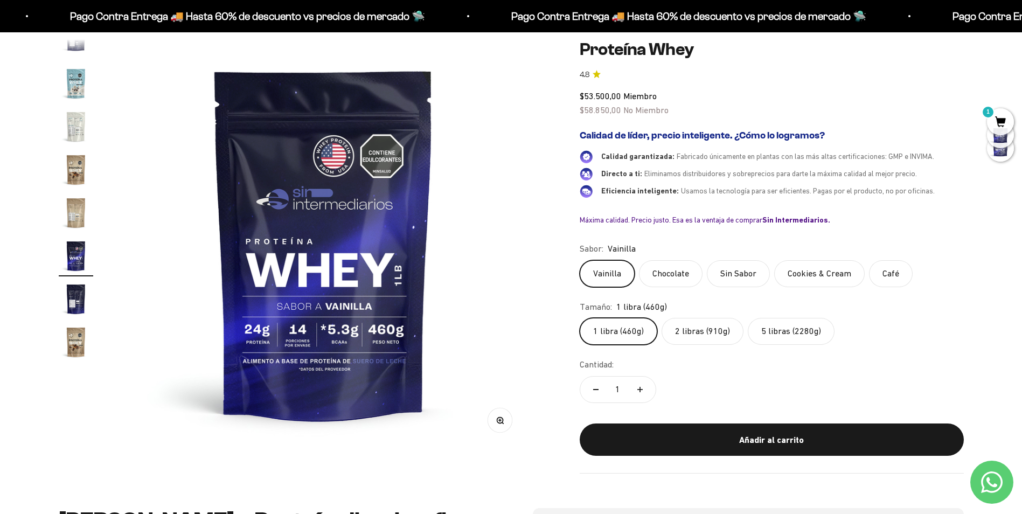
click at [702, 329] on label "2 libras (910g)" at bounding box center [703, 331] width 82 height 27
click at [580, 318] on input "2 libras (910g)" at bounding box center [579, 317] width 1 height 1
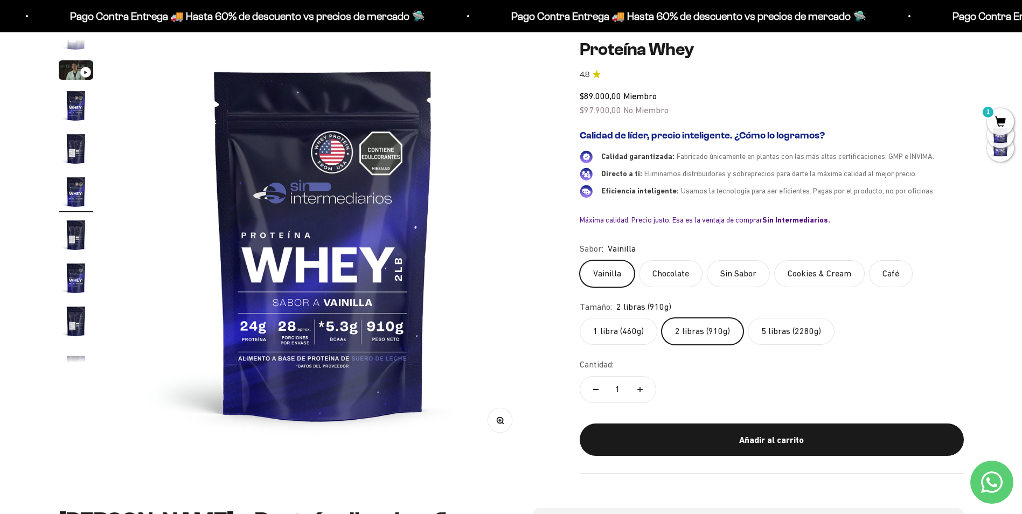
scroll to position [20, 0]
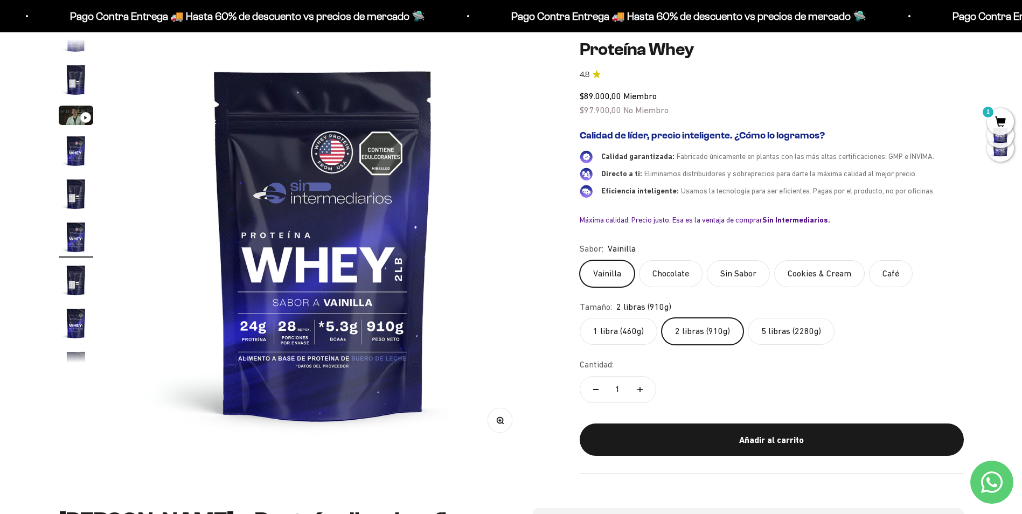
click at [1002, 120] on span "1" at bounding box center [1000, 121] width 27 height 27
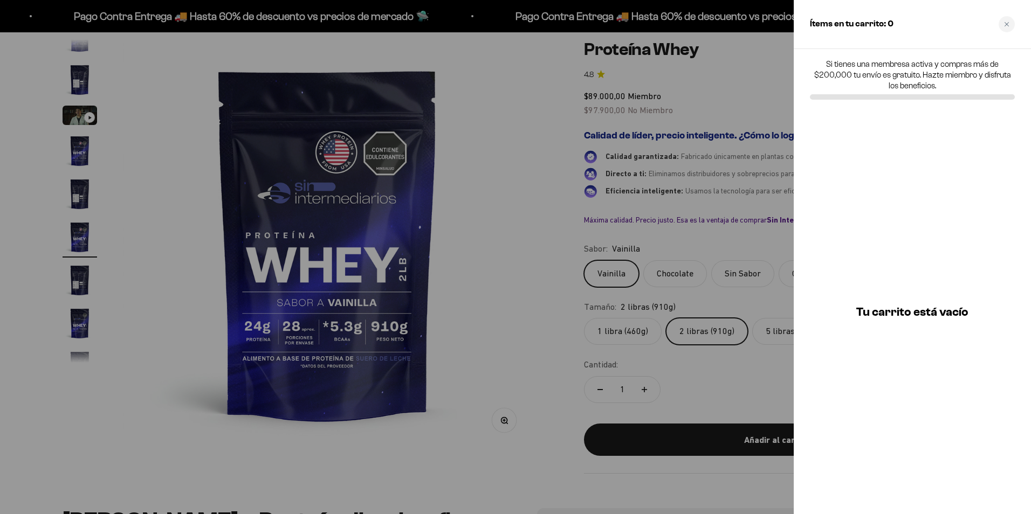
click at [731, 78] on div at bounding box center [515, 257] width 1031 height 514
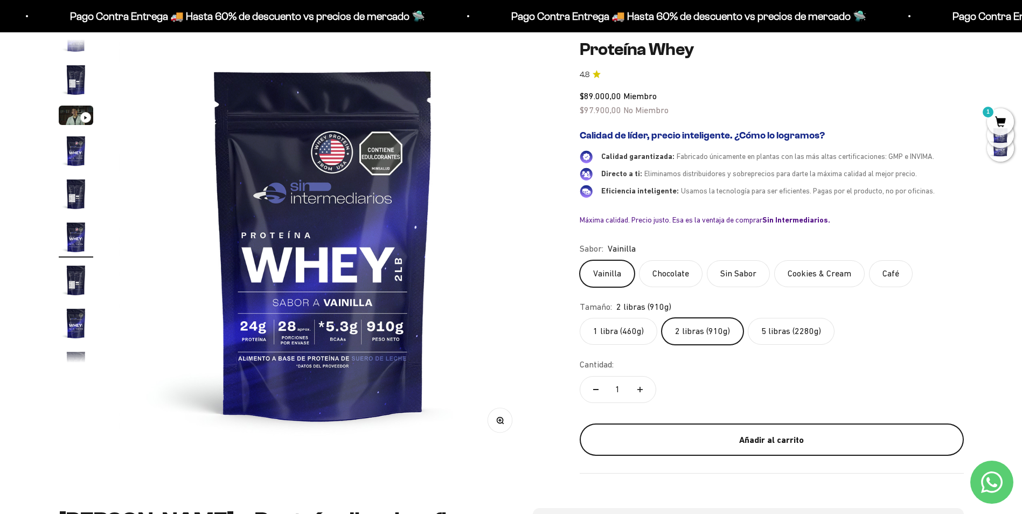
click at [704, 446] on div "Añadir al carrito" at bounding box center [772, 440] width 341 height 14
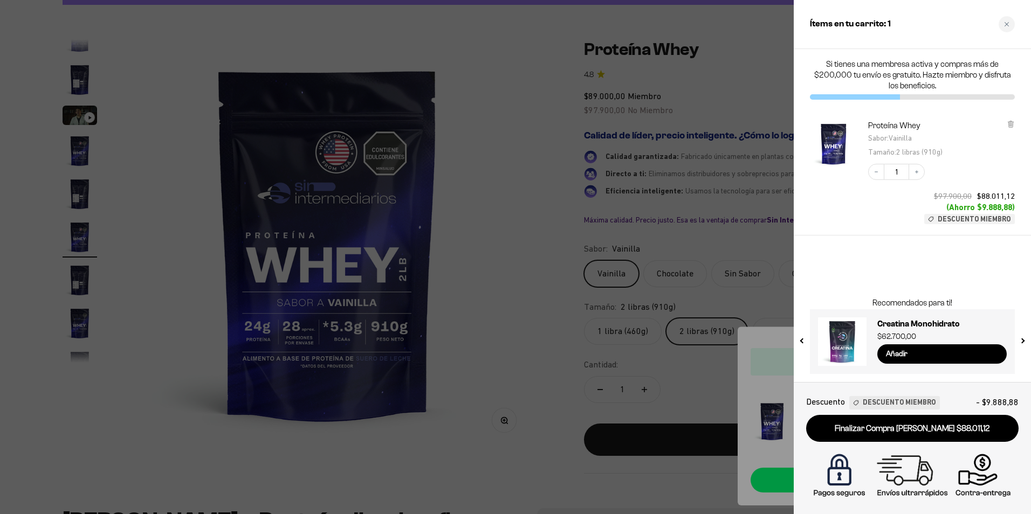
click at [500, 311] on div at bounding box center [515, 257] width 1031 height 514
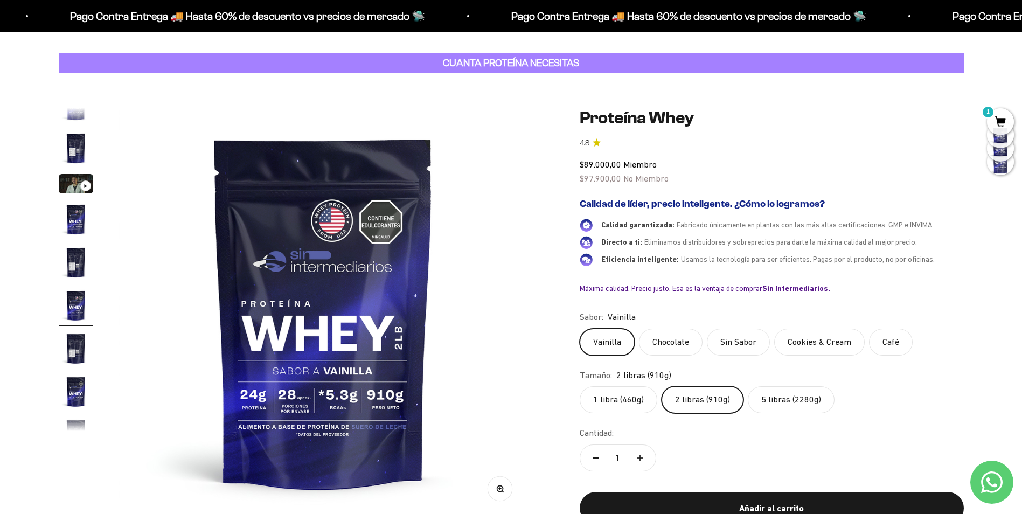
scroll to position [0, 0]
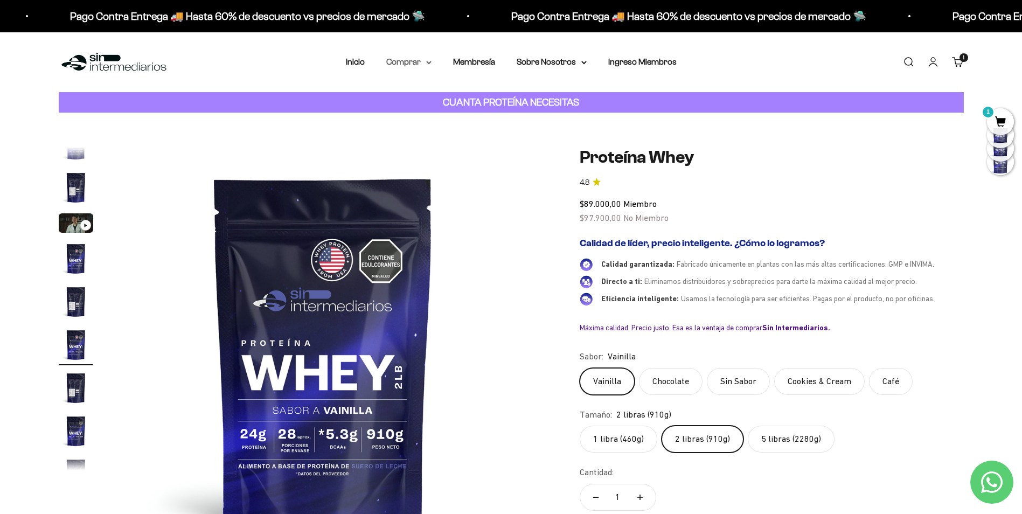
click at [421, 59] on summary "Comprar" at bounding box center [408, 62] width 45 height 14
click at [474, 112] on summary "Otros Suplementos" at bounding box center [437, 117] width 89 height 14
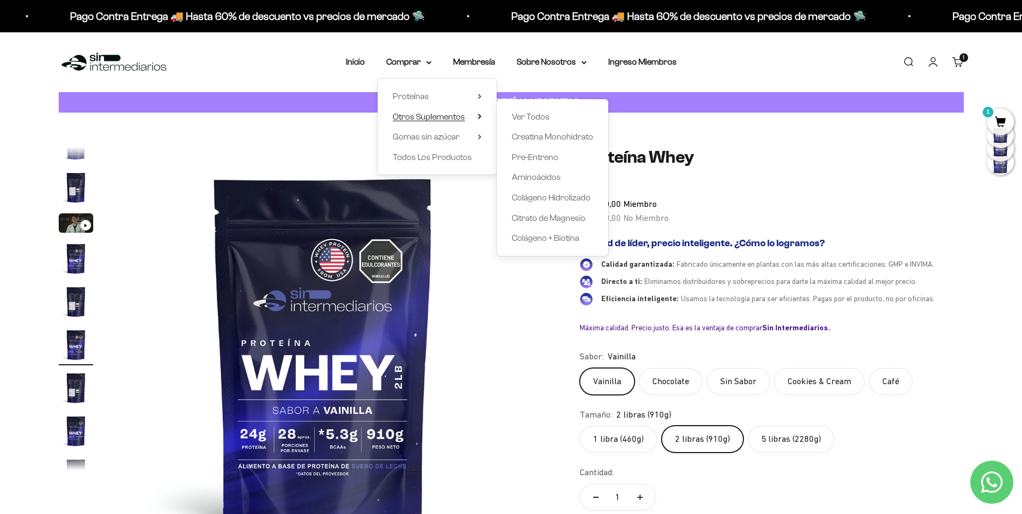
click at [474, 112] on summary "Otros Suplementos" at bounding box center [437, 117] width 89 height 14
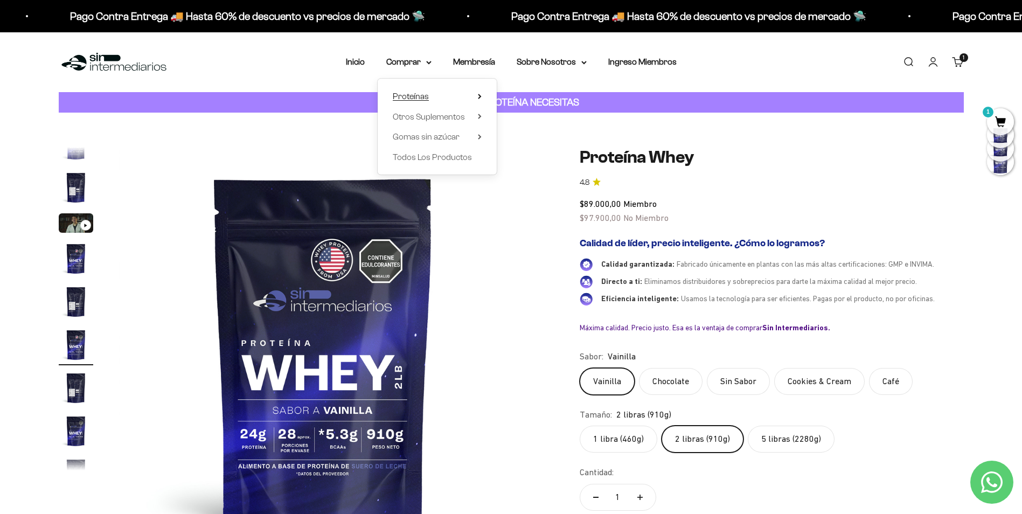
click at [447, 91] on summary "Proteínas" at bounding box center [437, 96] width 89 height 14
click at [517, 139] on span "Iso" at bounding box center [517, 136] width 11 height 9
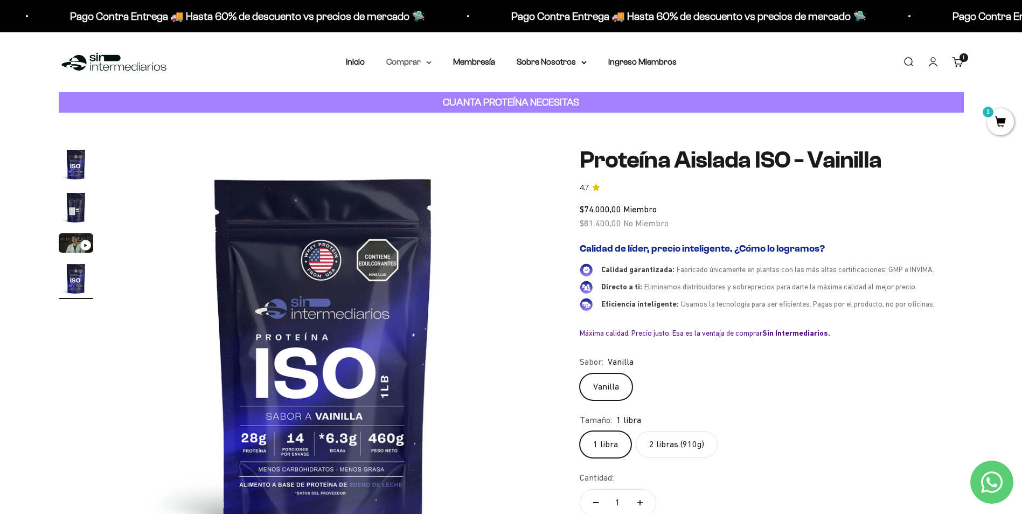
click at [426, 60] on summary "Comprar" at bounding box center [408, 62] width 45 height 14
click at [416, 96] on span "Proteínas" at bounding box center [411, 96] width 36 height 9
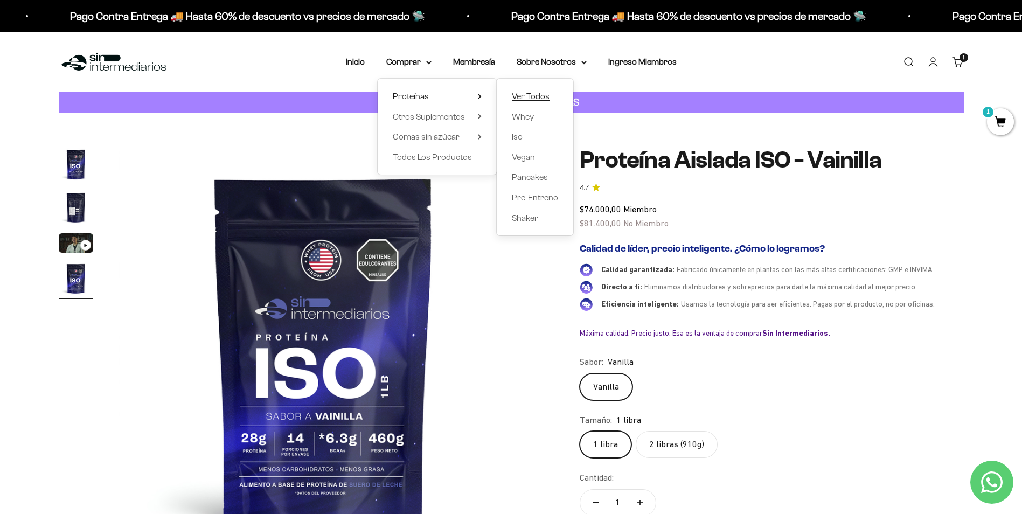
click at [534, 93] on span "Ver Todos" at bounding box center [531, 96] width 38 height 9
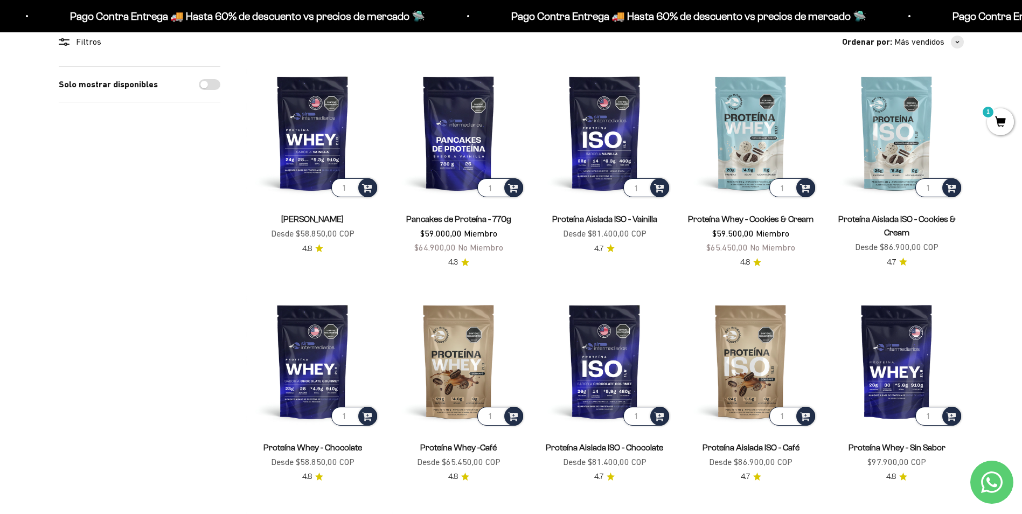
scroll to position [108, 0]
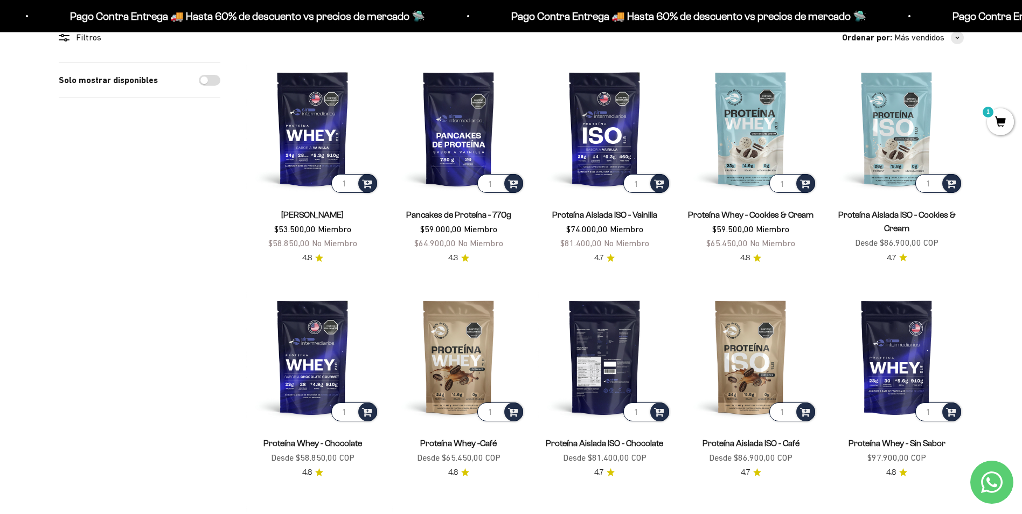
click at [592, 350] on img at bounding box center [604, 357] width 133 height 133
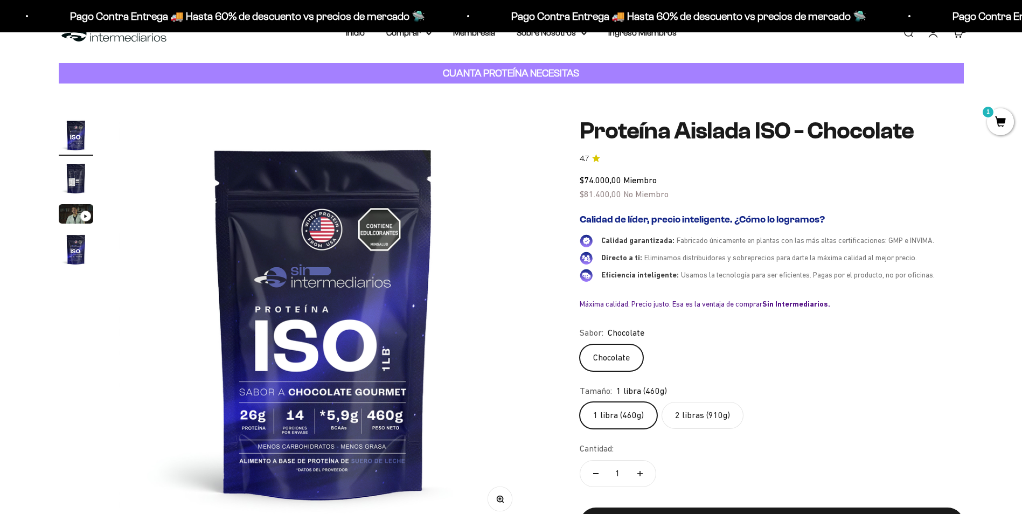
scroll to position [54, 0]
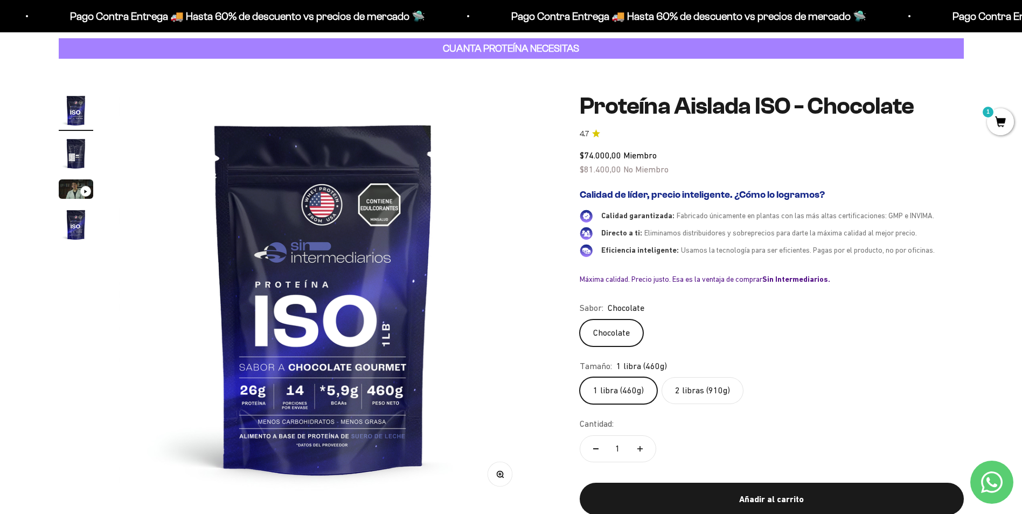
click at [697, 390] on label "2 libras (910g)" at bounding box center [703, 390] width 82 height 27
click at [580, 377] on input "2 libras (910g)" at bounding box center [579, 377] width 1 height 1
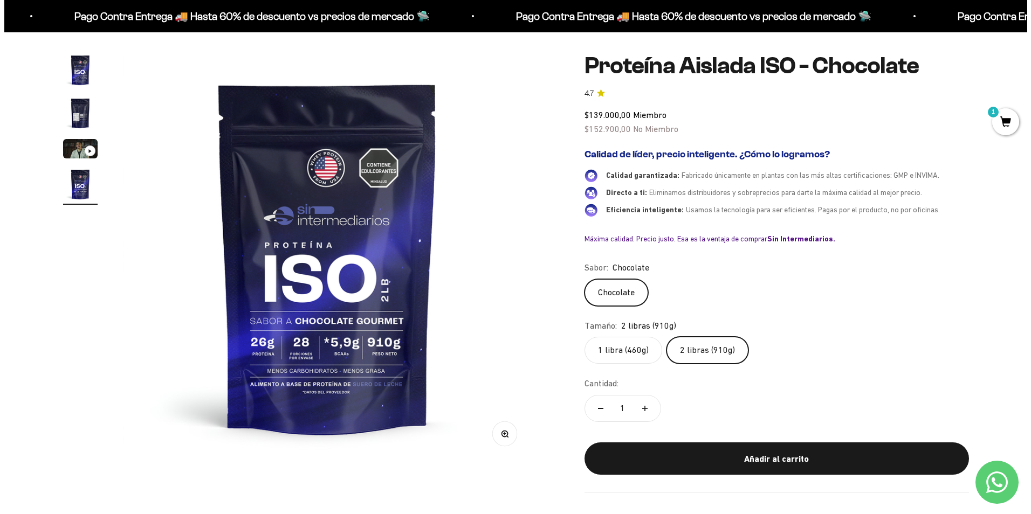
scroll to position [162, 0]
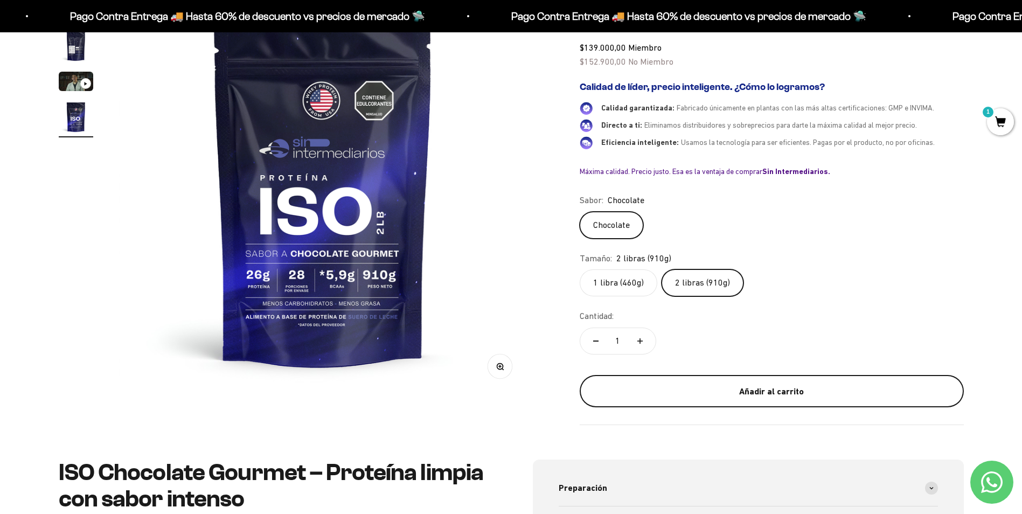
click at [786, 389] on div "Añadir al carrito" at bounding box center [772, 392] width 341 height 14
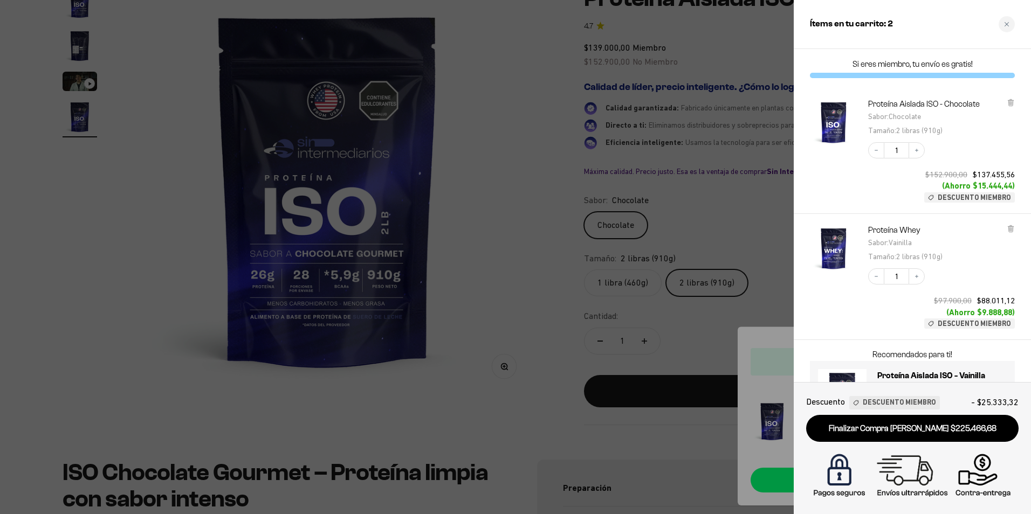
click at [888, 400] on span "Descuento Miembro" at bounding box center [898, 402] width 73 height 11
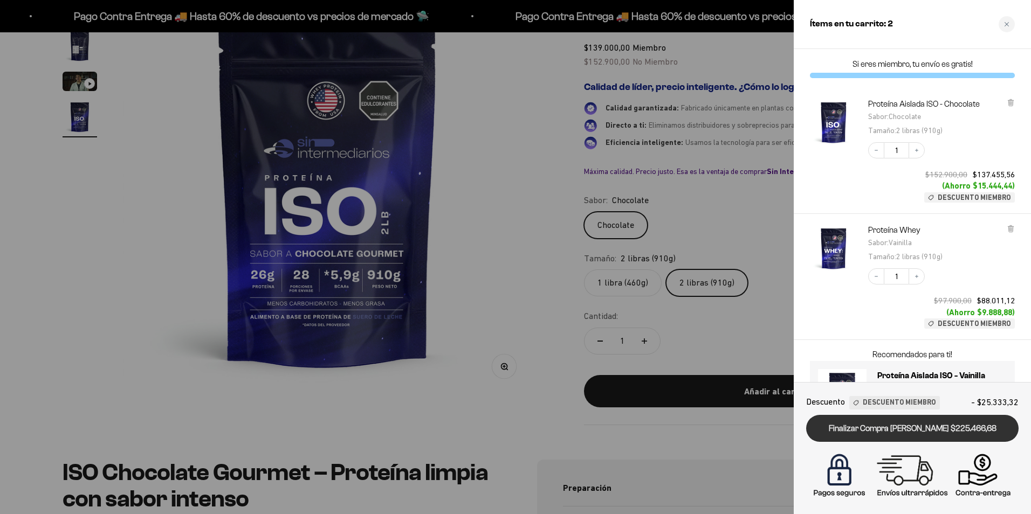
click at [896, 430] on link "Finalizar Compra Segura $225.466,68" at bounding box center [912, 428] width 212 height 27
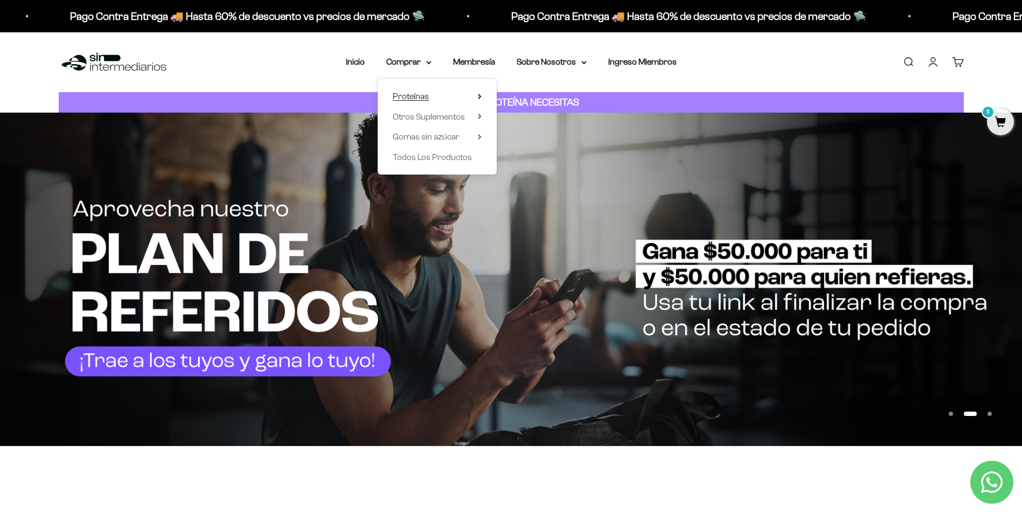
click at [479, 98] on icon at bounding box center [480, 96] width 2 height 4
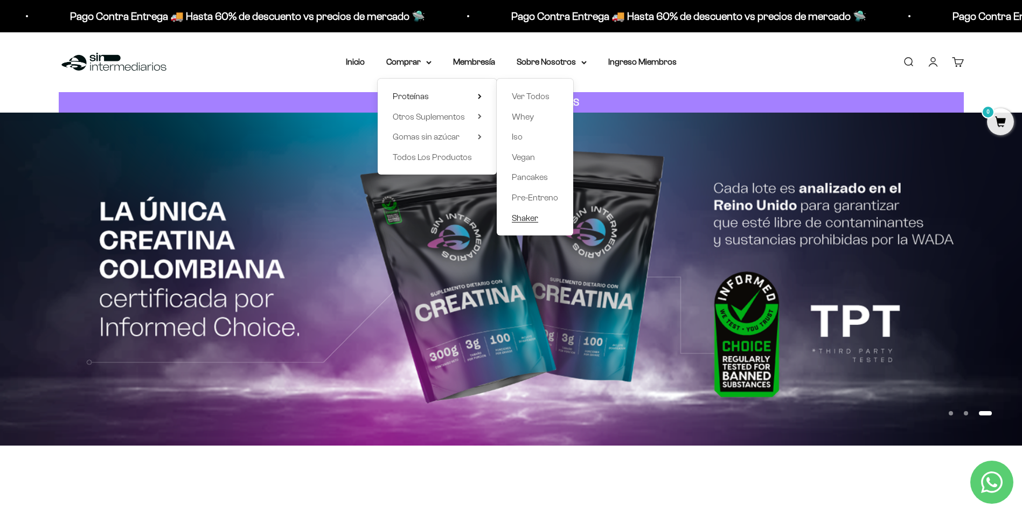
click at [528, 217] on span "Shaker" at bounding box center [525, 217] width 26 height 9
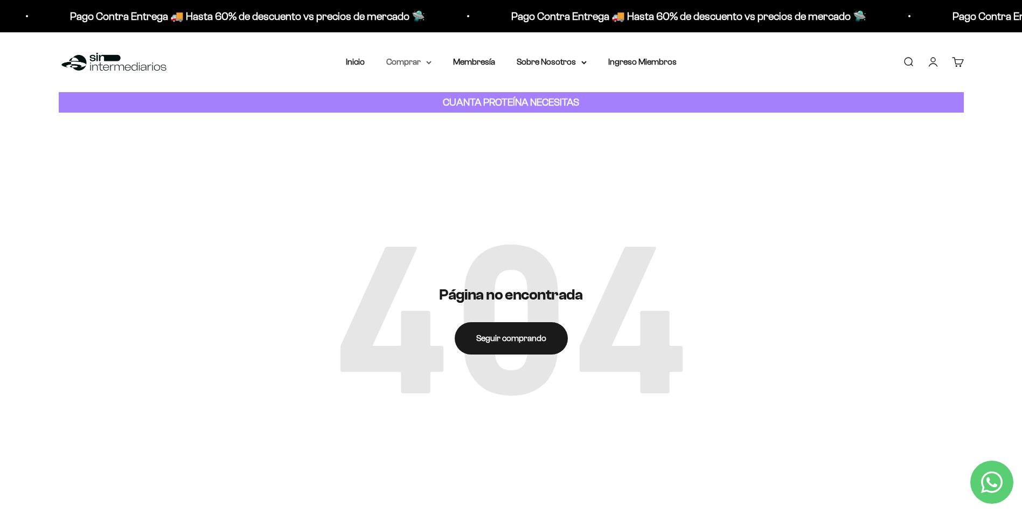
click at [407, 63] on summary "Comprar" at bounding box center [408, 62] width 45 height 14
click at [480, 95] on icon at bounding box center [480, 96] width 2 height 4
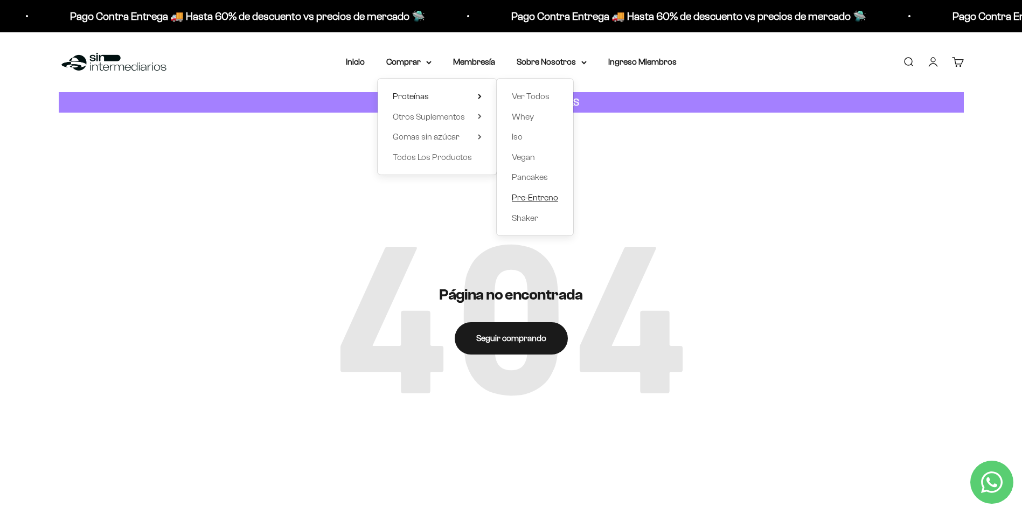
click at [545, 196] on span "Pre-Entreno" at bounding box center [535, 197] width 46 height 9
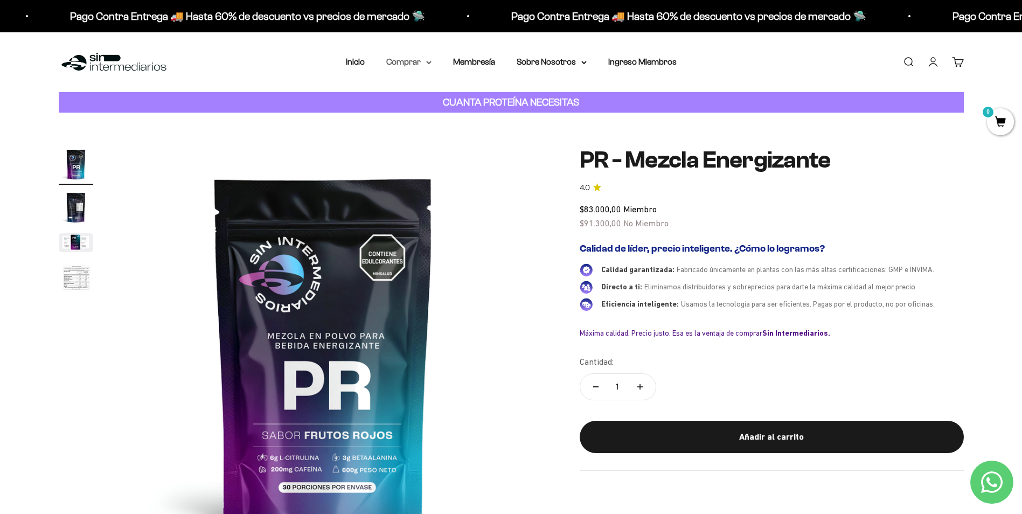
click at [429, 61] on icon at bounding box center [428, 63] width 5 height 4
click at [477, 95] on summary "Proteínas" at bounding box center [437, 96] width 89 height 14
click at [471, 118] on summary "Otros Suplementos" at bounding box center [437, 117] width 89 height 14
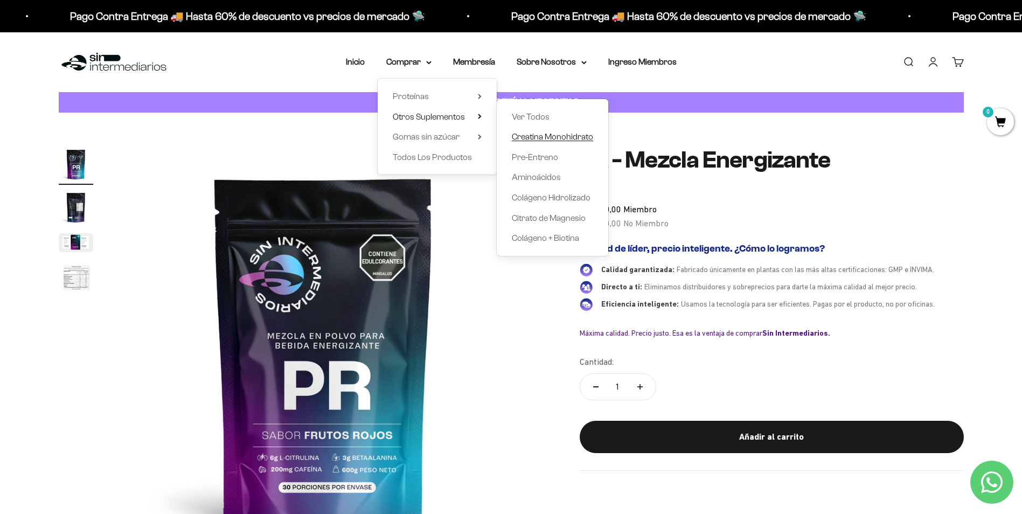
click at [550, 138] on span "Creatina Monohidrato" at bounding box center [552, 136] width 81 height 9
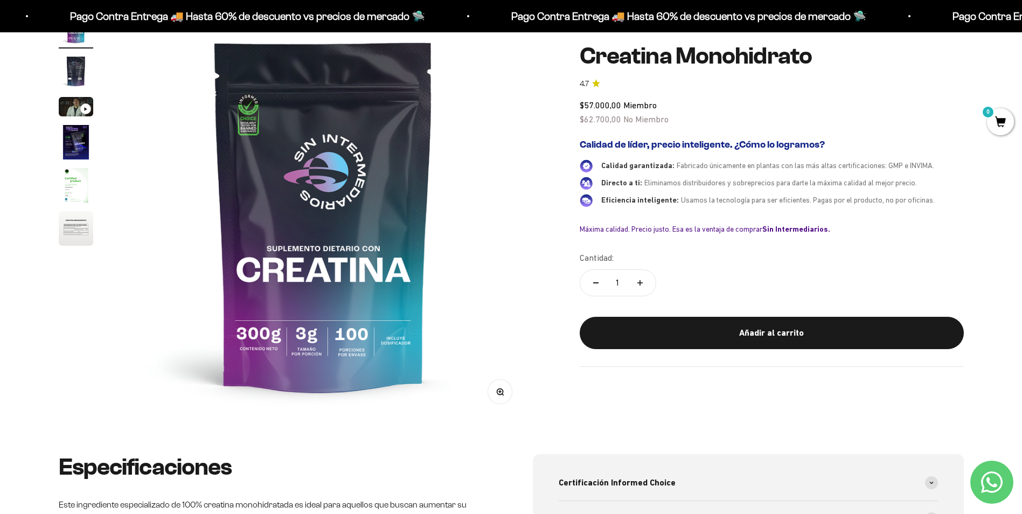
scroll to position [162, 0]
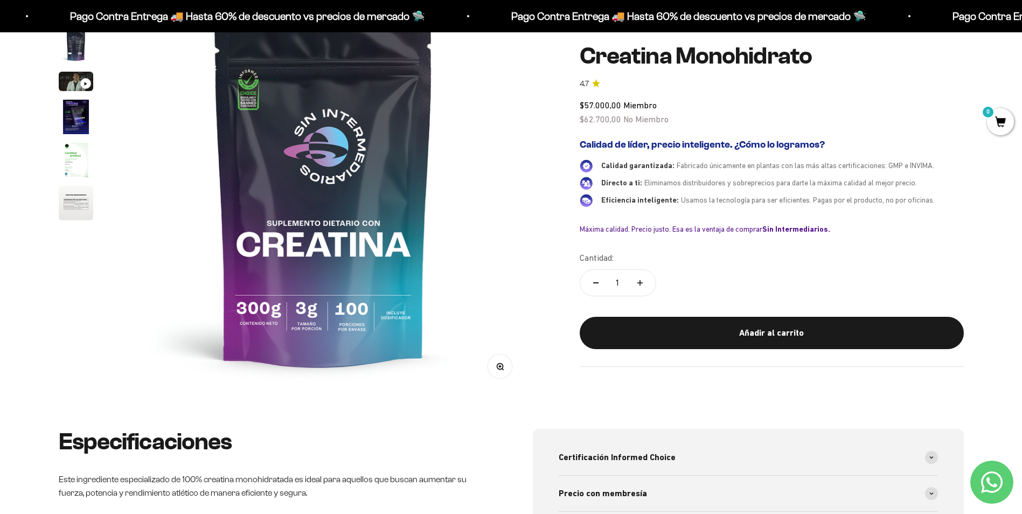
click at [347, 261] on img at bounding box center [323, 189] width 409 height 409
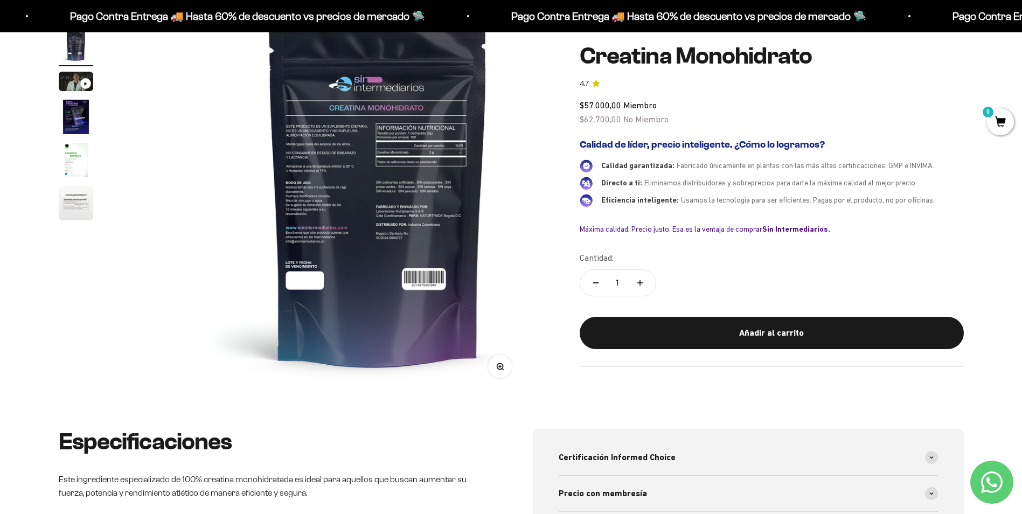
scroll to position [0, 422]
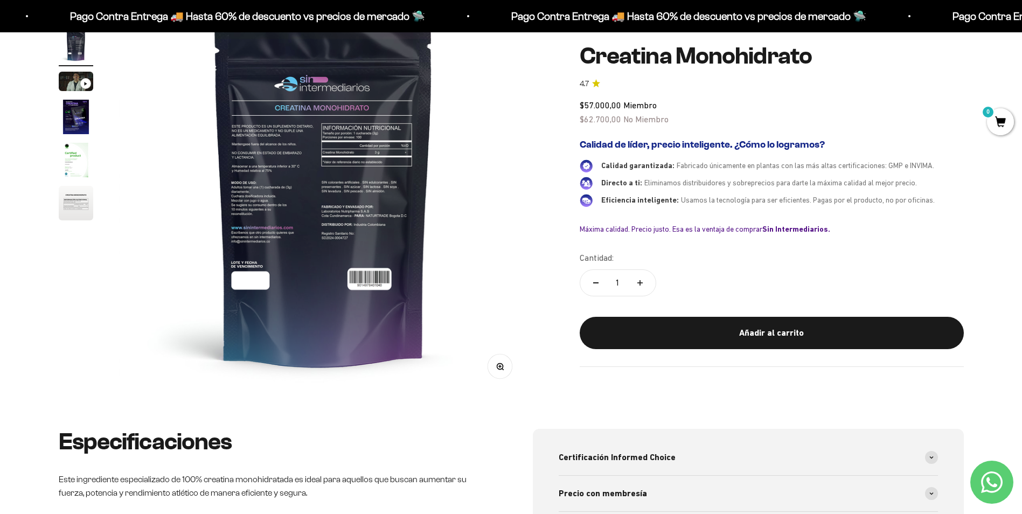
click at [505, 365] on button "Zoom" at bounding box center [500, 367] width 24 height 24
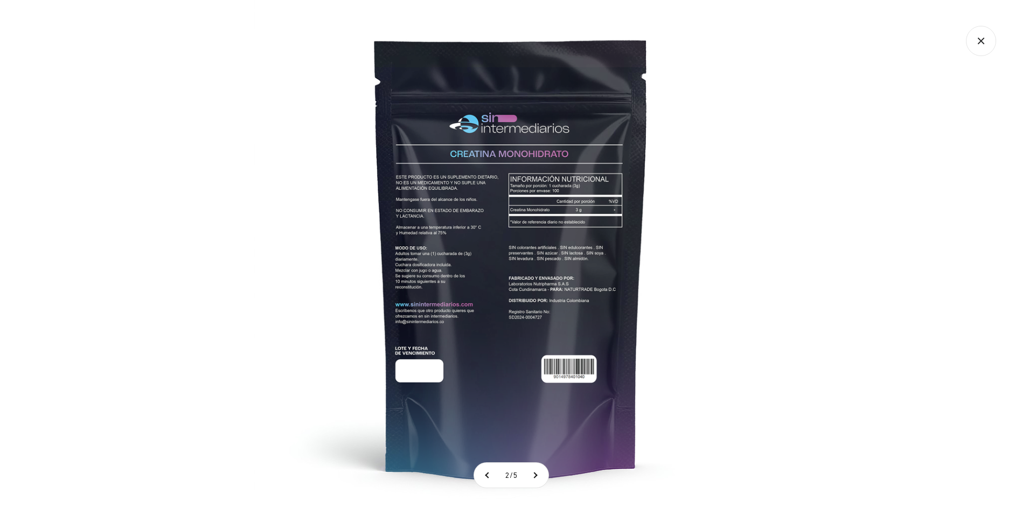
click at [985, 30] on icon "Cerrar galería" at bounding box center [981, 41] width 30 height 30
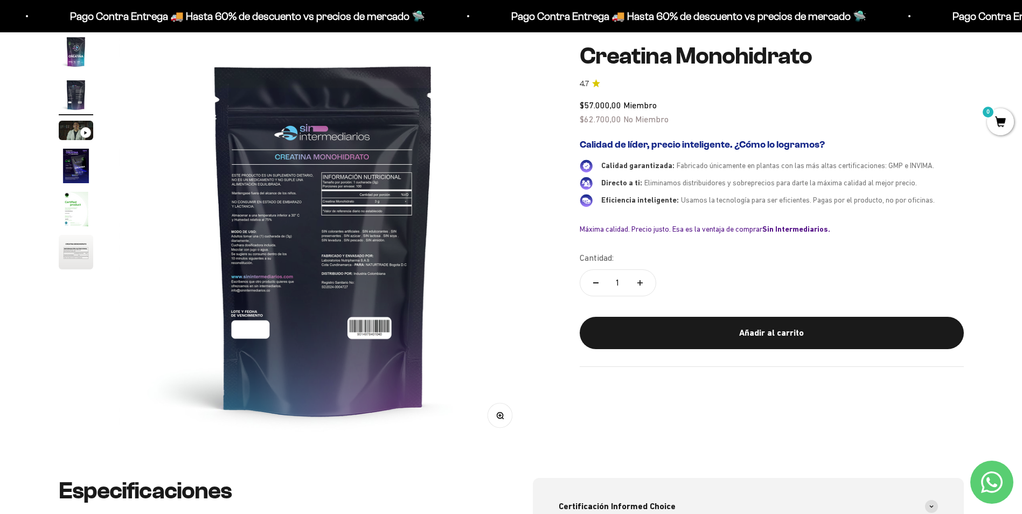
scroll to position [0, 0]
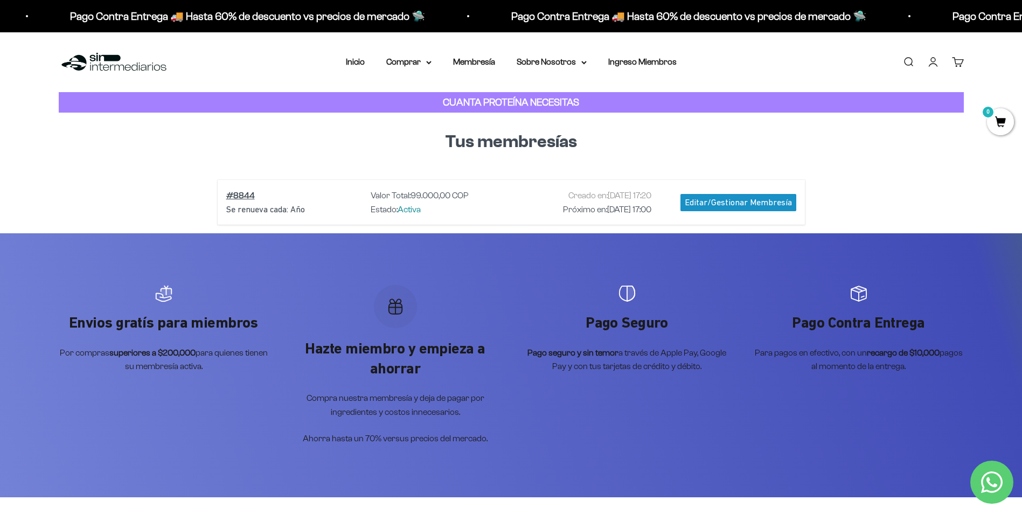
click at [958, 59] on link "Carrito 0" at bounding box center [958, 62] width 12 height 12
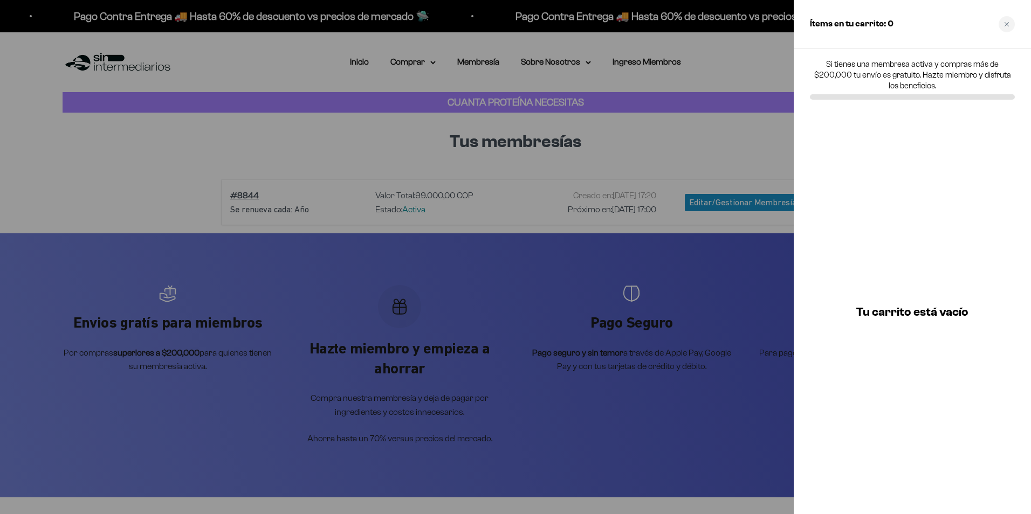
click at [762, 66] on div at bounding box center [515, 257] width 1031 height 514
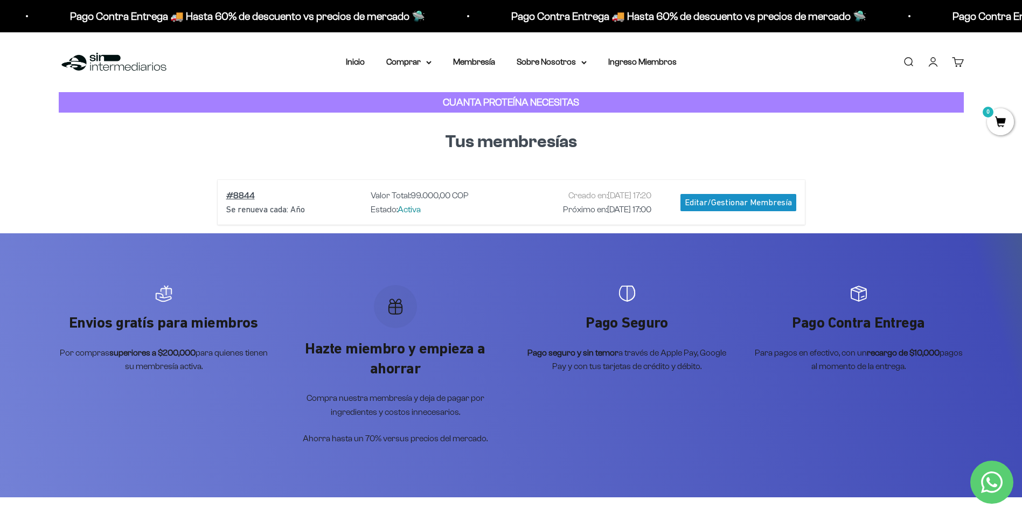
click at [238, 216] on div "Se renueva cada: Año" at bounding box center [294, 210] width 136 height 14
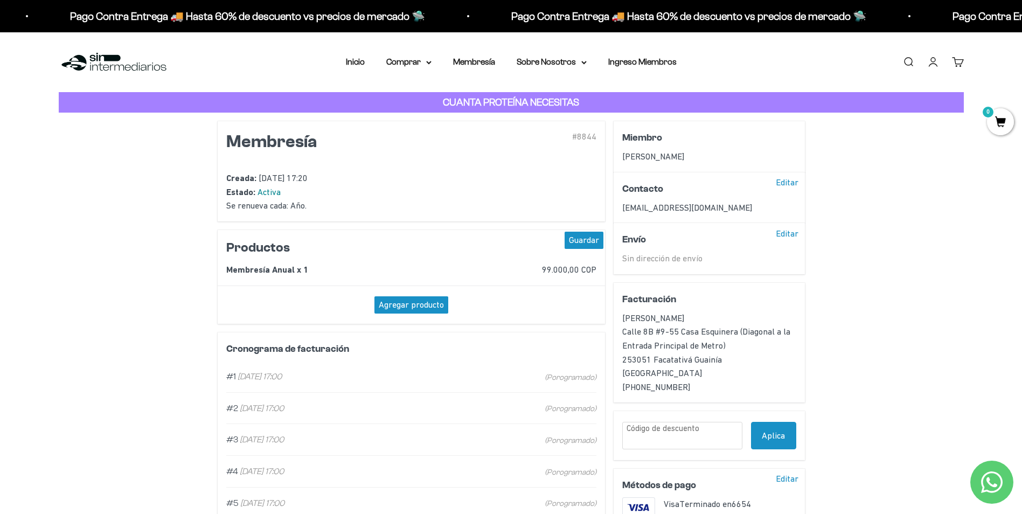
click at [349, 66] on li "Inicio" at bounding box center [355, 62] width 19 height 14
click at [355, 64] on link "Inicio" at bounding box center [355, 61] width 19 height 9
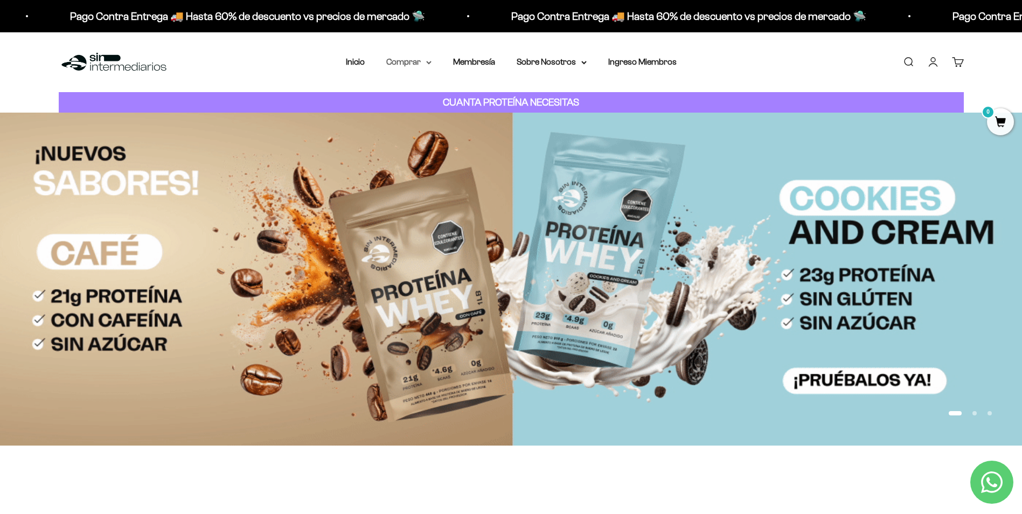
click at [426, 64] on summary "Comprar" at bounding box center [408, 62] width 45 height 14
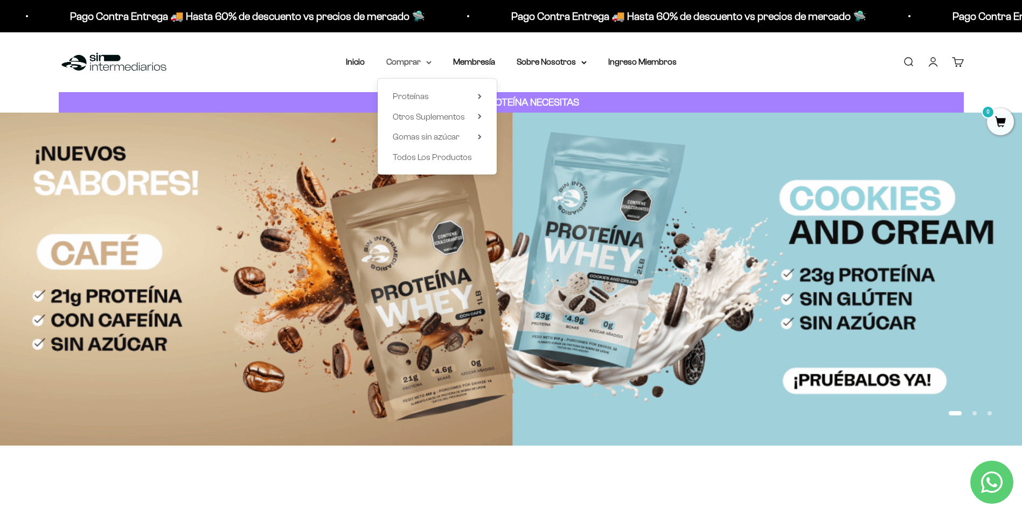
click at [425, 64] on summary "Comprar" at bounding box center [408, 62] width 45 height 14
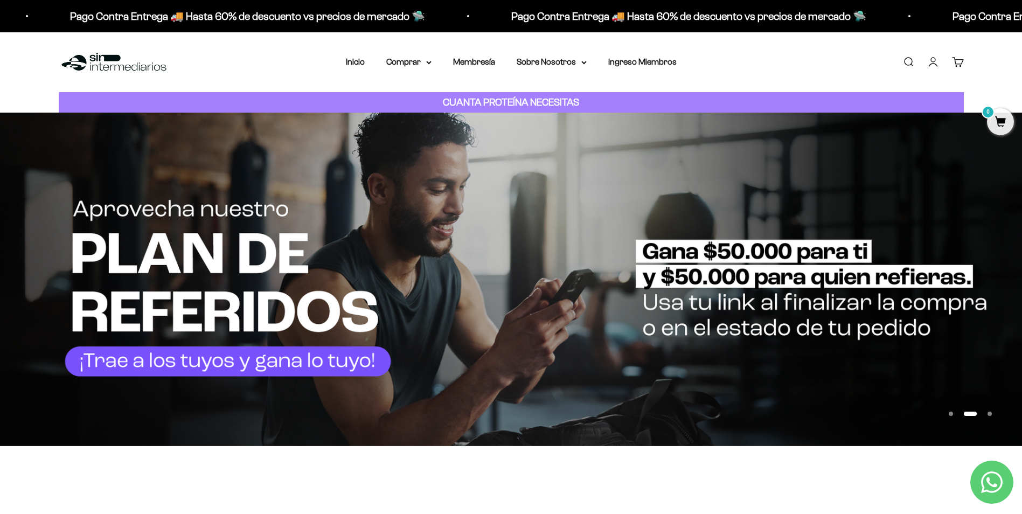
click at [930, 66] on link "Cuenta" at bounding box center [934, 62] width 12 height 12
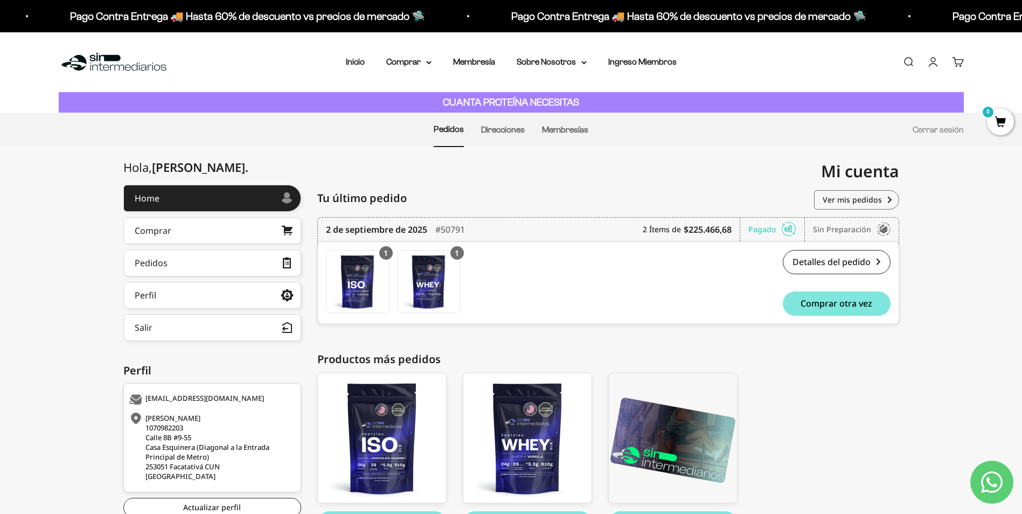
scroll to position [73, 0]
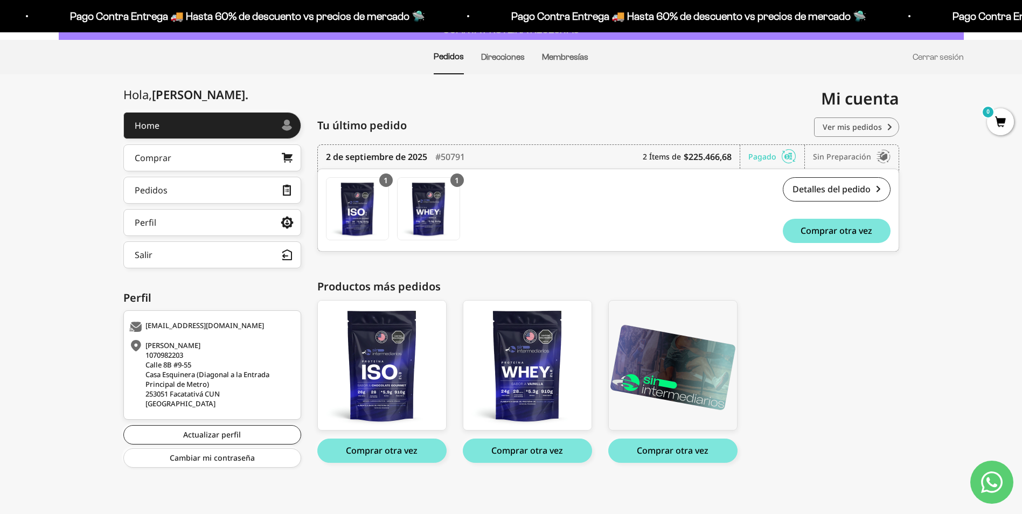
click at [863, 128] on link "Ver mis pedidos" at bounding box center [856, 127] width 85 height 19
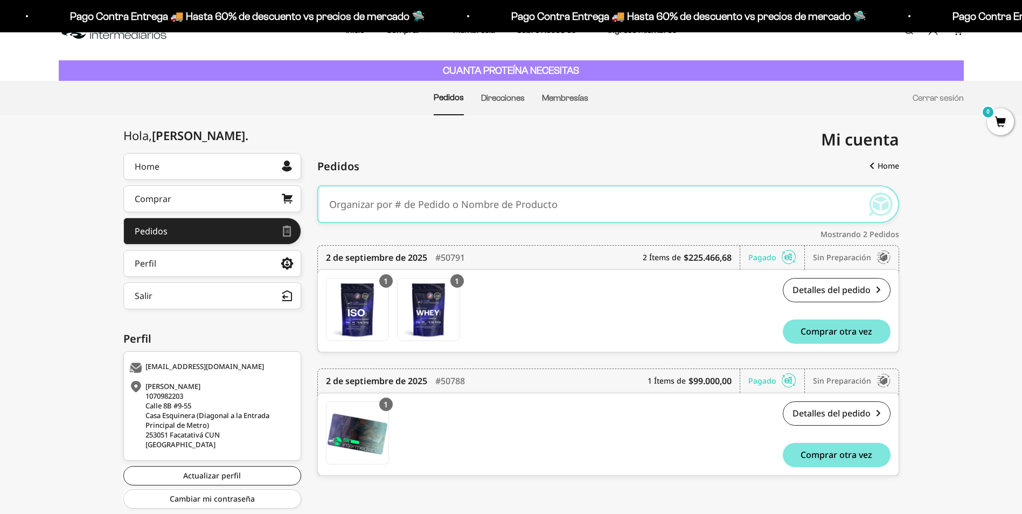
scroll to position [63, 0]
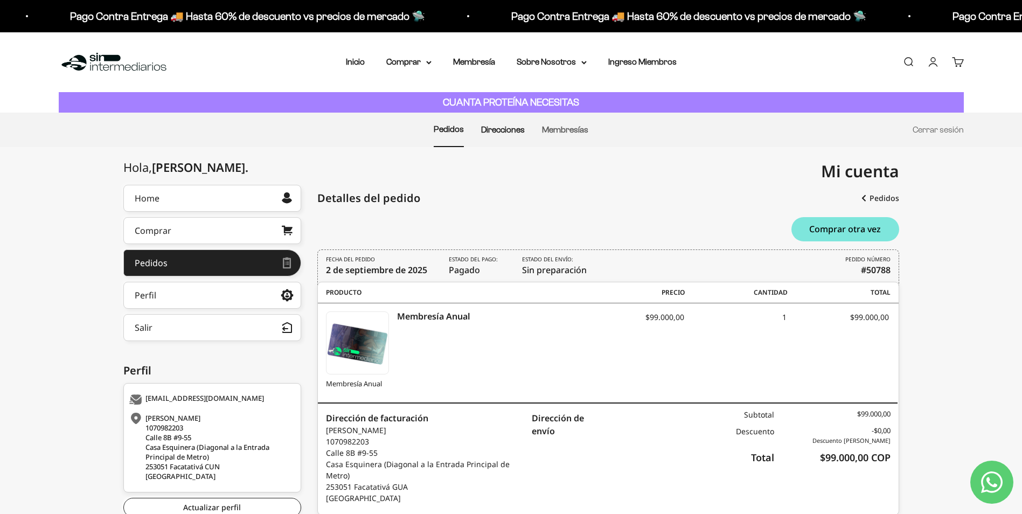
click at [496, 132] on link "Direcciones" at bounding box center [503, 129] width 44 height 9
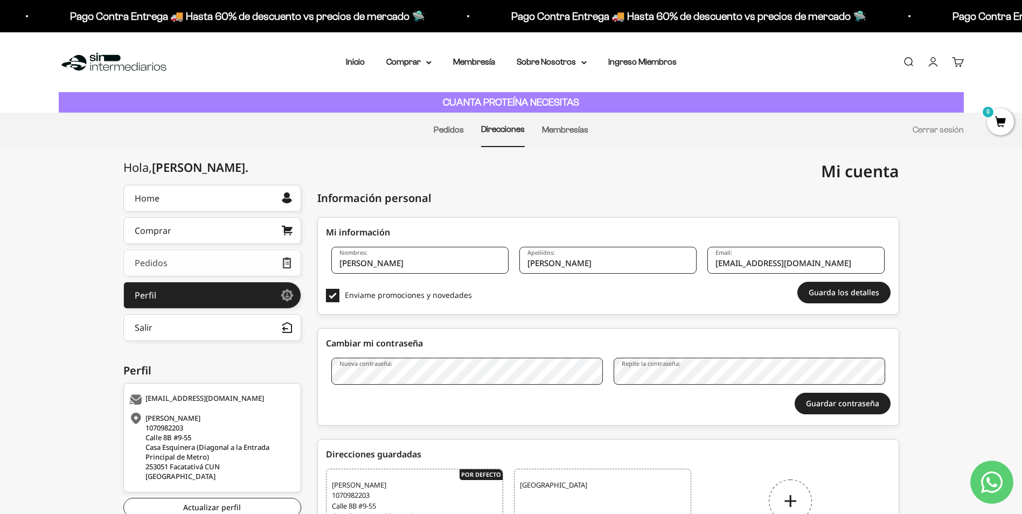
click at [165, 262] on div "Pedidos" at bounding box center [151, 263] width 33 height 9
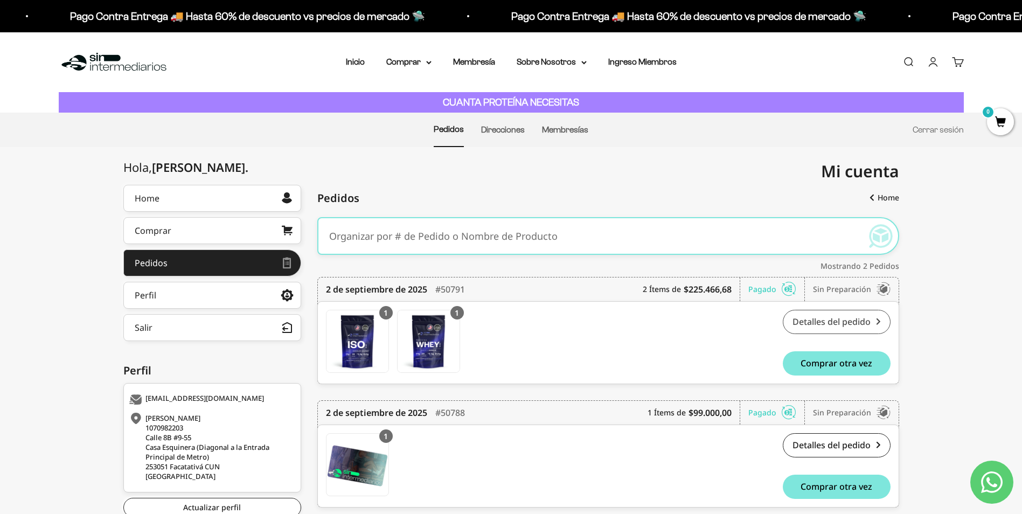
click at [872, 322] on link "Detalles del pedido" at bounding box center [837, 322] width 108 height 24
